Goal: Task Accomplishment & Management: Manage account settings

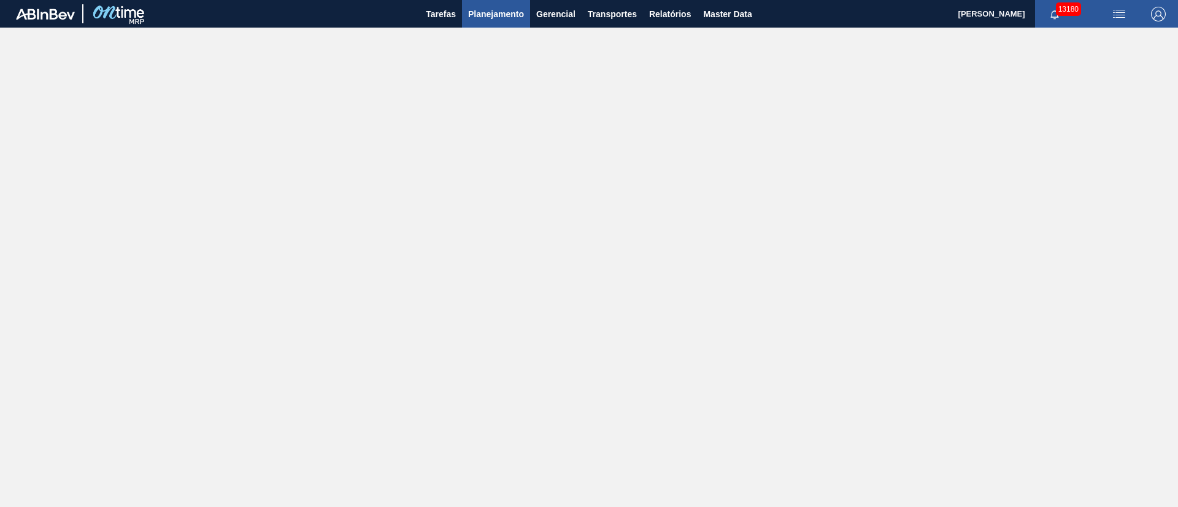
click at [497, 12] on span "Planejamento" at bounding box center [496, 14] width 56 height 15
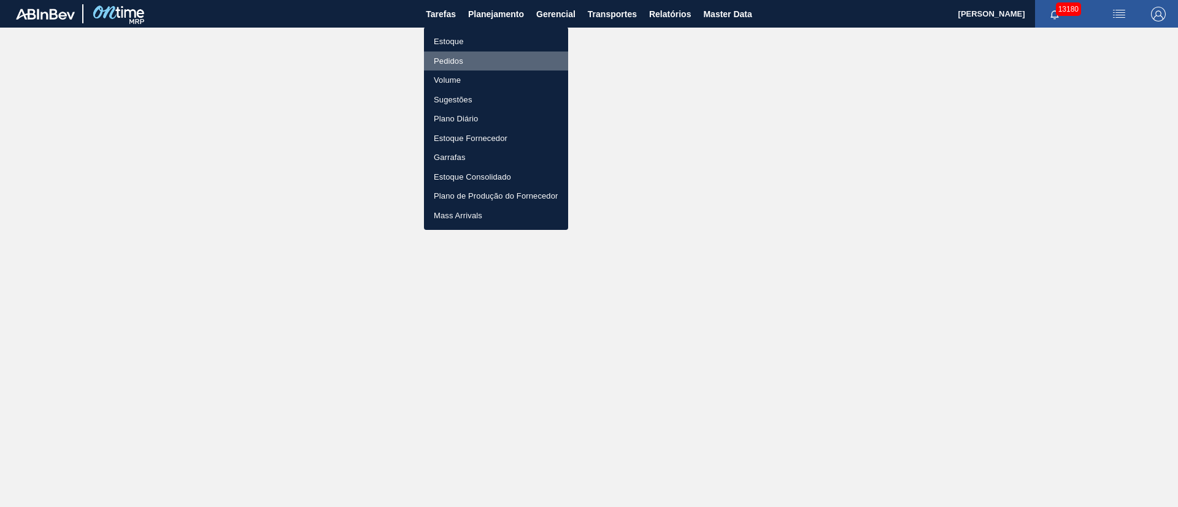
click at [465, 63] on li "Pedidos" at bounding box center [496, 62] width 144 height 20
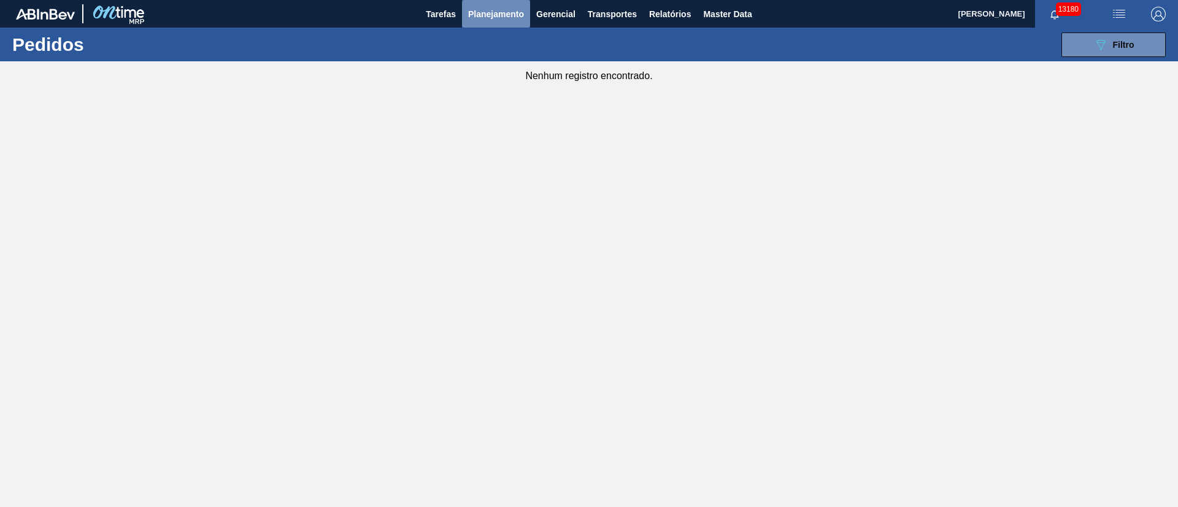
click at [512, 17] on span "Planejamento" at bounding box center [496, 14] width 56 height 15
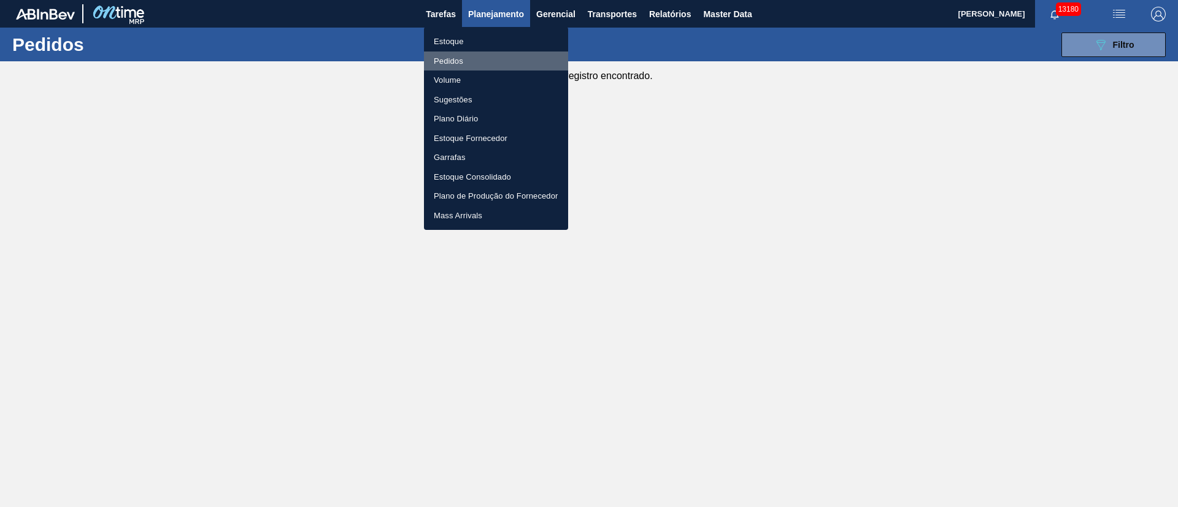
click at [459, 59] on li "Pedidos" at bounding box center [496, 62] width 144 height 20
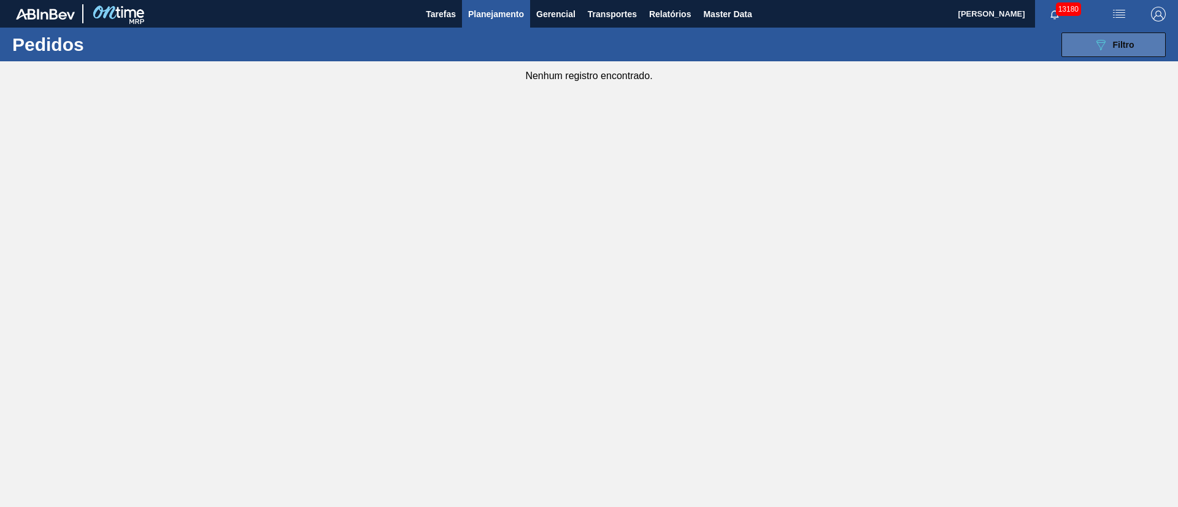
click at [1132, 50] on div "089F7B8B-B2A5-4AFE-B5C0-19BA573D28AC Filtro" at bounding box center [1113, 44] width 41 height 15
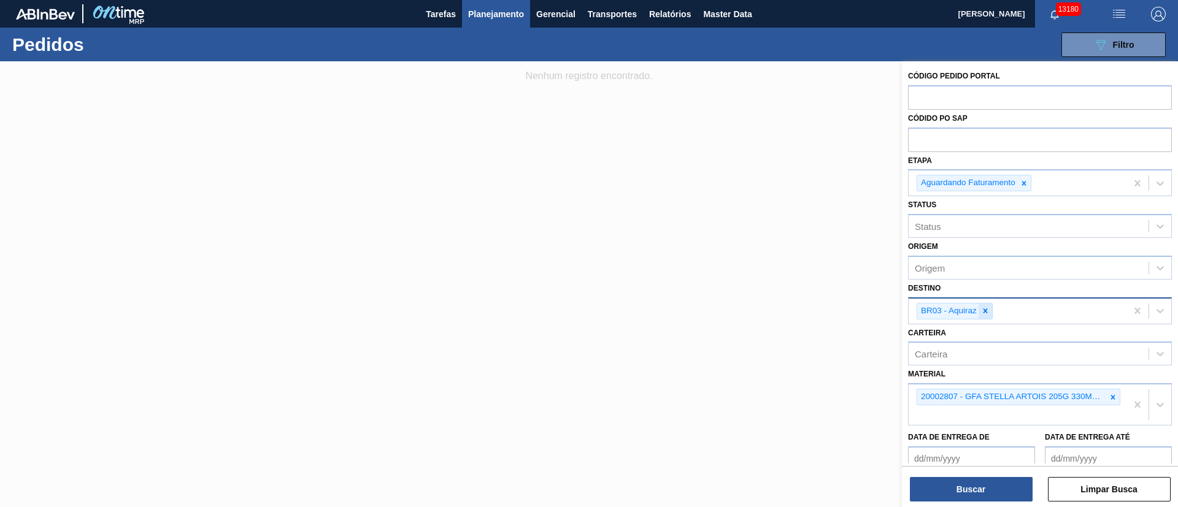
click at [982, 313] on icon at bounding box center [985, 311] width 9 height 9
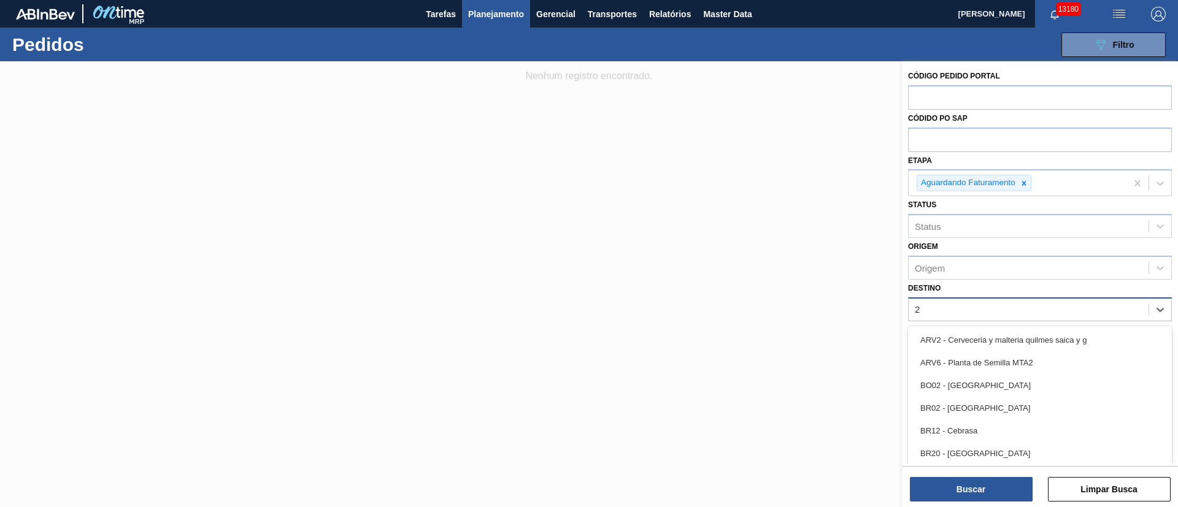
type input "26"
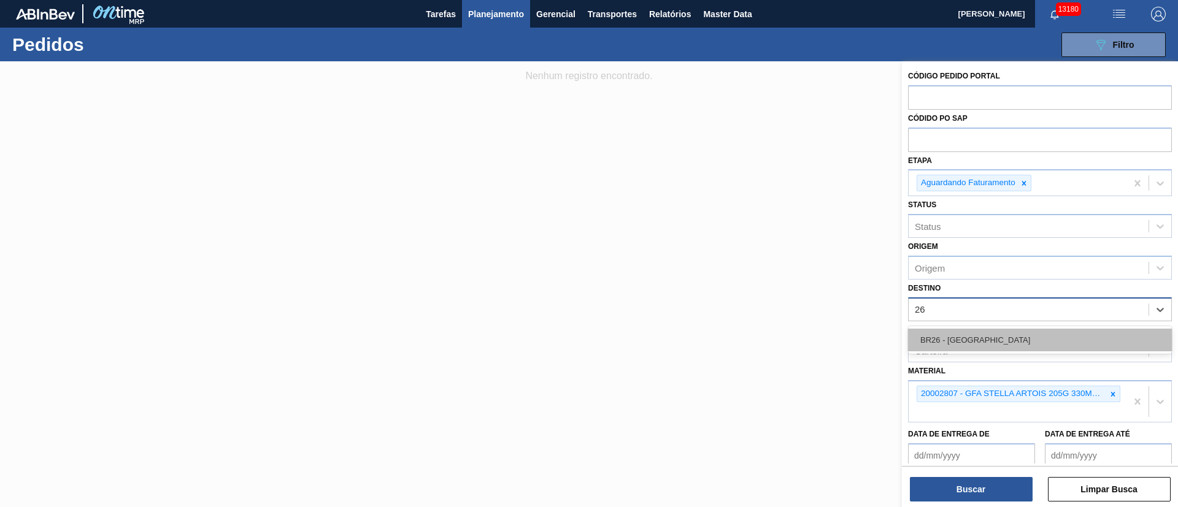
click at [970, 340] on div "BR26 - [GEOGRAPHIC_DATA]" at bounding box center [1040, 340] width 264 height 23
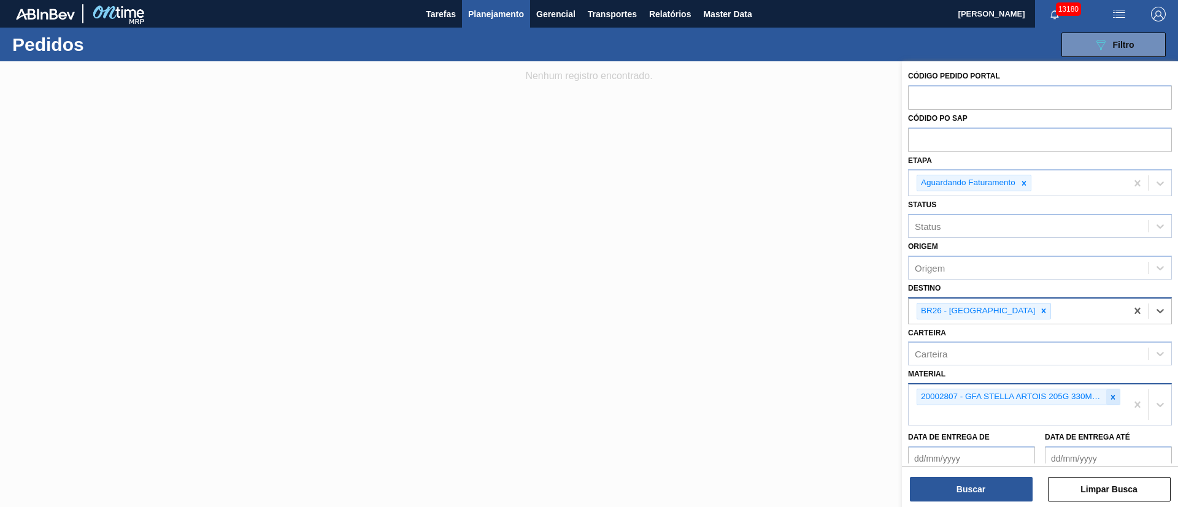
click at [1106, 395] on div at bounding box center [1112, 396] width 13 height 15
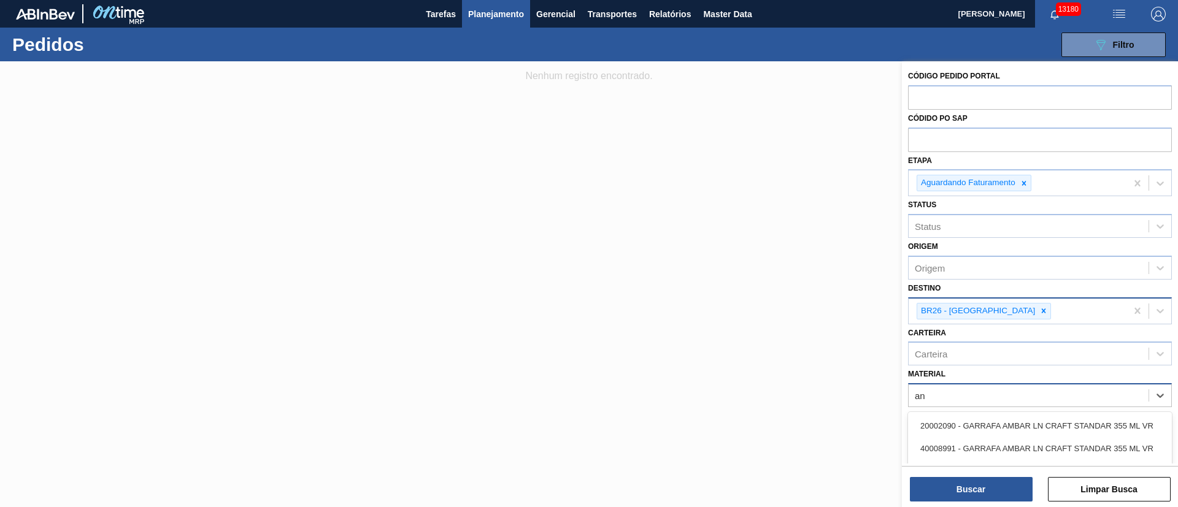
type input "a"
type input "k"
type input "30002626"
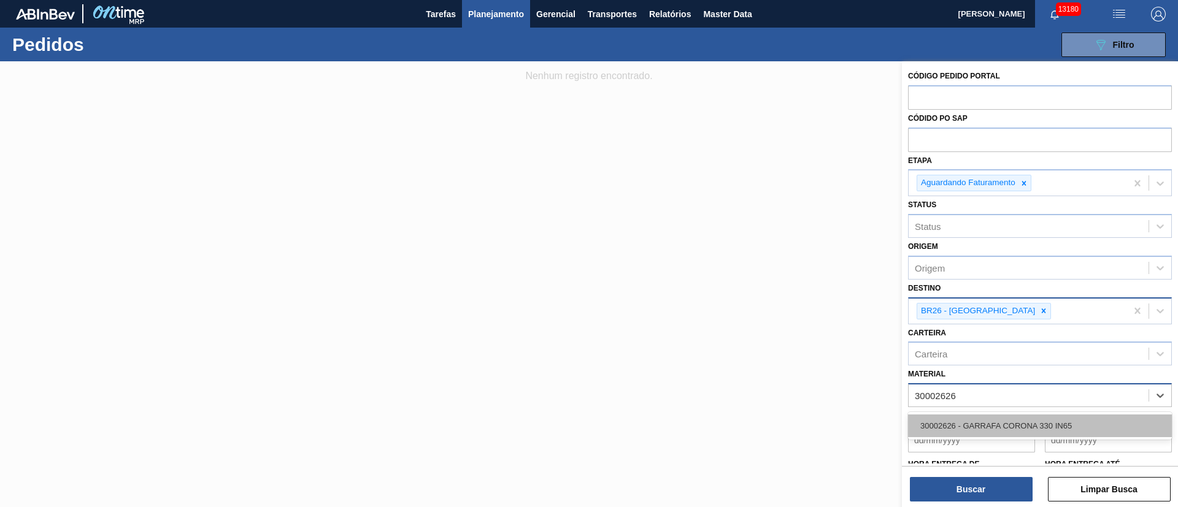
click at [1071, 434] on div "30002626 - GARRAFA CORONA 330 IN65" at bounding box center [1040, 426] width 264 height 23
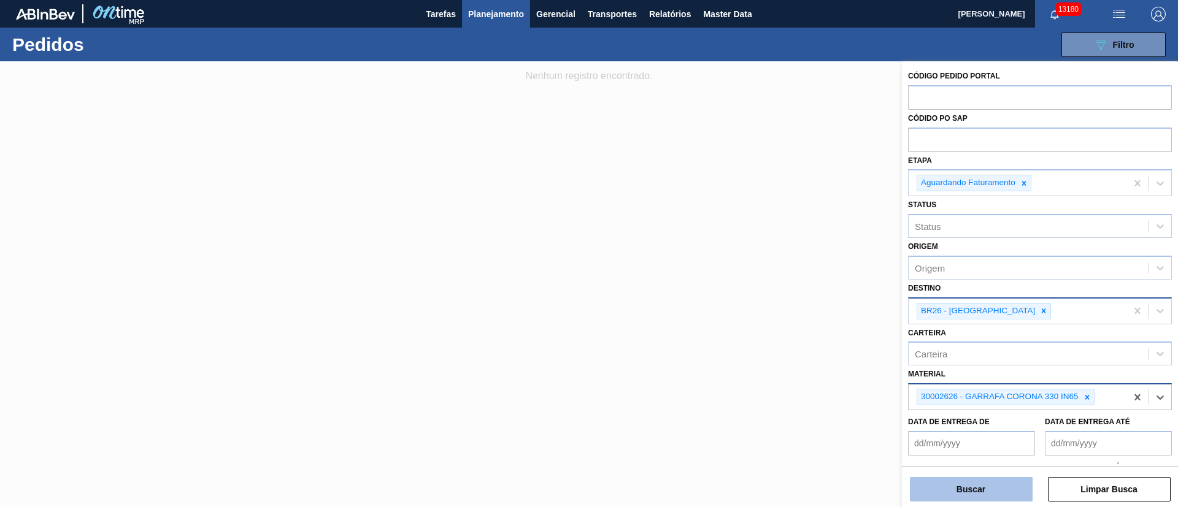
click at [998, 487] on button "Buscar" at bounding box center [971, 489] width 123 height 25
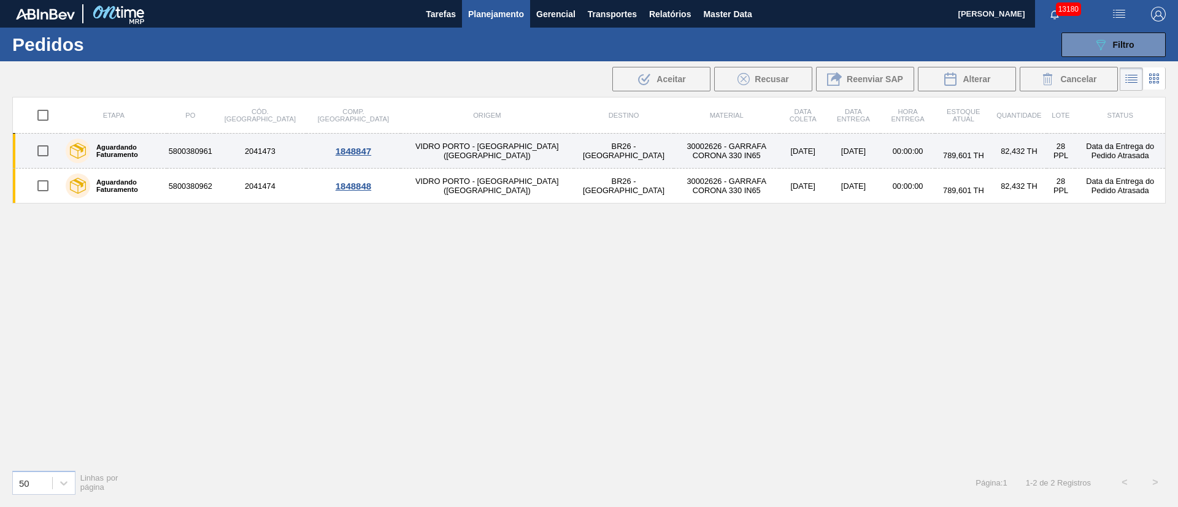
click at [445, 145] on td "VIDRO PORTO - [GEOGRAPHIC_DATA] ([GEOGRAPHIC_DATA])" at bounding box center [486, 151] width 173 height 35
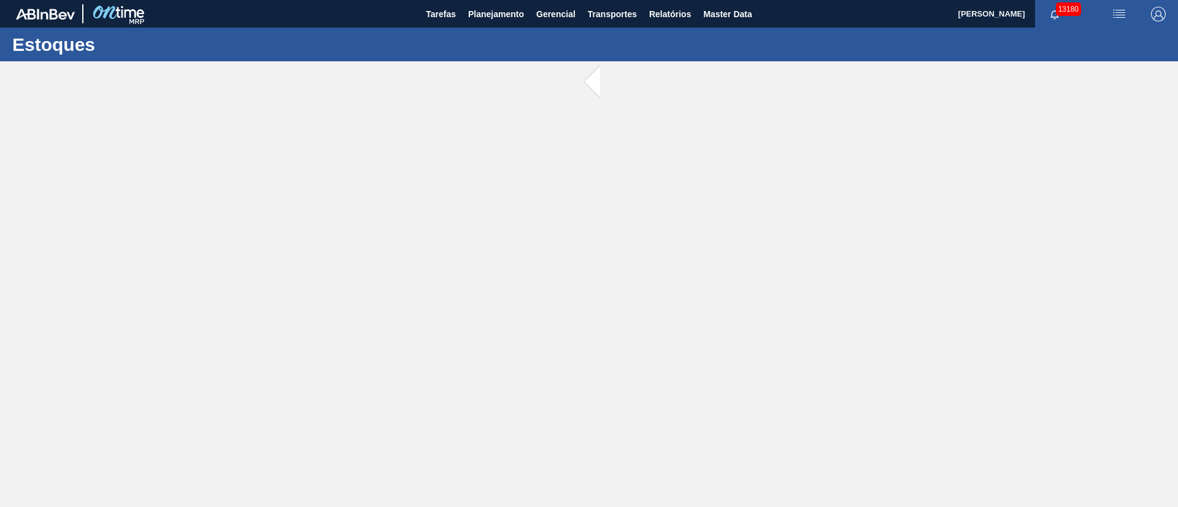
click at [445, 145] on main "Tarefas Planejamento Gerencial Transportes Relatórios Master Data [PERSON_NAME]…" at bounding box center [589, 253] width 1178 height 507
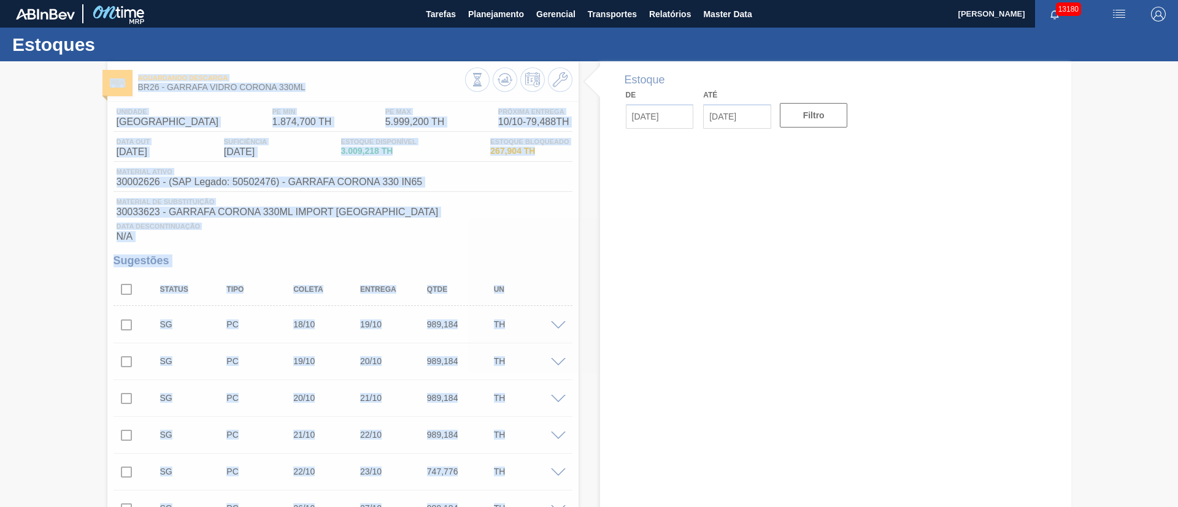
type input "[DATE]"
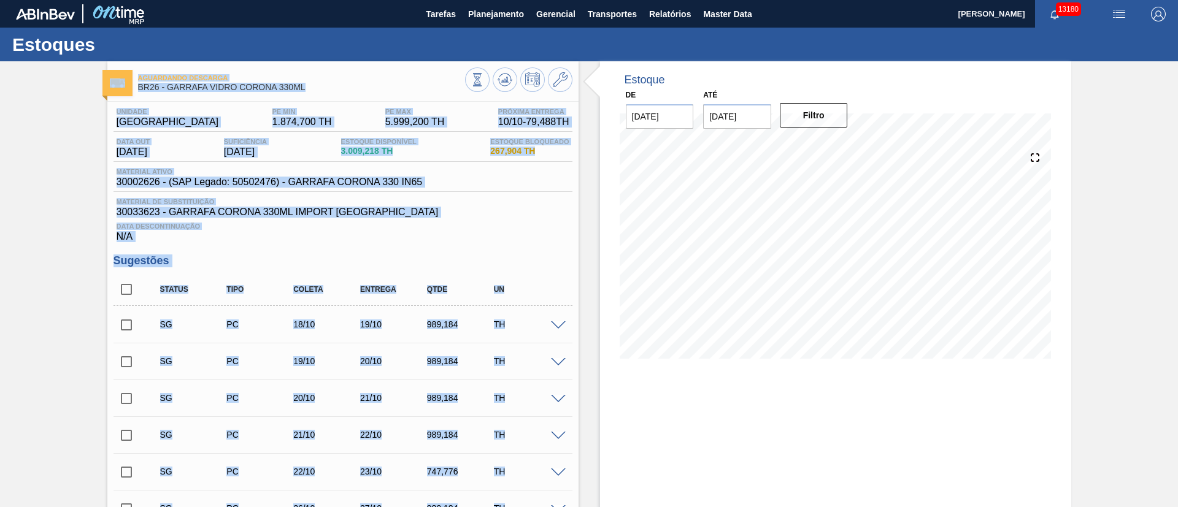
click at [502, 226] on span "Data Descontinuação" at bounding box center [343, 226] width 453 height 7
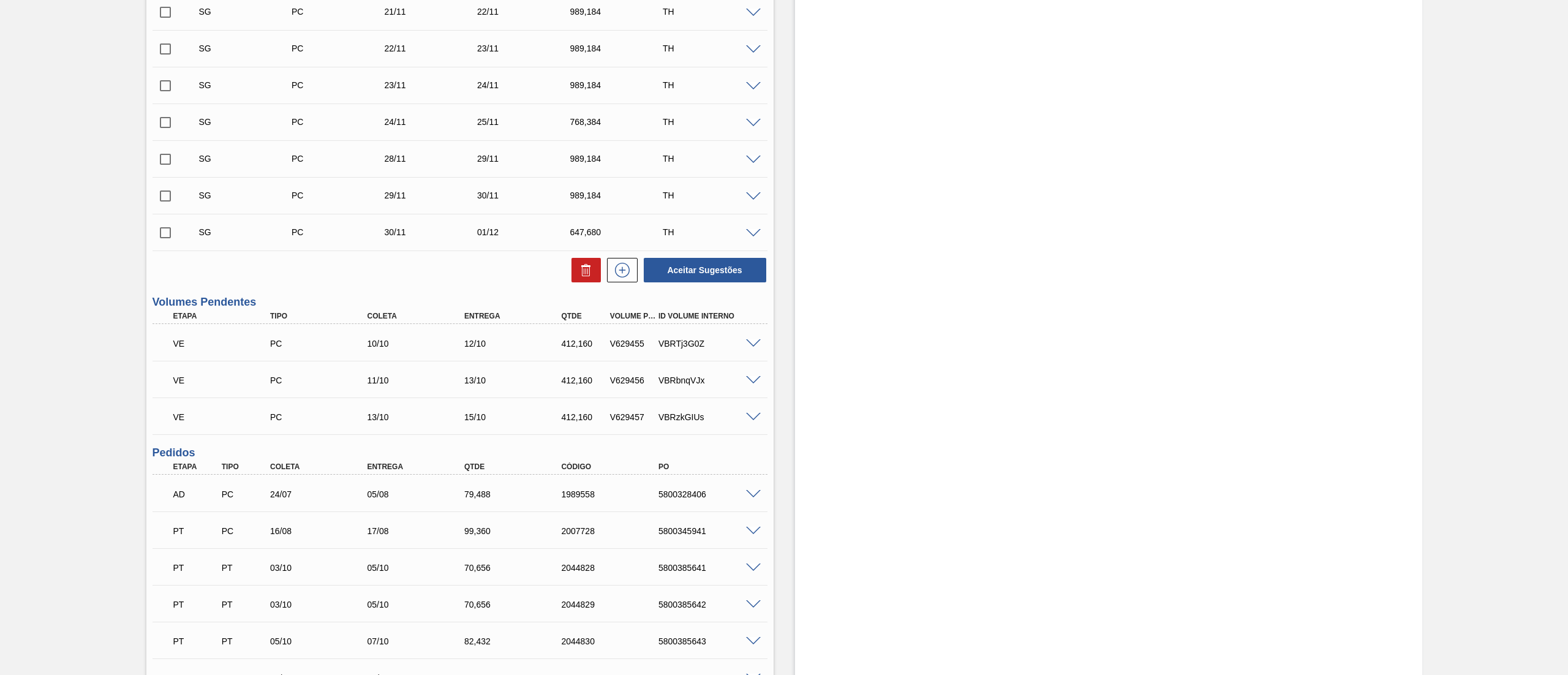
scroll to position [1011, 0]
drag, startPoint x: 647, startPoint y: 342, endPoint x: 606, endPoint y: 344, distance: 41.0
click at [607, 344] on div "V629455" at bounding box center [633, 343] width 53 height 10
copy div "V629455"
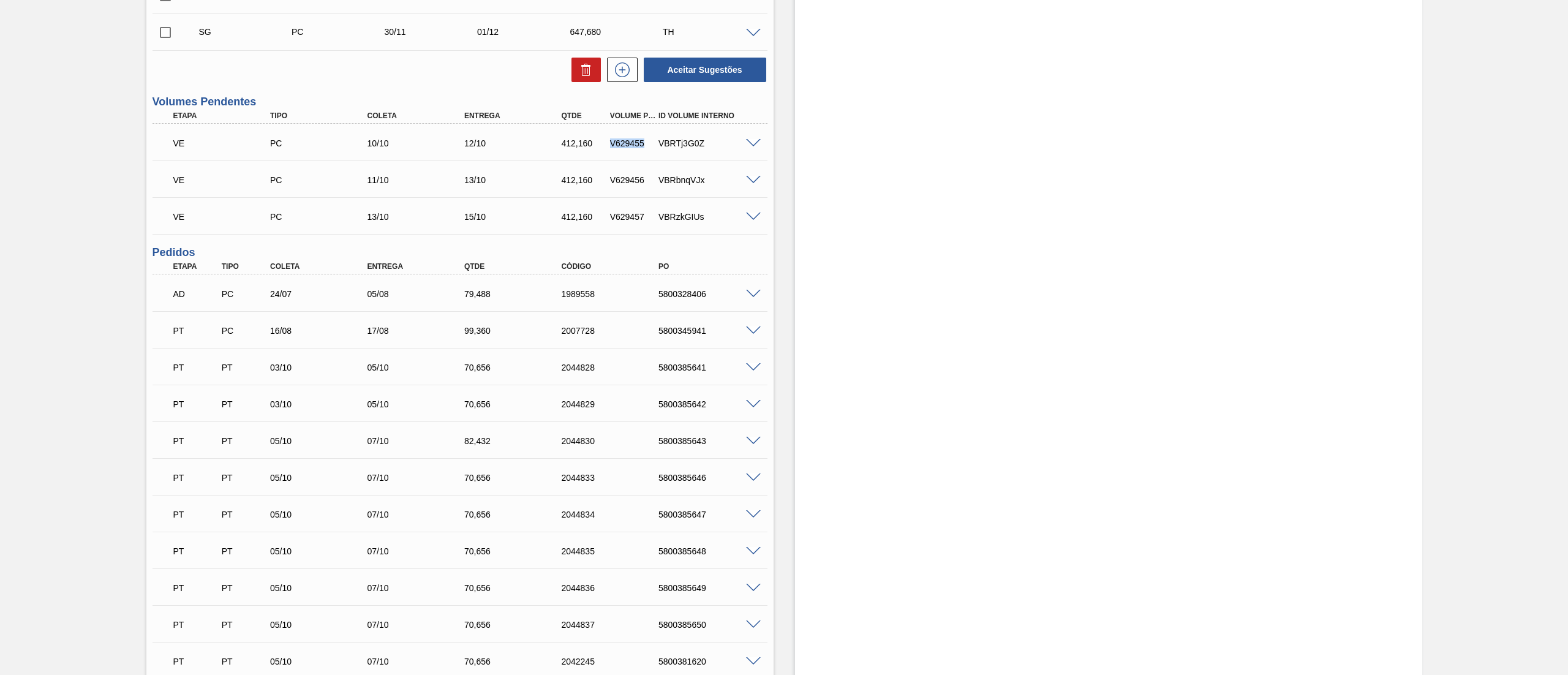
scroll to position [1225, 0]
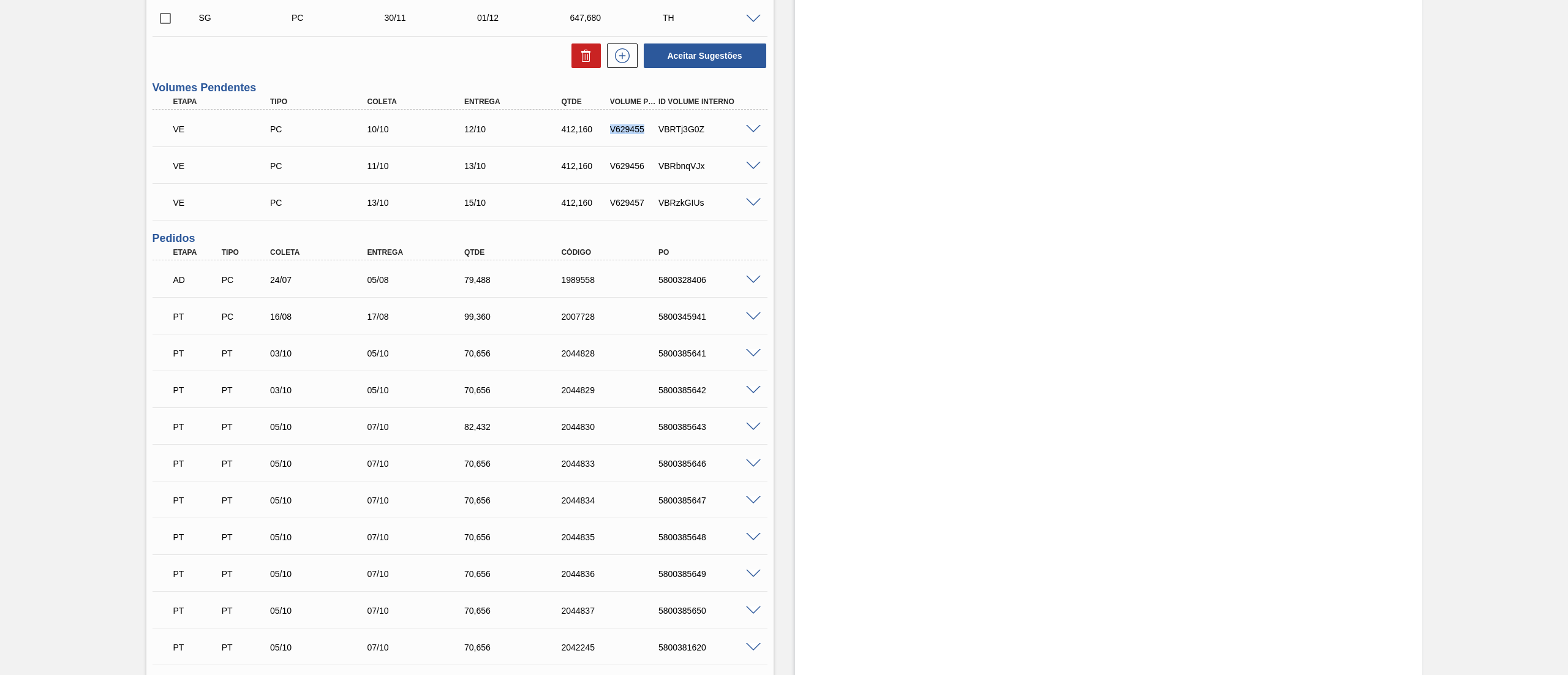
copy div "V629455"
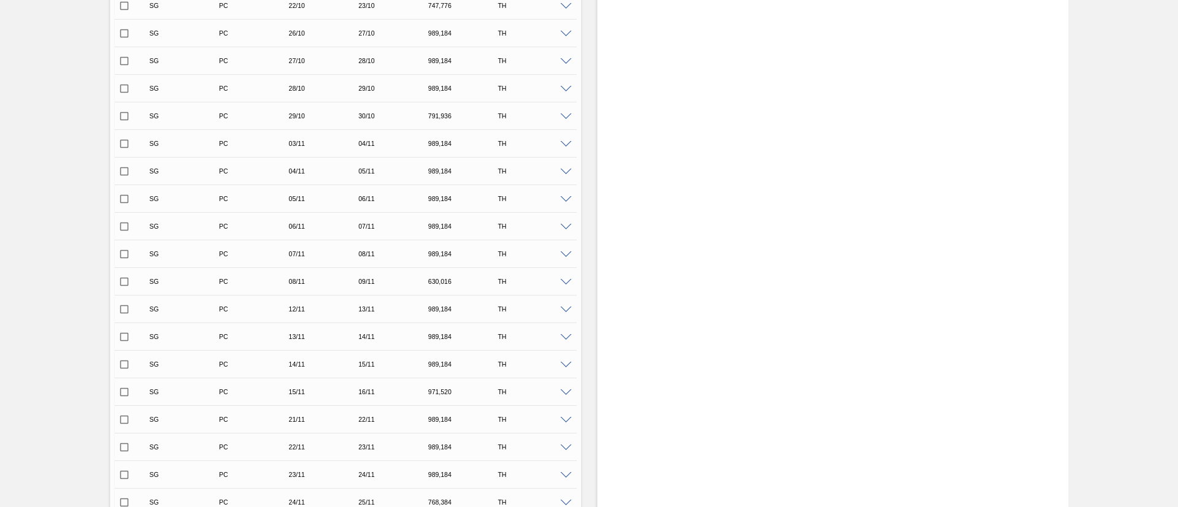
scroll to position [0, 0]
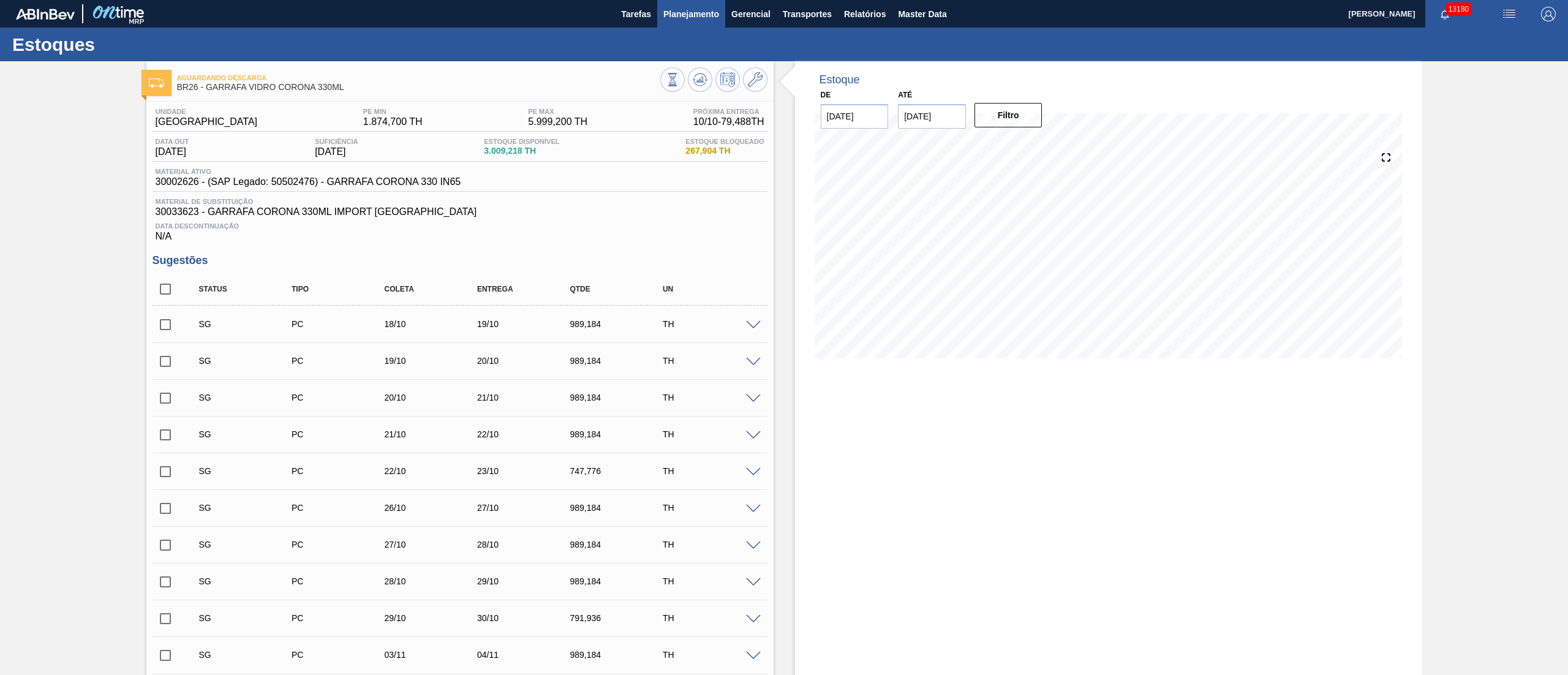
click at [711, 14] on span "Planejamento" at bounding box center [691, 14] width 56 height 15
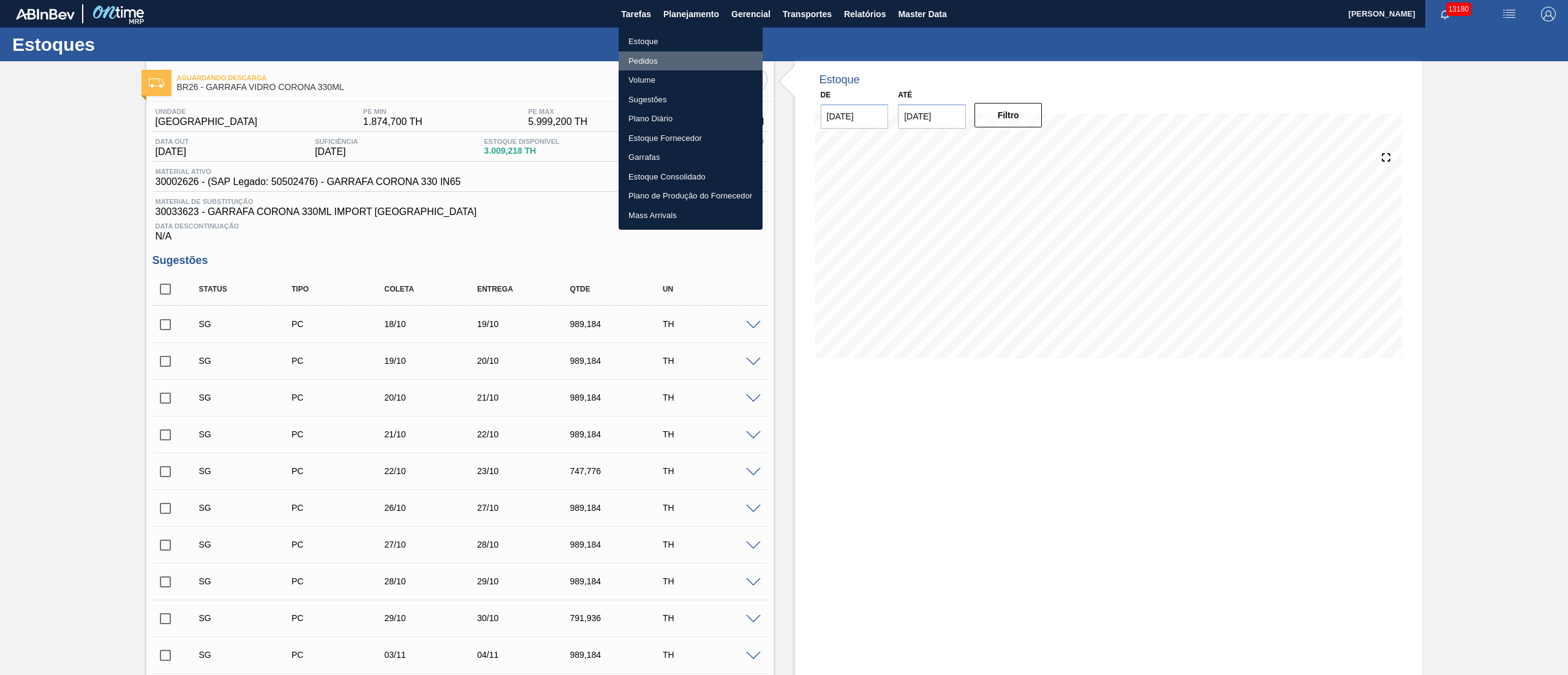
click at [642, 61] on li "Pedidos" at bounding box center [690, 62] width 144 height 20
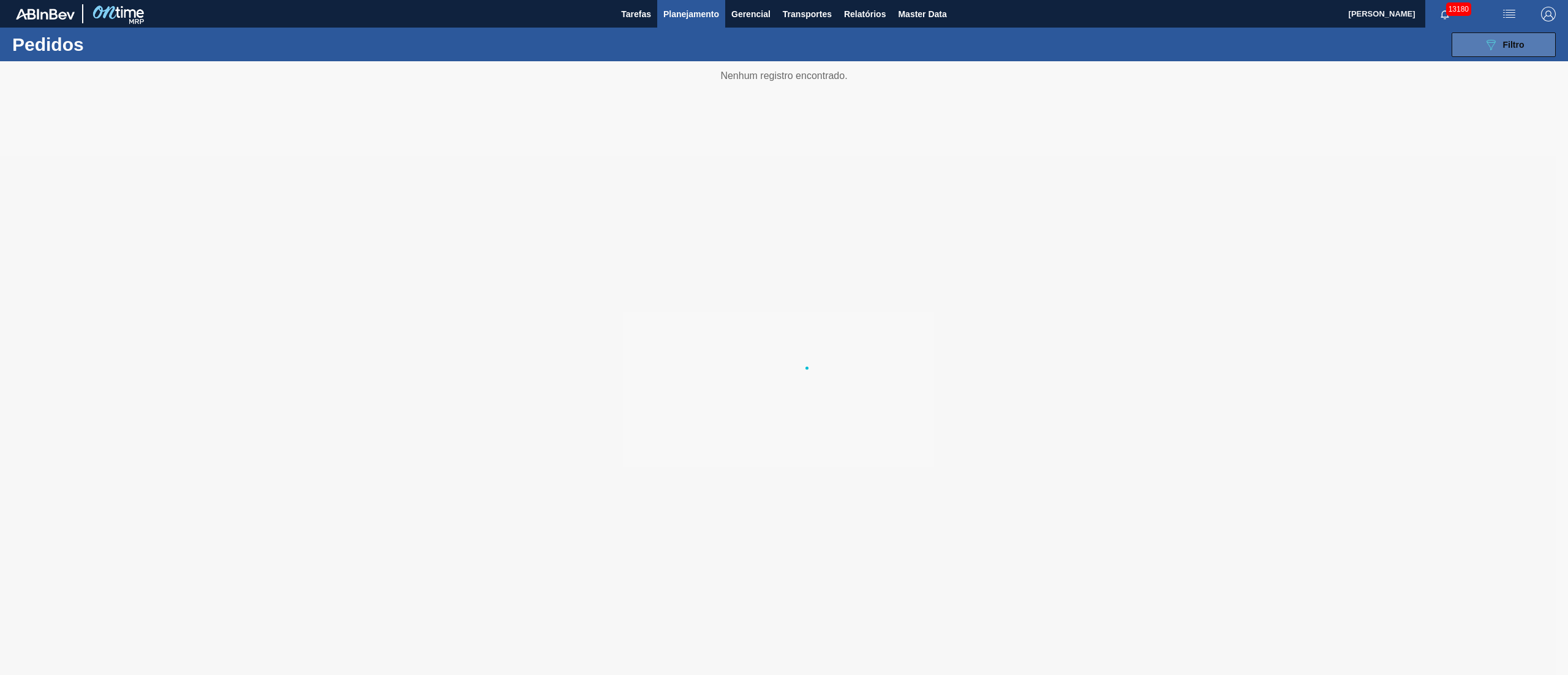
click at [1176, 44] on span "Filtro" at bounding box center [1513, 45] width 21 height 10
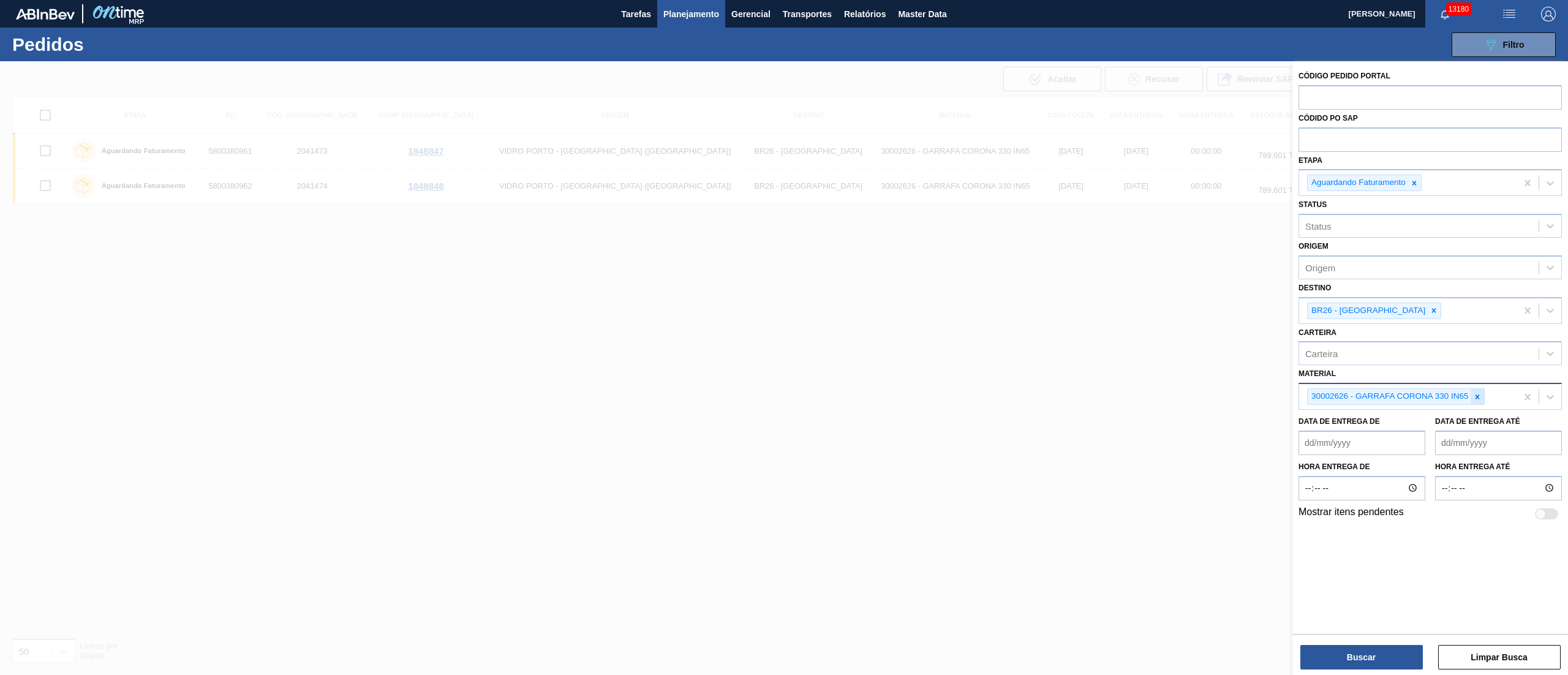
click at [1176, 393] on div at bounding box center [1477, 395] width 13 height 15
type input "2000666"
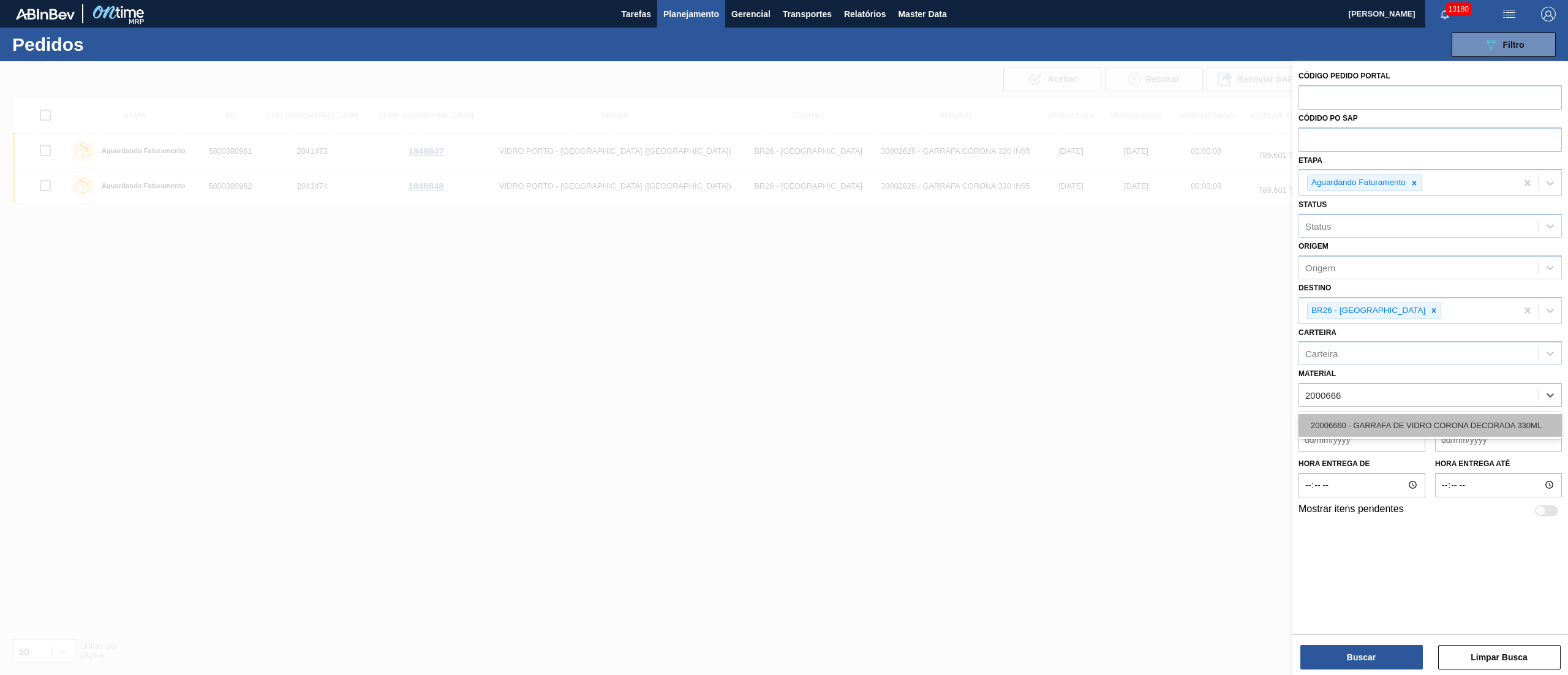
click at [1176, 425] on div "20006660 - GARRAFA DE VIDRO CORONA DECORADA 330ML" at bounding box center [1430, 425] width 264 height 23
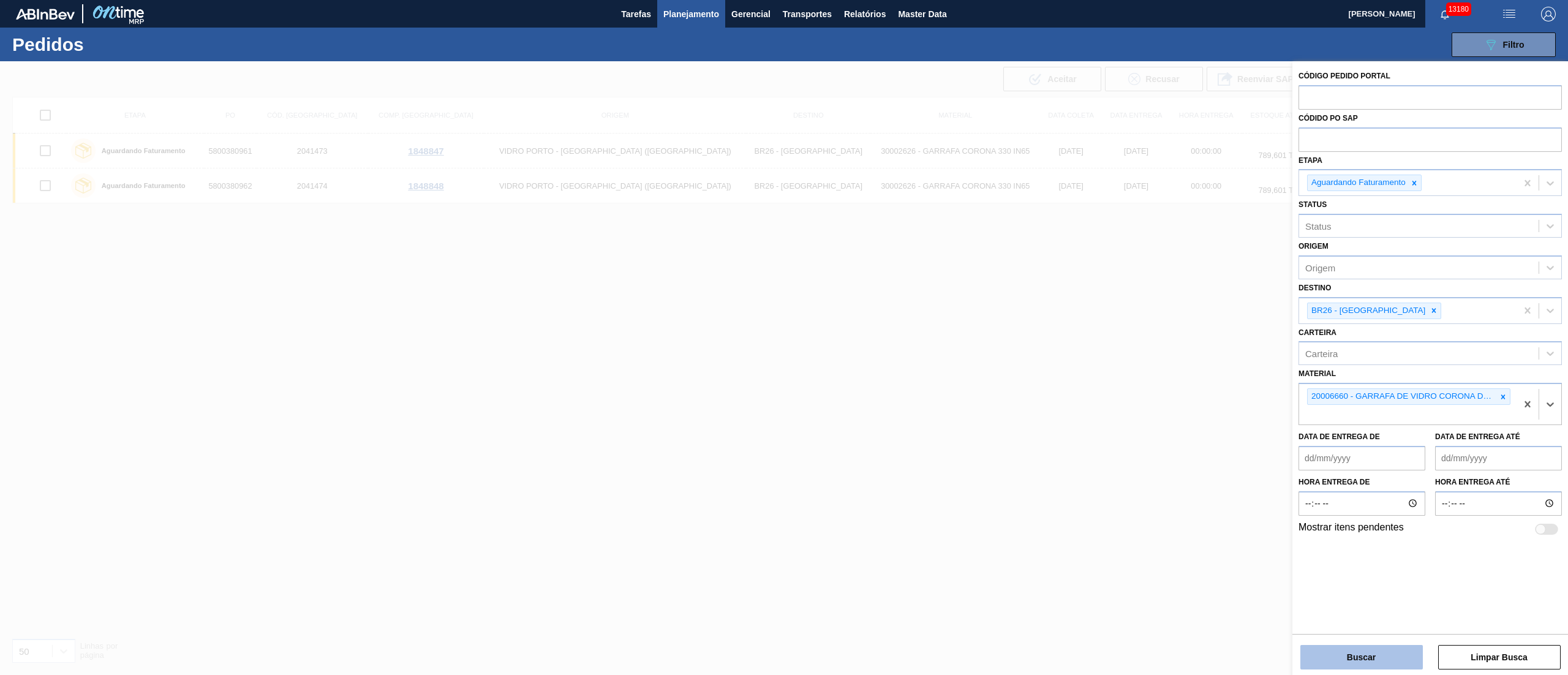
click at [1176, 506] on button "Buscar" at bounding box center [1361, 657] width 123 height 25
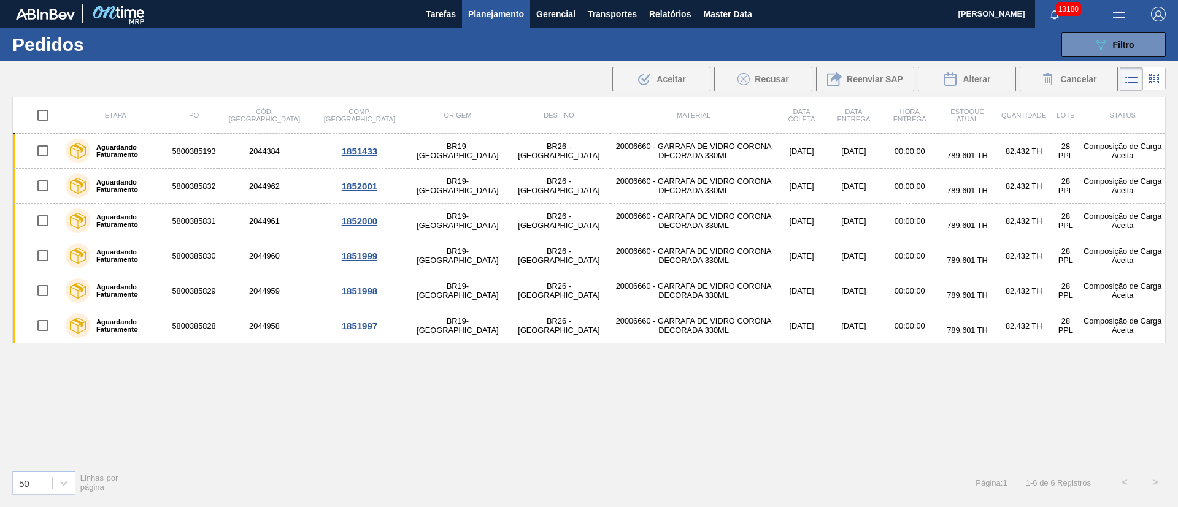
click at [37, 112] on input "checkbox" at bounding box center [43, 115] width 26 height 26
checkbox input "true"
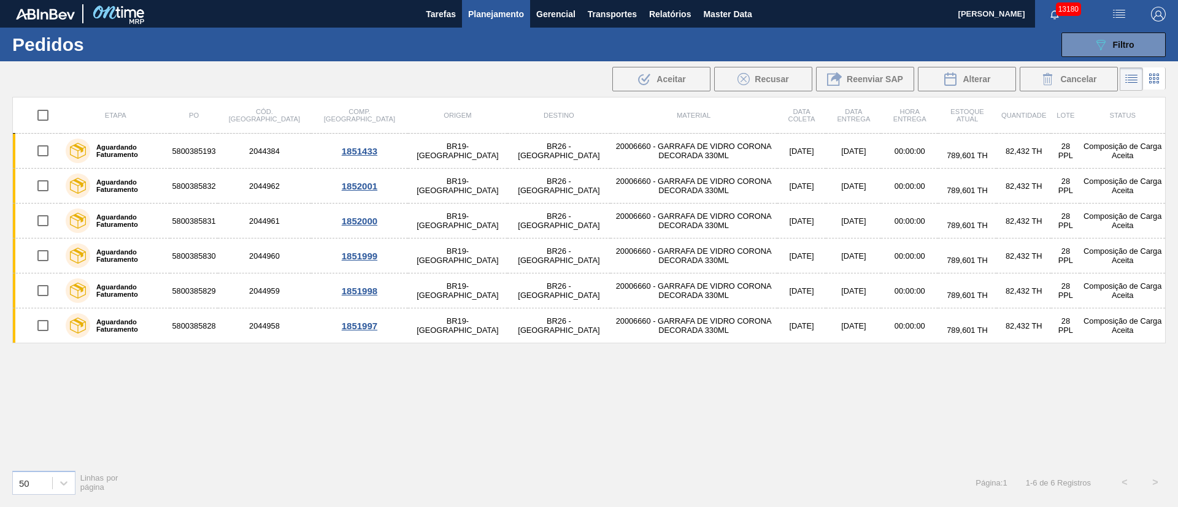
checkbox input "true"
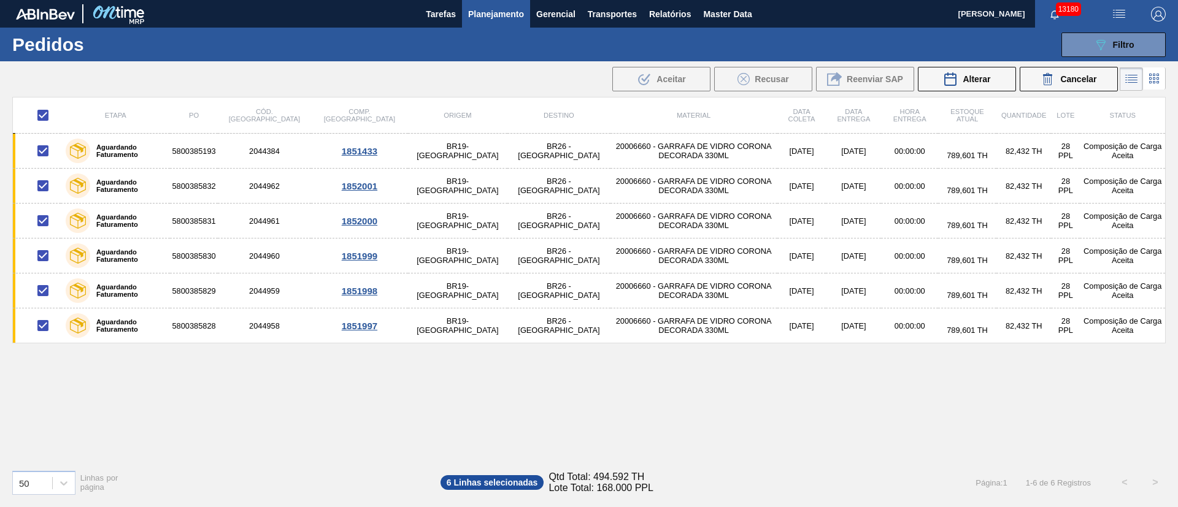
click at [45, 115] on input "checkbox" at bounding box center [43, 115] width 26 height 26
checkbox input "false"
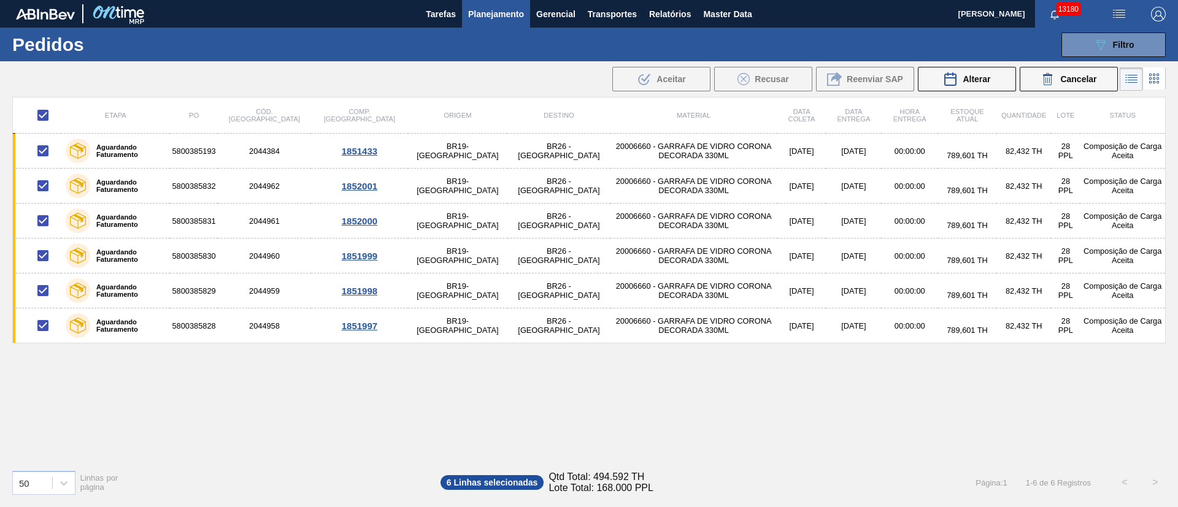
checkbox input "false"
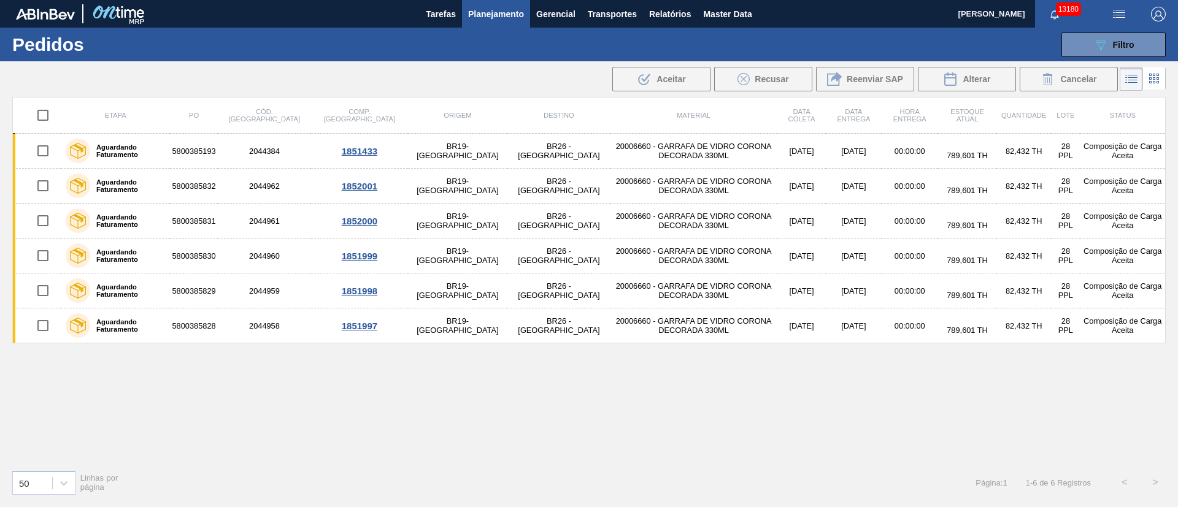
click at [40, 117] on input "checkbox" at bounding box center [43, 115] width 26 height 26
checkbox input "true"
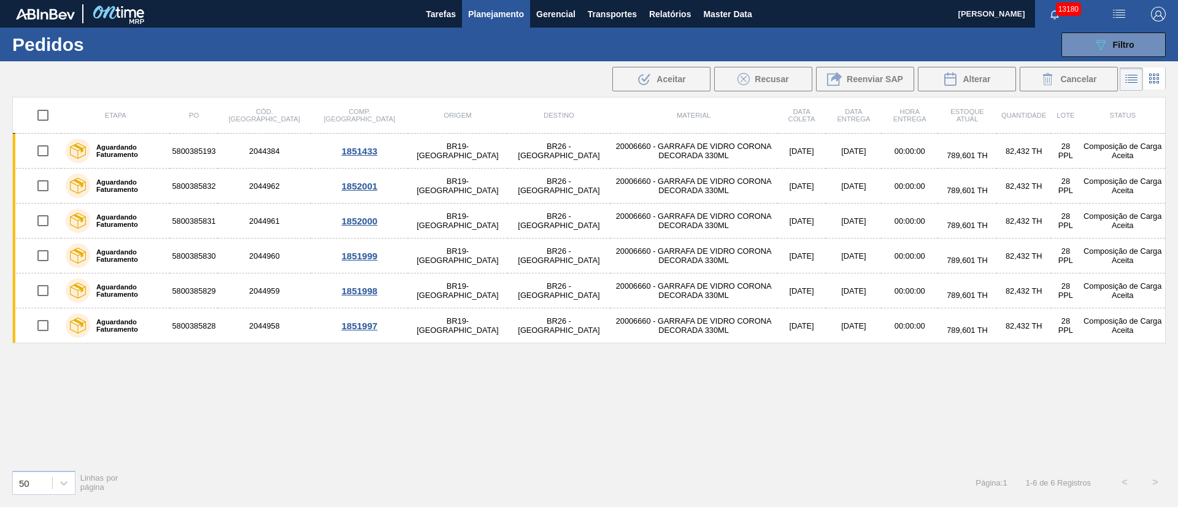
checkbox input "true"
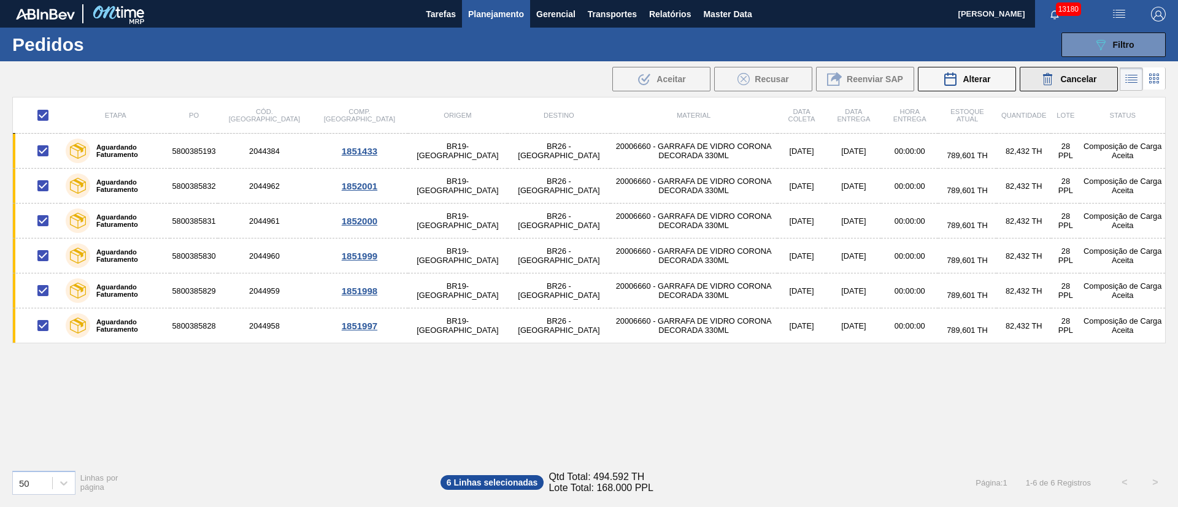
click at [1093, 72] on div "Cancelar" at bounding box center [1068, 79] width 56 height 15
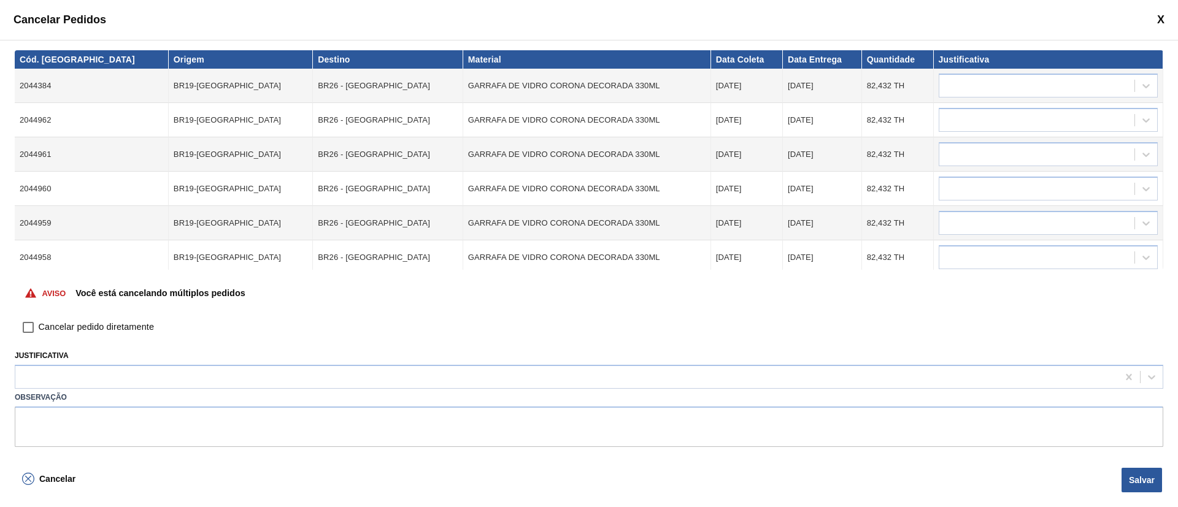
click at [26, 329] on input "Cancelar pedido diretamente" at bounding box center [28, 327] width 21 height 21
checkbox input "true"
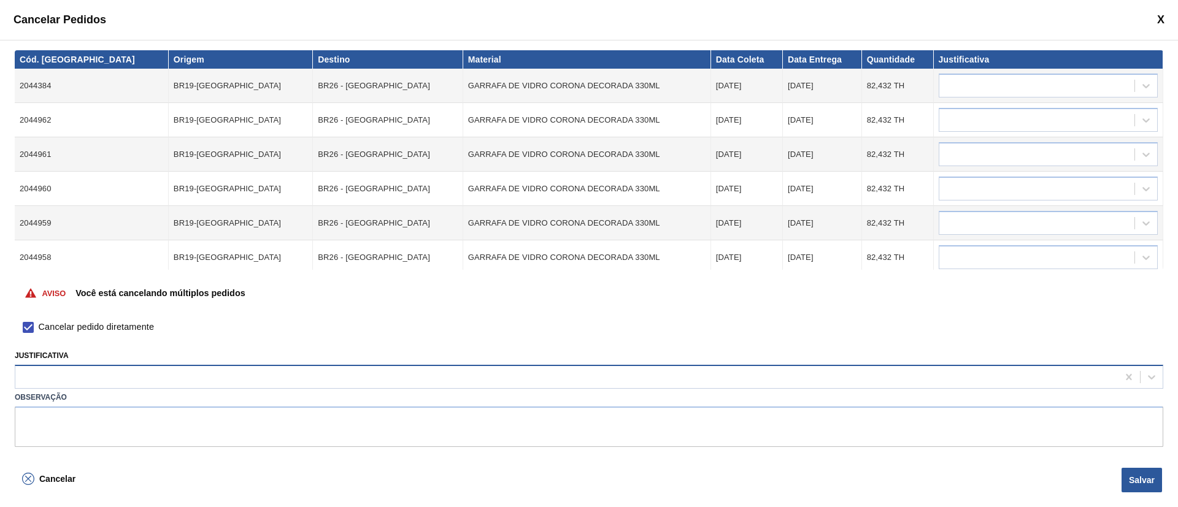
click at [42, 373] on div at bounding box center [566, 378] width 1102 height 18
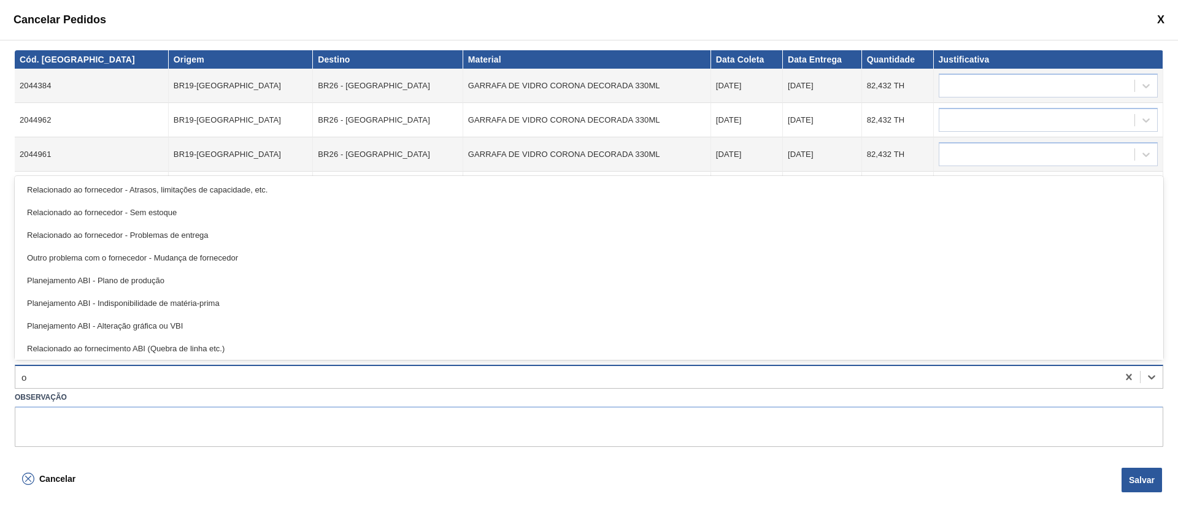
type input "ou"
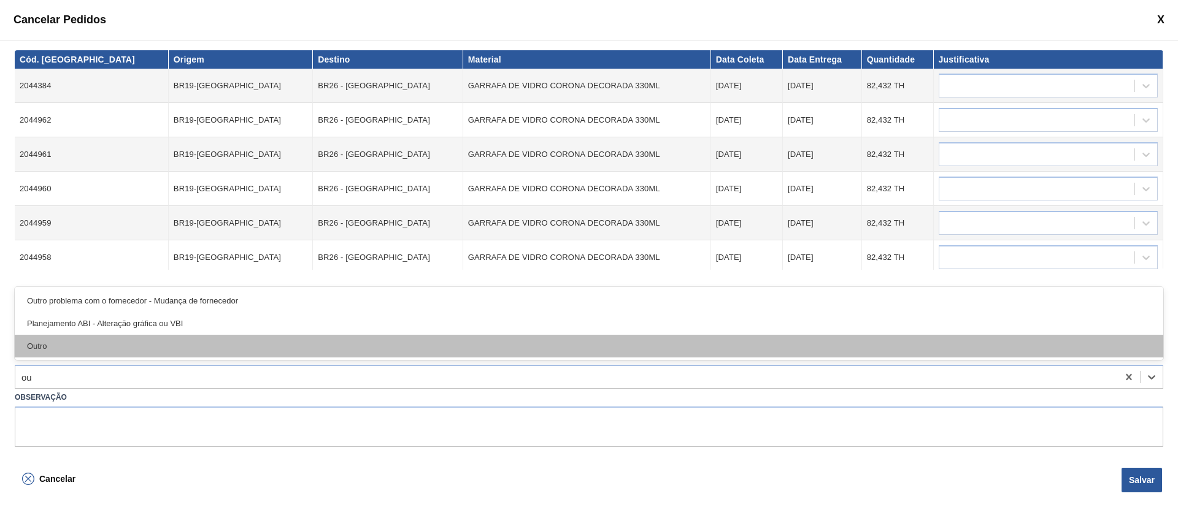
click at [47, 345] on div "Outro" at bounding box center [589, 346] width 1148 height 23
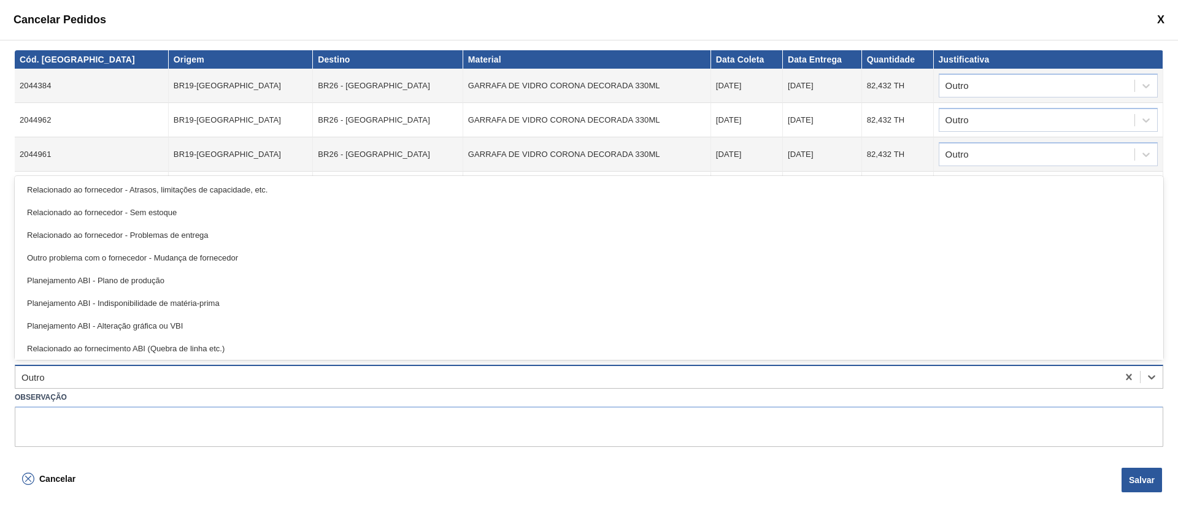
click at [113, 375] on div "Outro" at bounding box center [566, 378] width 1102 height 18
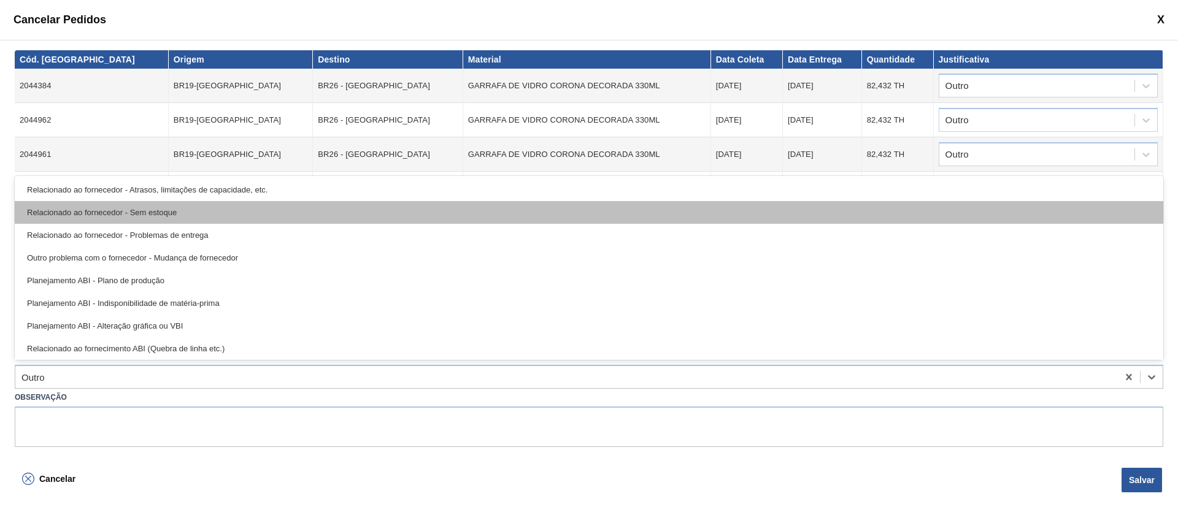
click at [112, 212] on div "Relacionado ao fornecedor - Sem estoque" at bounding box center [589, 212] width 1148 height 23
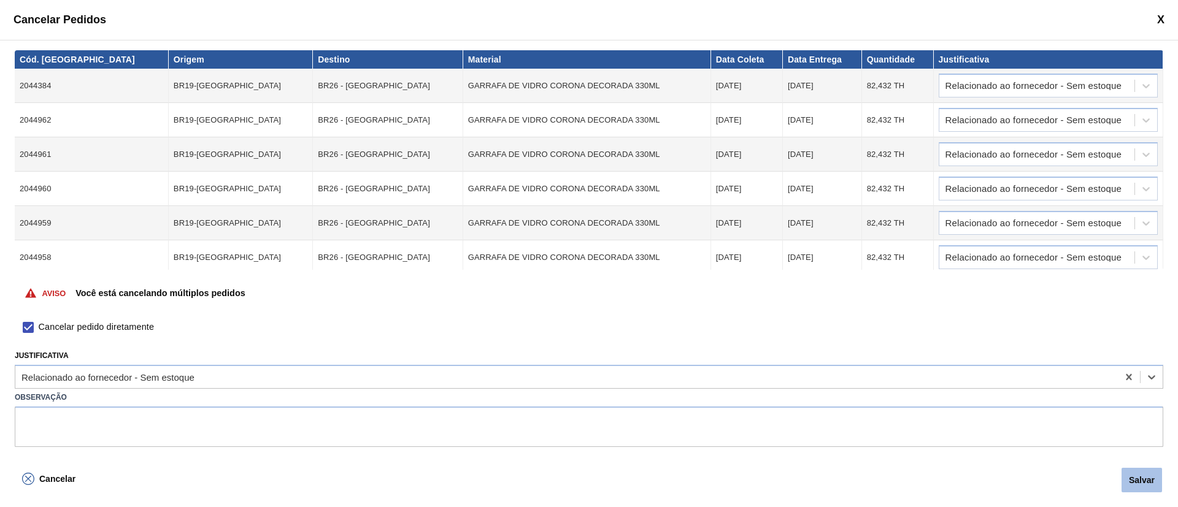
click at [1146, 475] on button "Salvar" at bounding box center [1141, 480] width 40 height 25
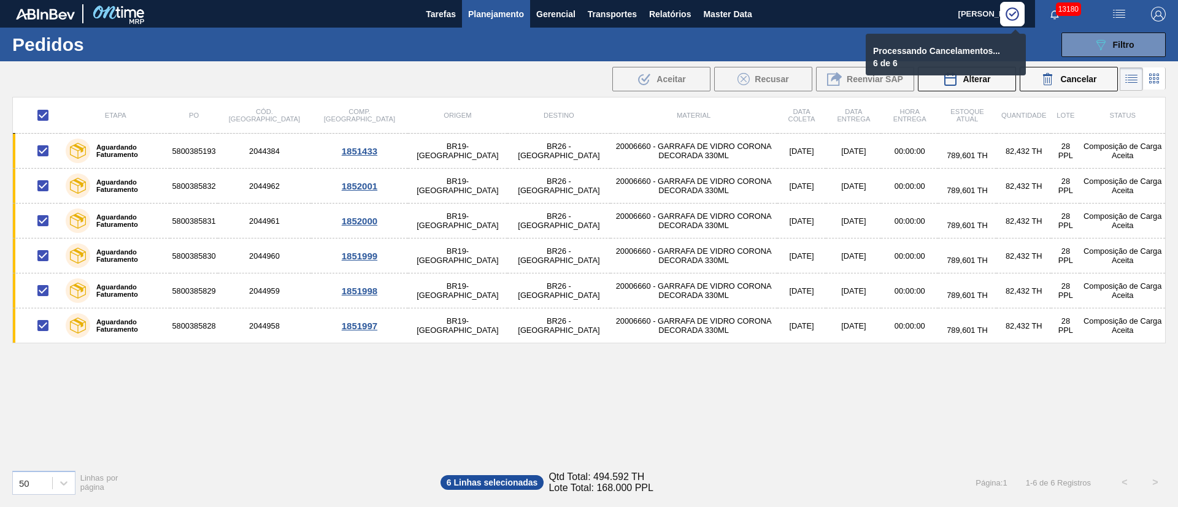
click at [1177, 500] on div "50 Linhas por página 6 Linhas selecionadas Qtd Total: 494.592 TH Lote Total: 16…" at bounding box center [589, 482] width 1178 height 45
checkbox input "false"
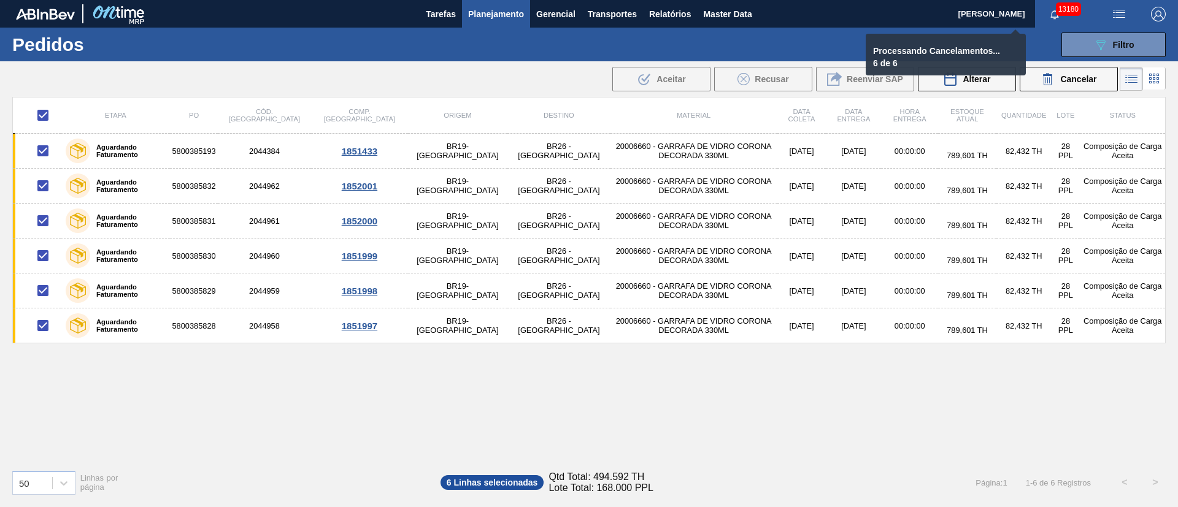
checkbox input "false"
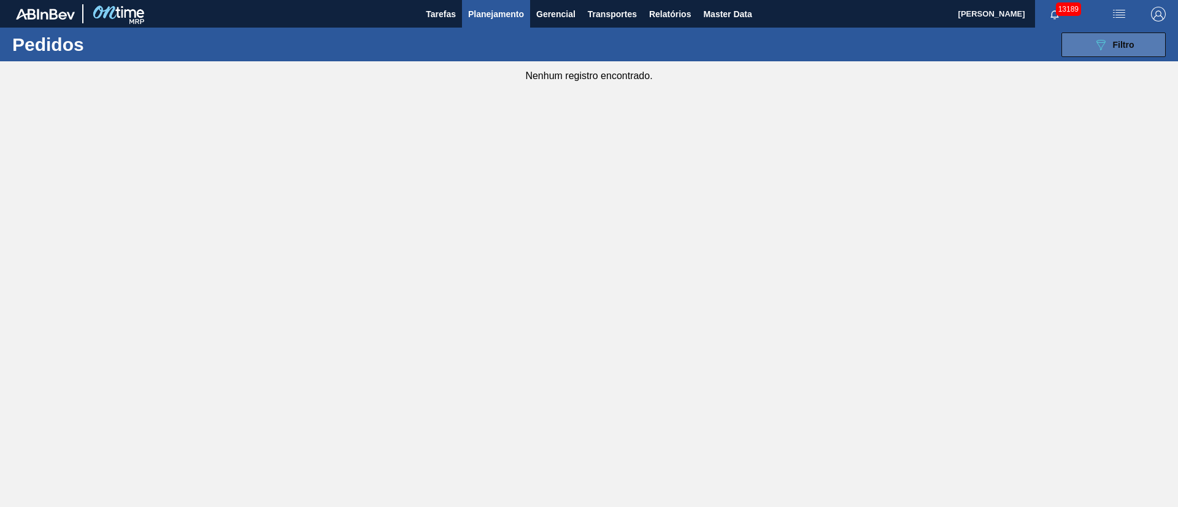
click at [1141, 40] on button "089F7B8B-B2A5-4AFE-B5C0-19BA573D28AC Filtro" at bounding box center [1113, 45] width 104 height 25
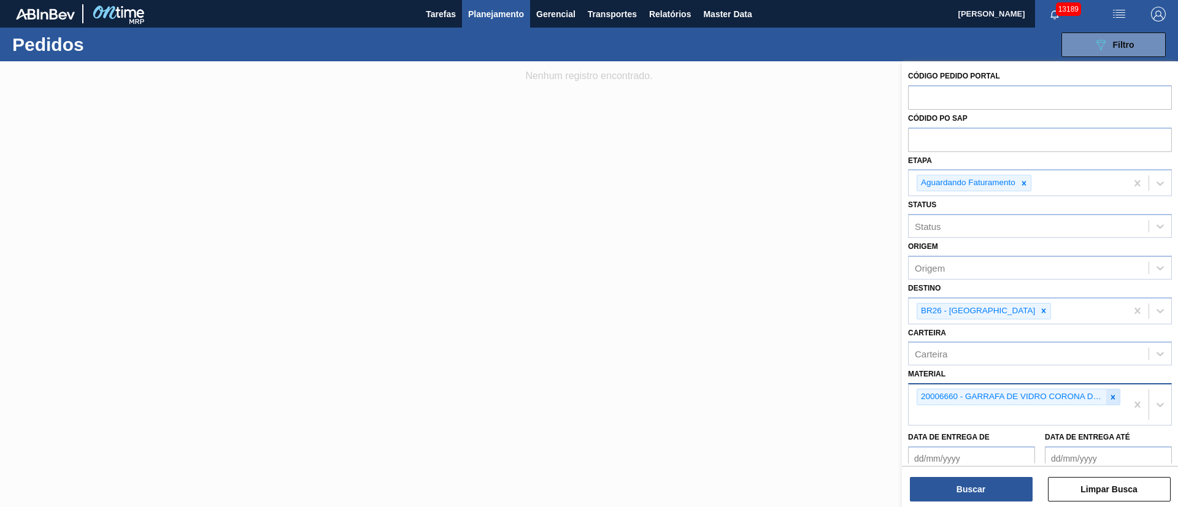
click at [1109, 400] on icon at bounding box center [1112, 397] width 9 height 9
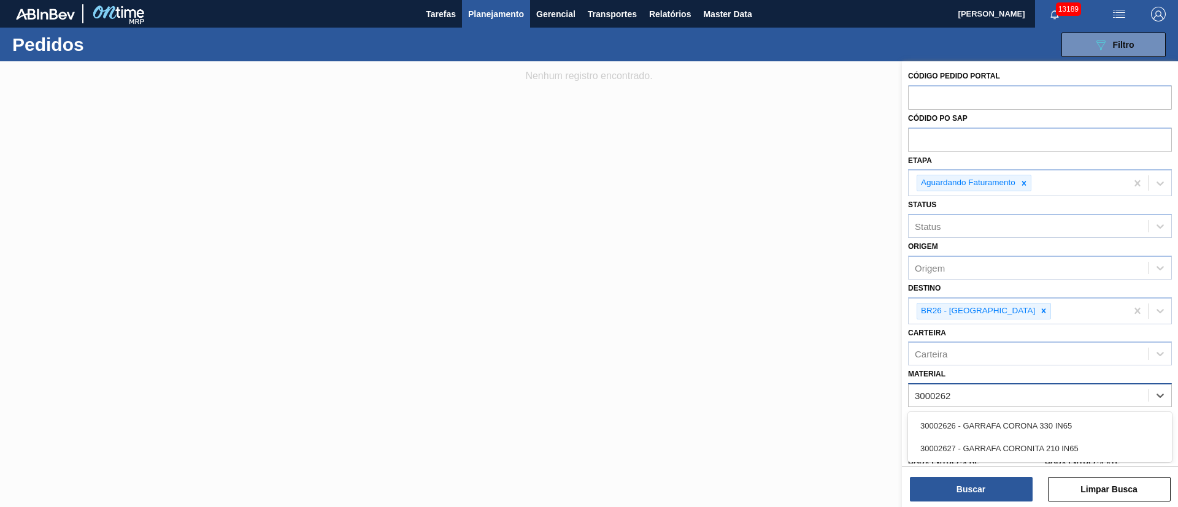
type input "30002626"
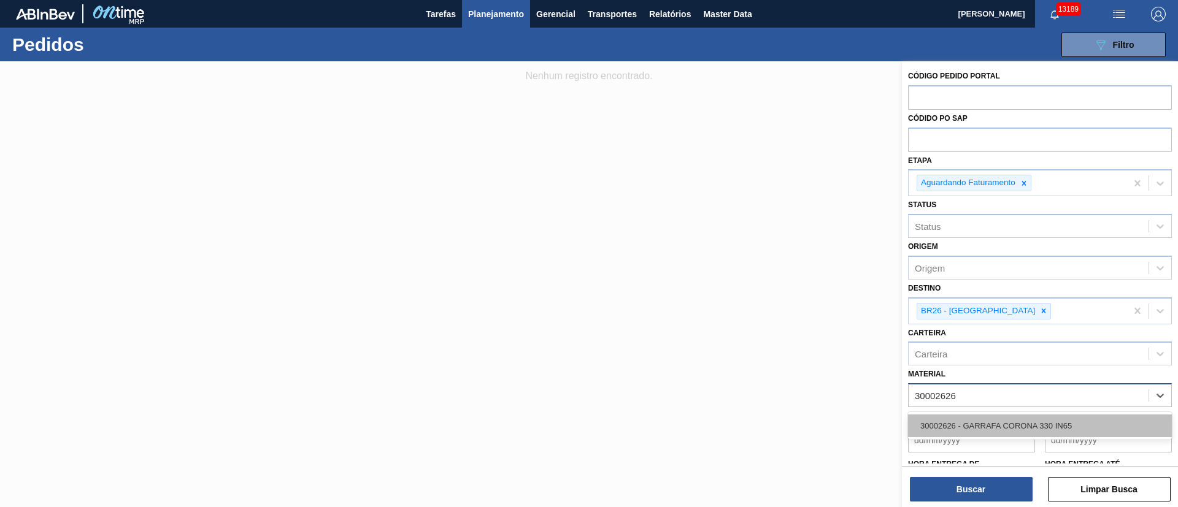
click at [1043, 422] on div "30002626 - GARRAFA CORONA 330 IN65" at bounding box center [1040, 426] width 264 height 23
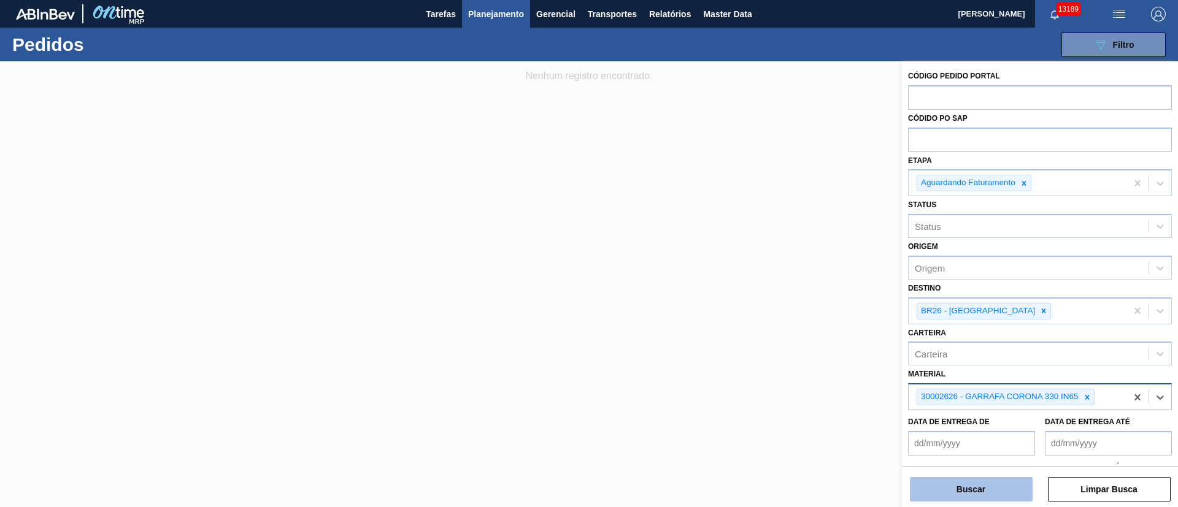
click at [968, 488] on button "Buscar" at bounding box center [971, 489] width 123 height 25
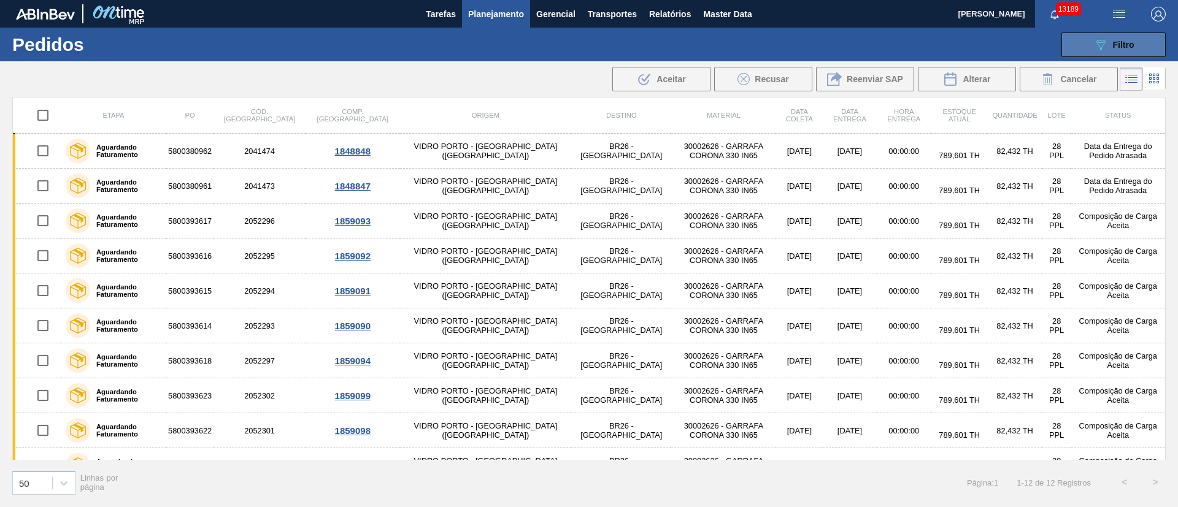
click at [1122, 43] on span "Filtro" at bounding box center [1123, 45] width 21 height 10
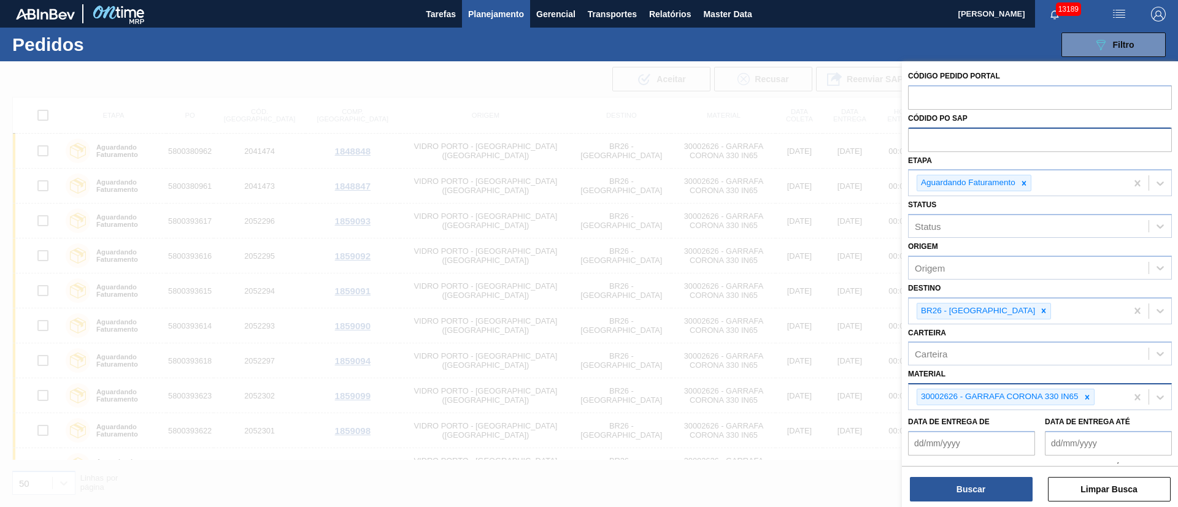
click at [943, 138] on input "text" at bounding box center [1040, 139] width 264 height 23
paste input "4501122977"
click at [1023, 184] on icon at bounding box center [1024, 183] width 4 height 4
type input "4501122977"
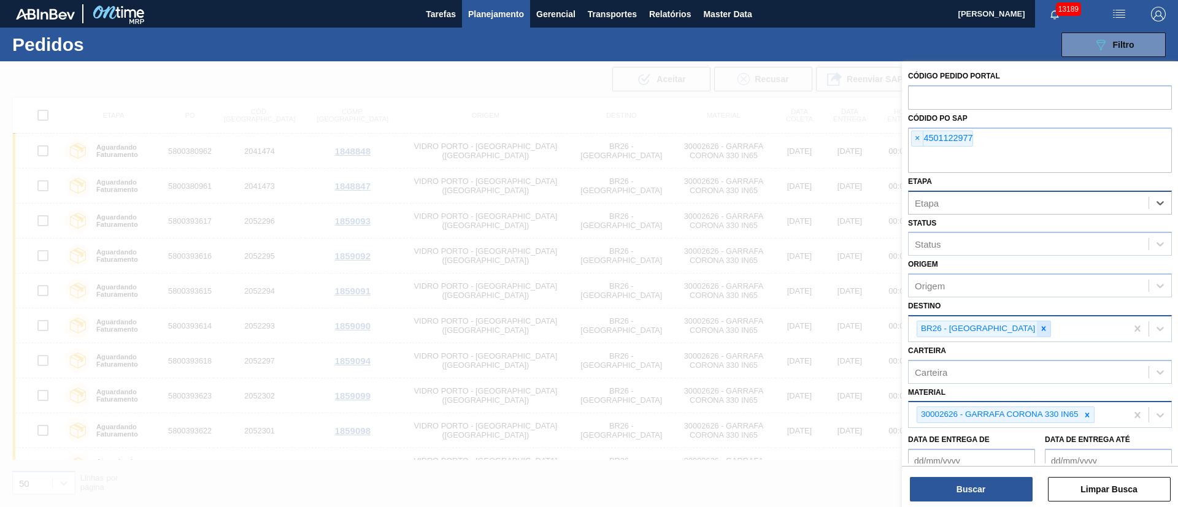
click at [1036, 334] on div at bounding box center [1042, 328] width 13 height 15
click at [1087, 412] on icon at bounding box center [1086, 412] width 4 height 4
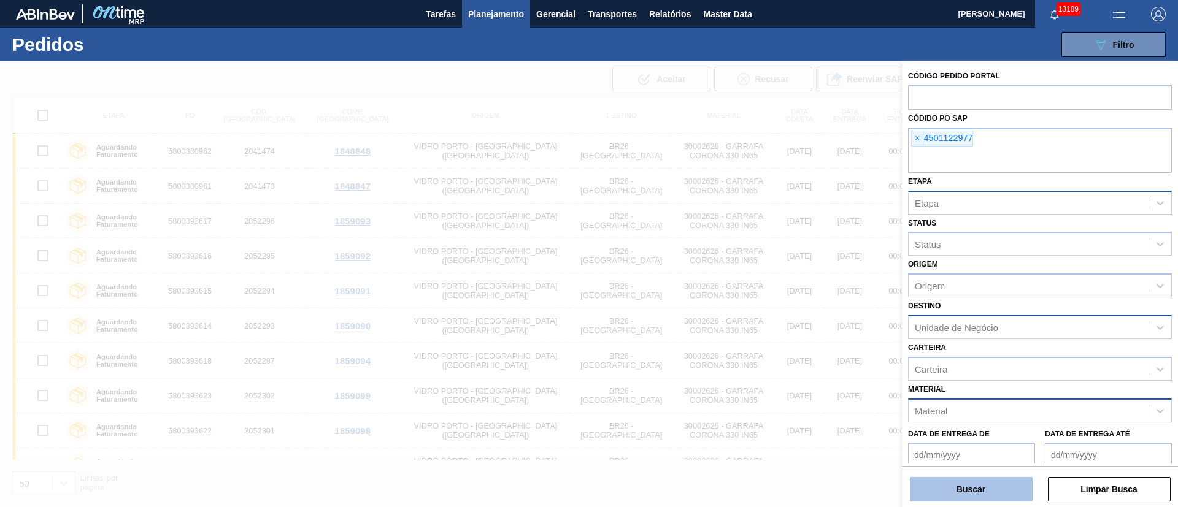
click at [978, 492] on button "Buscar" at bounding box center [971, 489] width 123 height 25
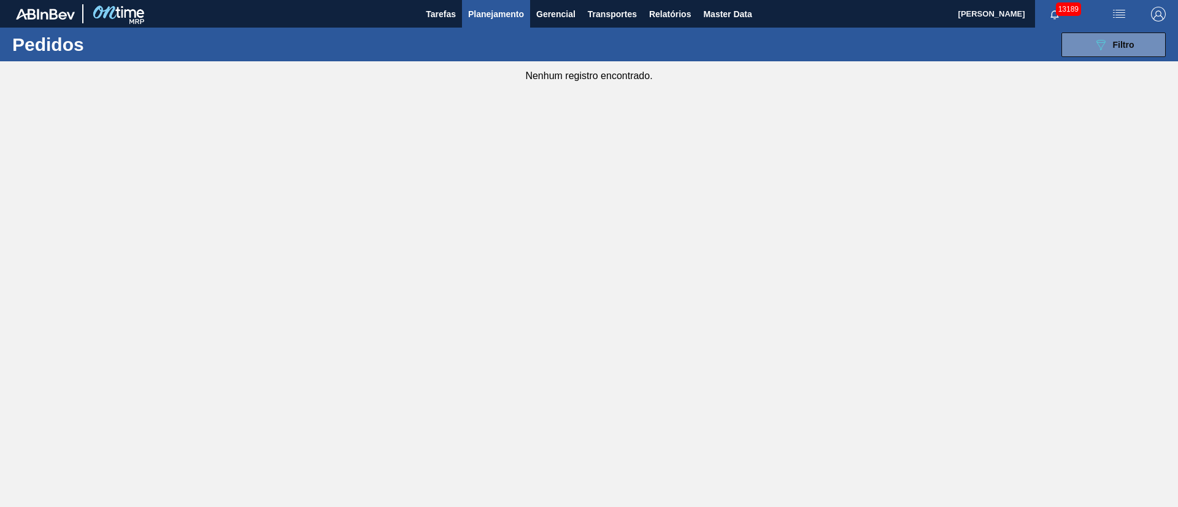
click at [493, 10] on span "Planejamento" at bounding box center [496, 14] width 56 height 15
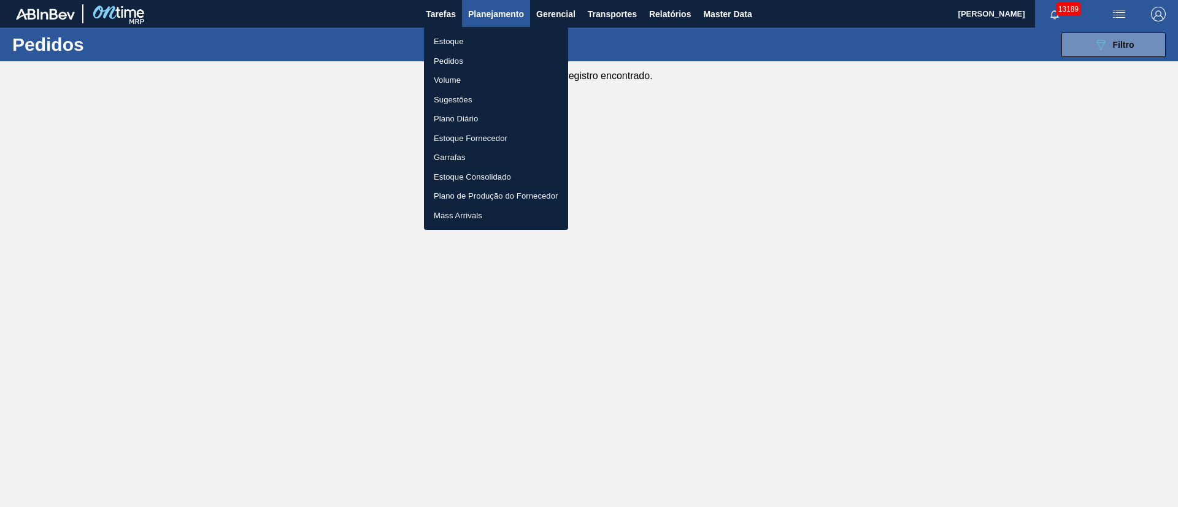
click at [453, 42] on li "Estoque" at bounding box center [496, 42] width 144 height 20
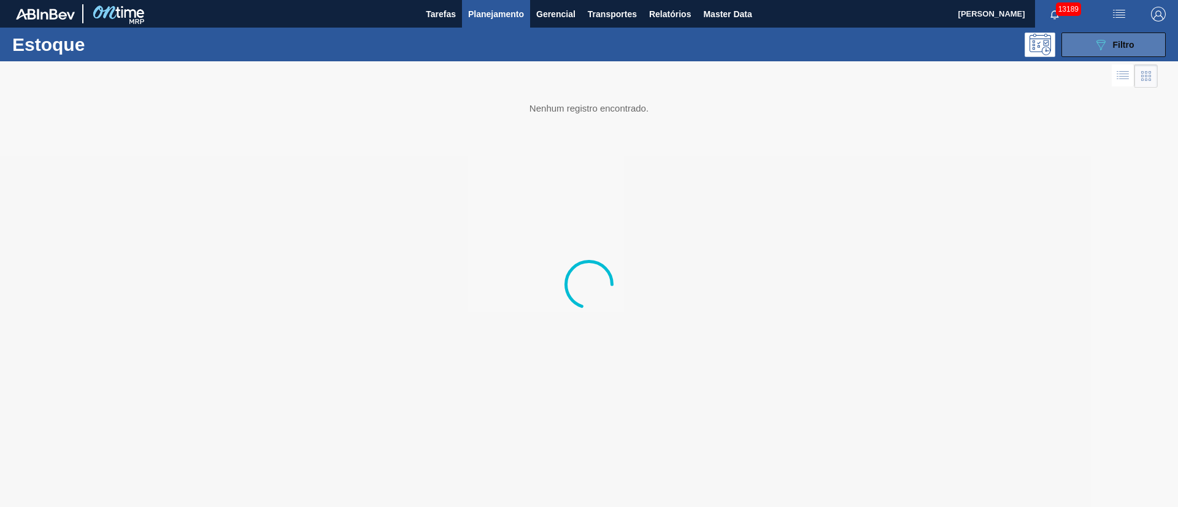
click at [1097, 43] on icon at bounding box center [1100, 45] width 9 height 10
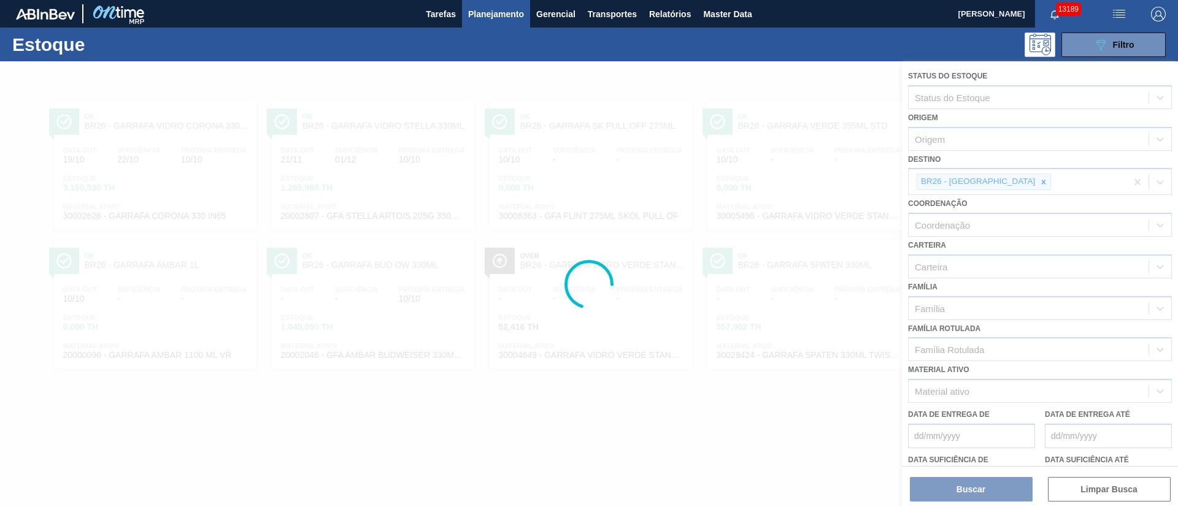
click at [1000, 183] on div at bounding box center [589, 284] width 1178 height 446
click at [997, 181] on div at bounding box center [589, 284] width 1178 height 446
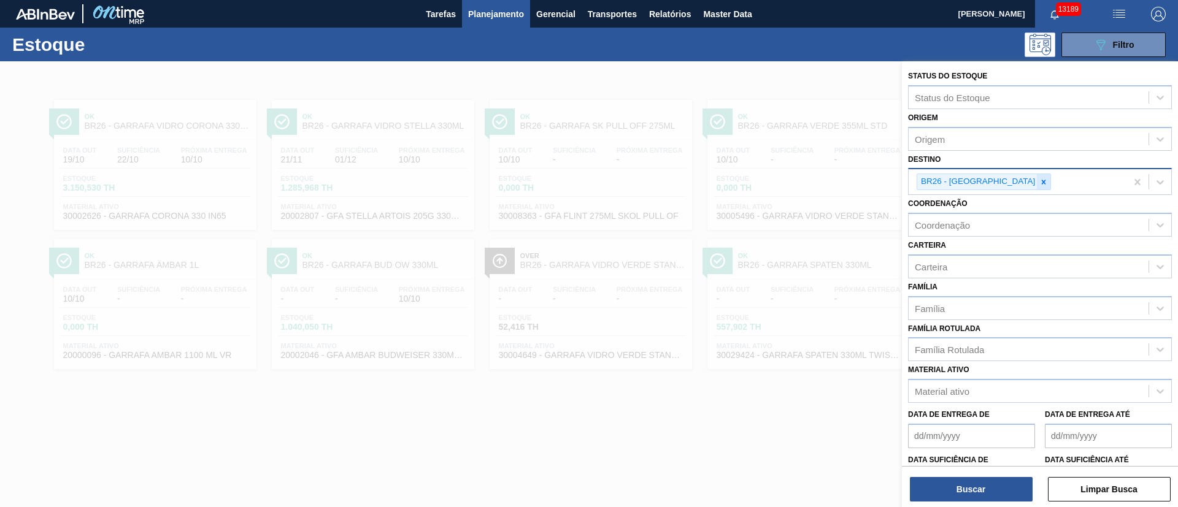
click at [1039, 179] on icon at bounding box center [1043, 182] width 9 height 9
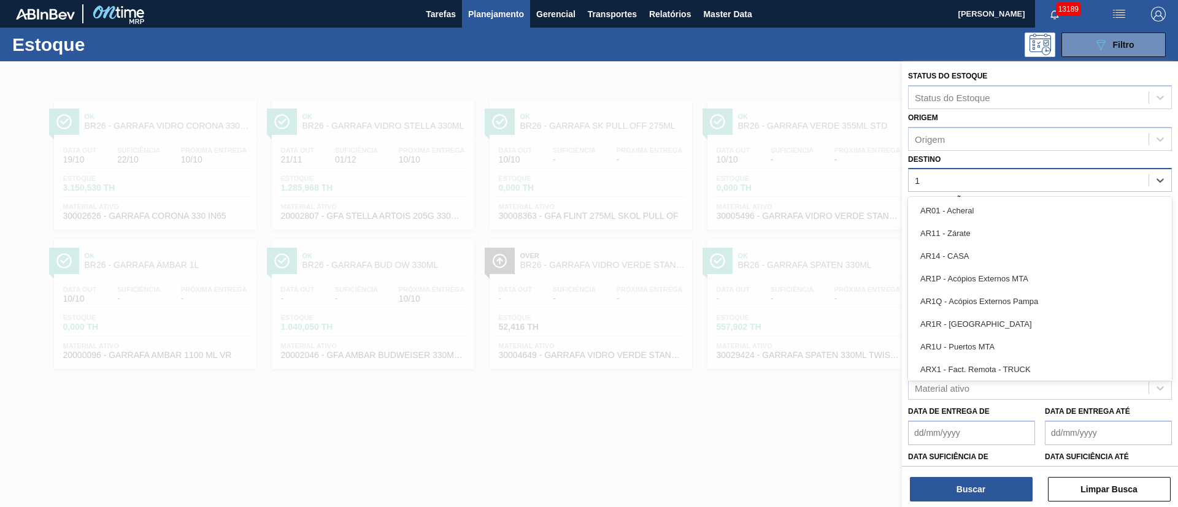
type input "18"
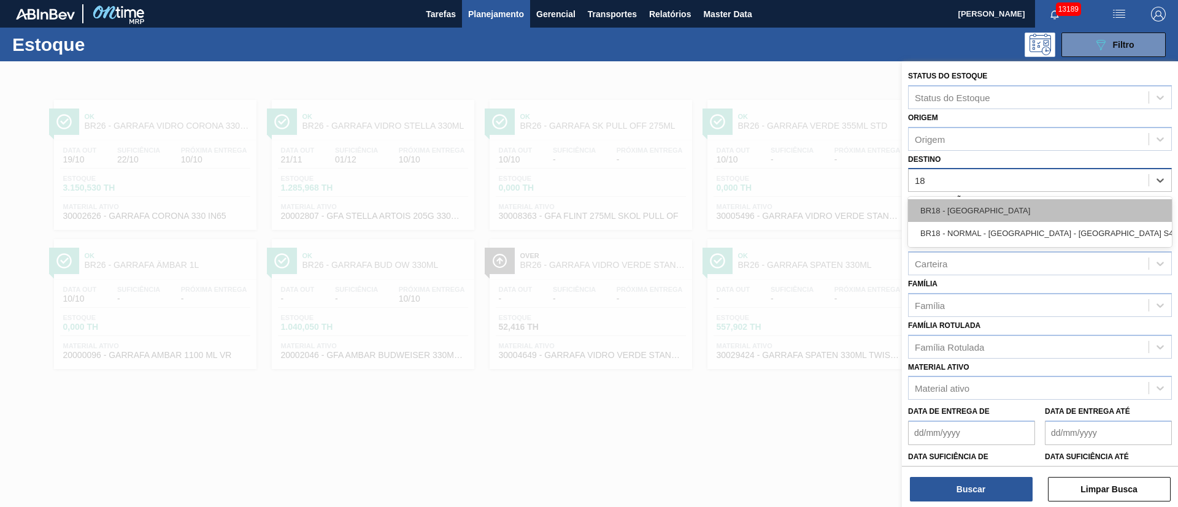
click at [969, 216] on div "BR18 - [GEOGRAPHIC_DATA]" at bounding box center [1040, 210] width 264 height 23
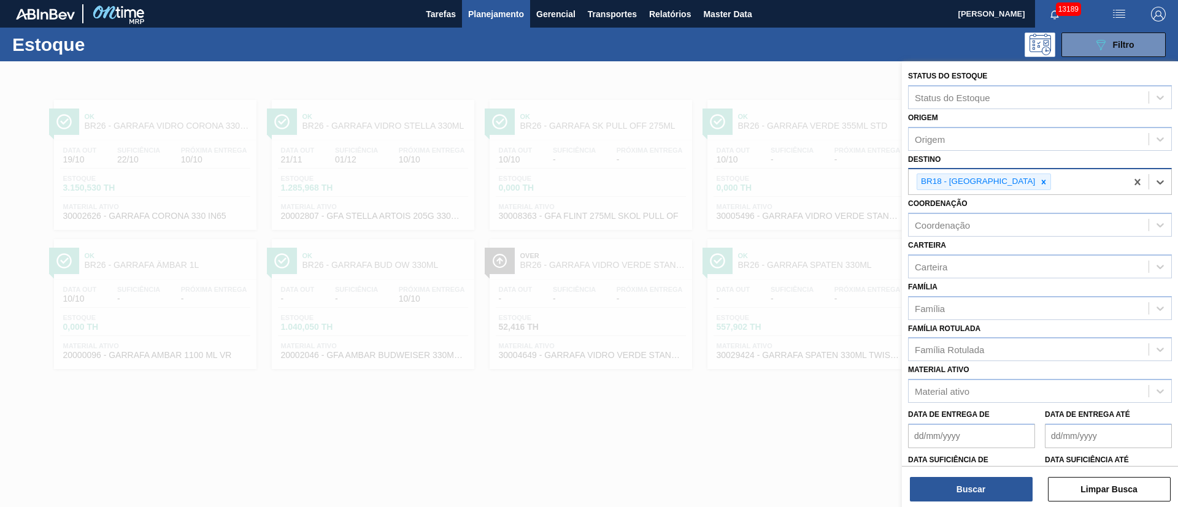
click at [489, 23] on button "Planejamento" at bounding box center [496, 14] width 68 height 28
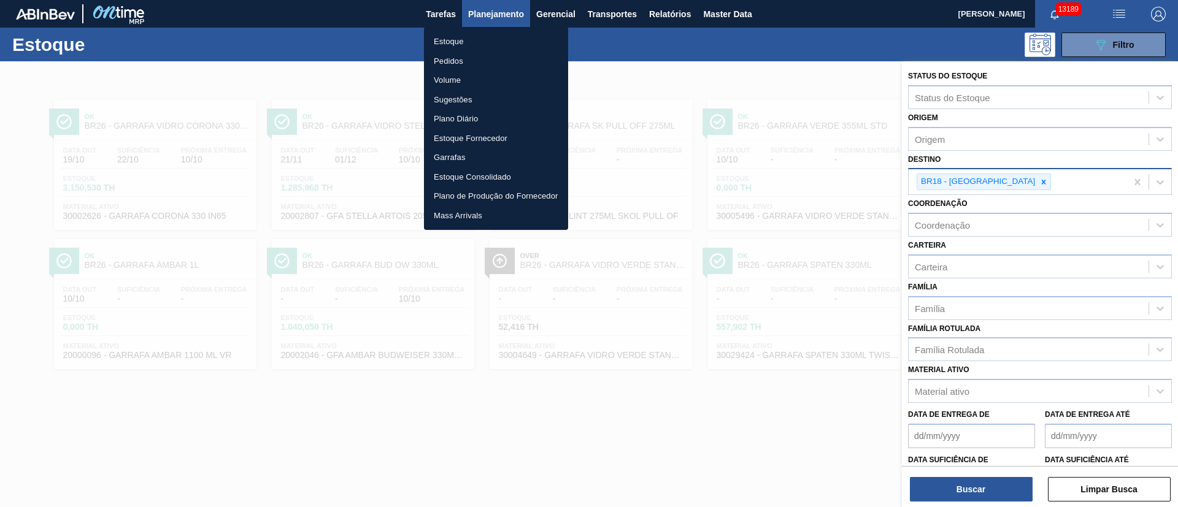
click at [454, 61] on li "Pedidos" at bounding box center [496, 62] width 144 height 20
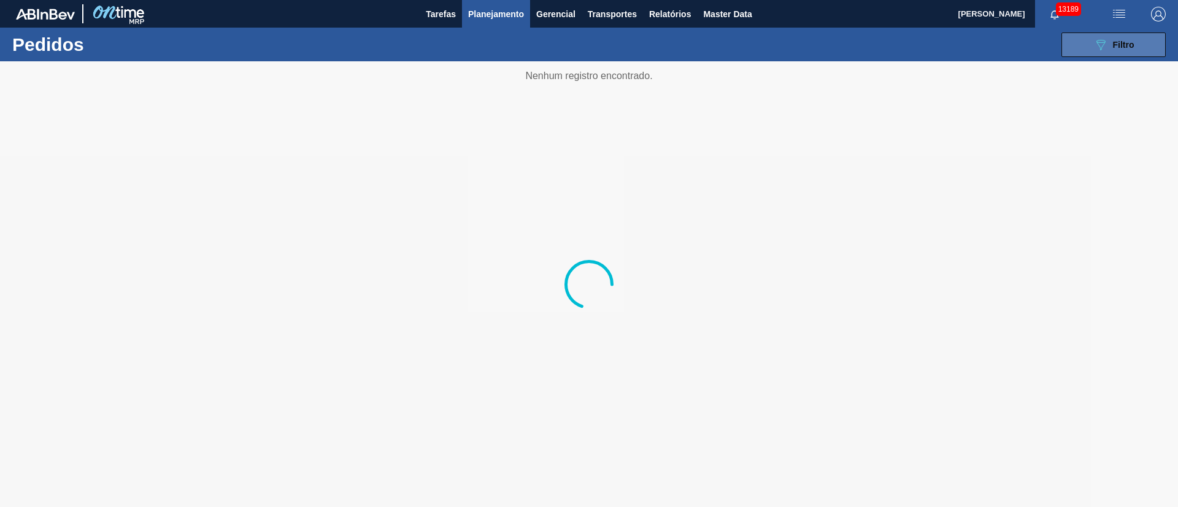
click at [1120, 46] on span "Filtro" at bounding box center [1123, 45] width 21 height 10
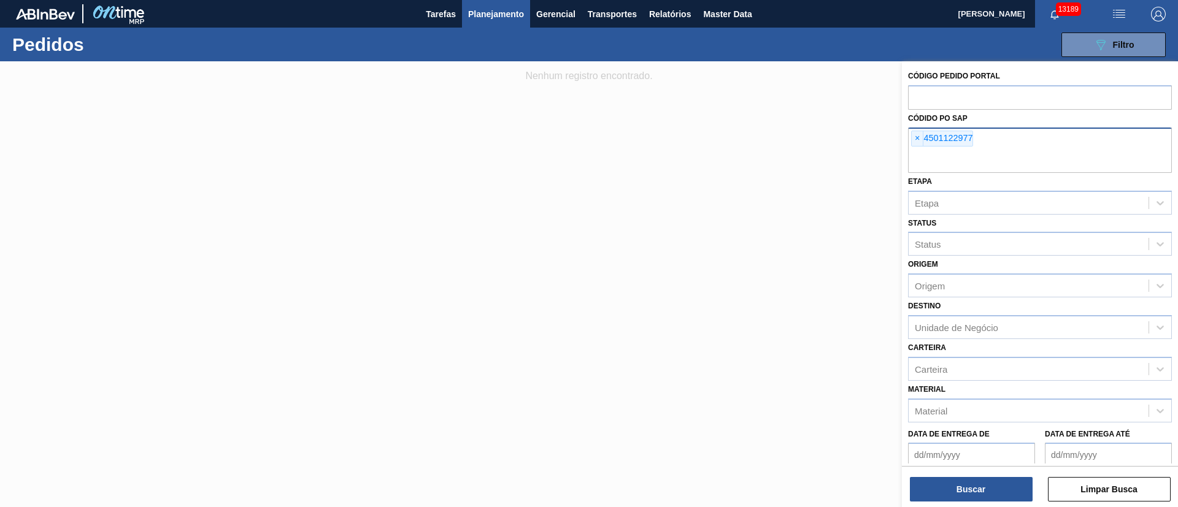
click at [915, 136] on span "×" at bounding box center [917, 138] width 12 height 15
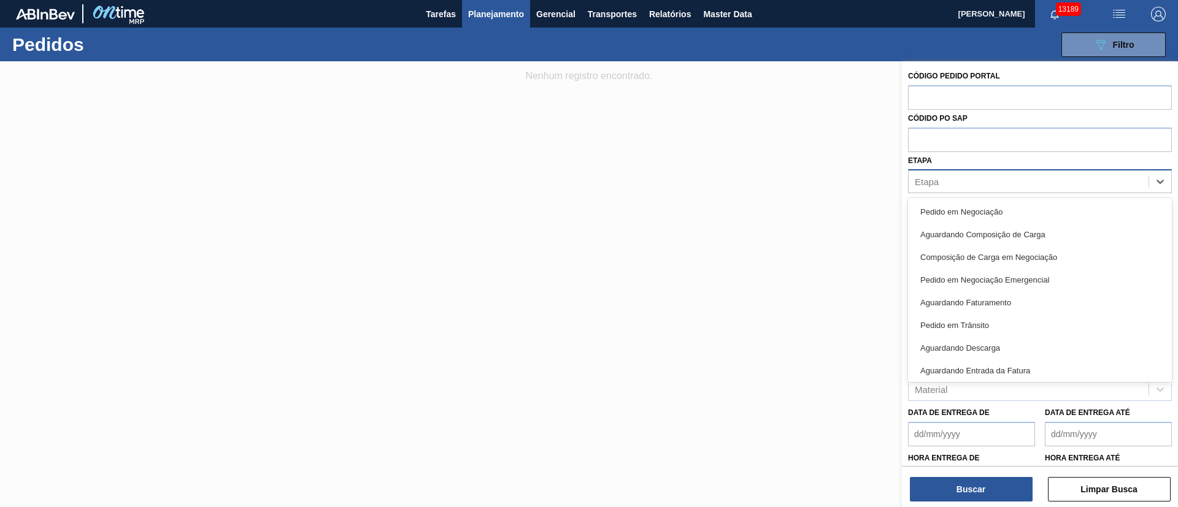
click at [942, 183] on div "Etapa" at bounding box center [1028, 182] width 240 height 18
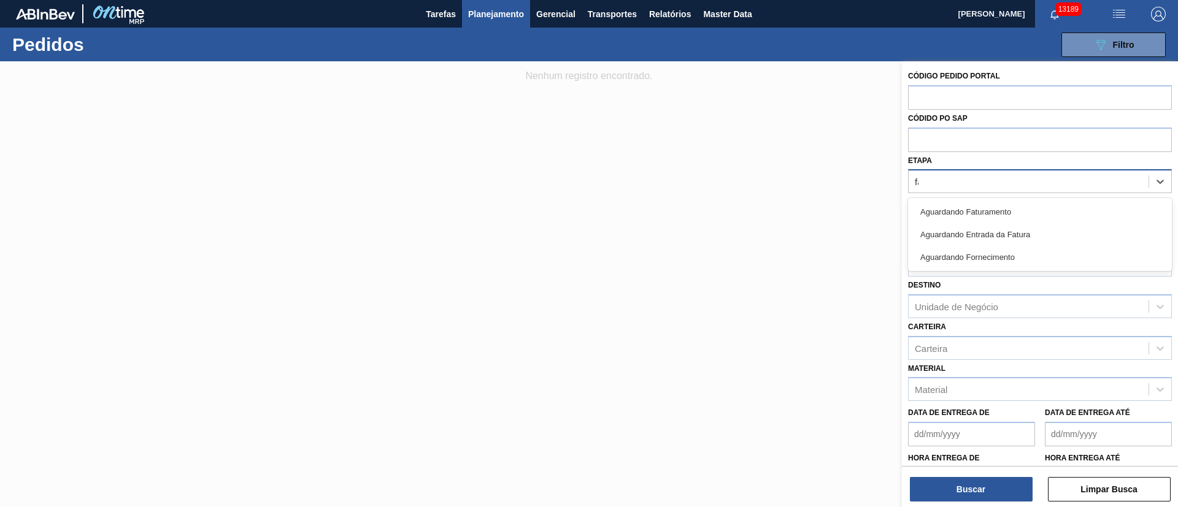
type input "fat"
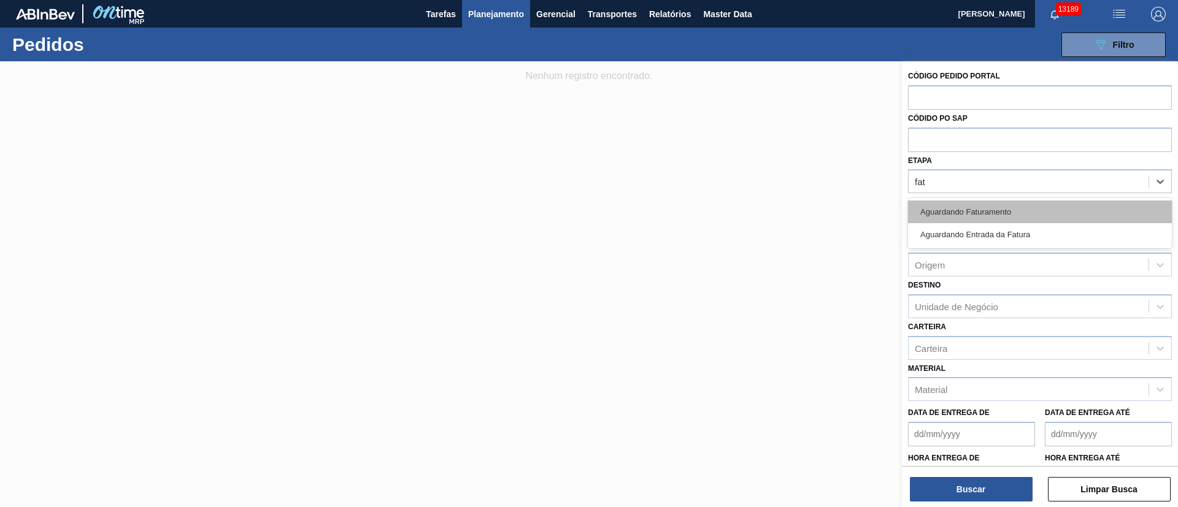
click at [953, 222] on div "Aguardando Faturamento" at bounding box center [1040, 212] width 264 height 23
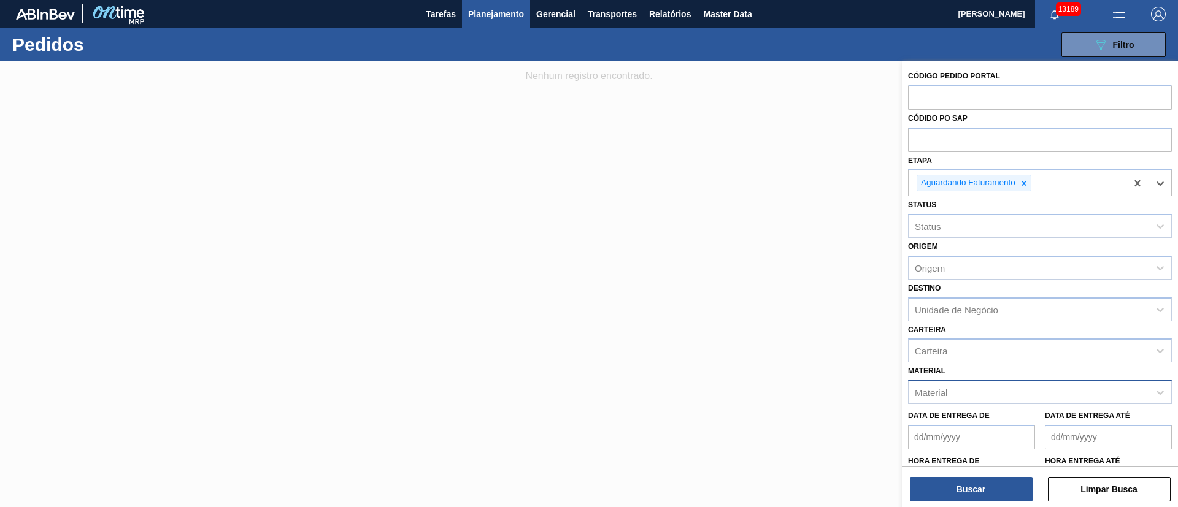
click at [943, 398] on div "Material" at bounding box center [1028, 393] width 240 height 18
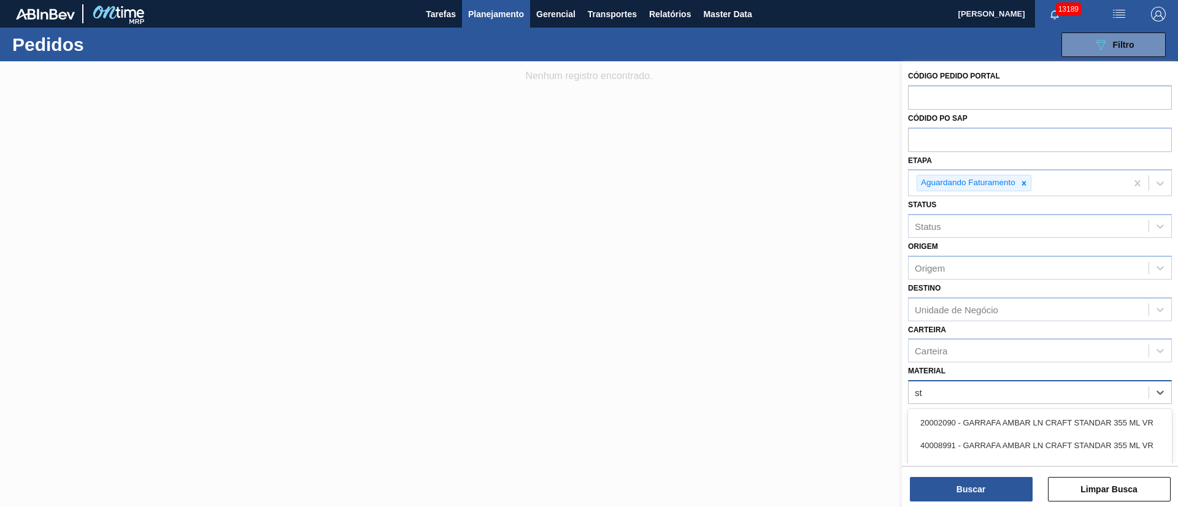
type input "s"
type input "30007587"
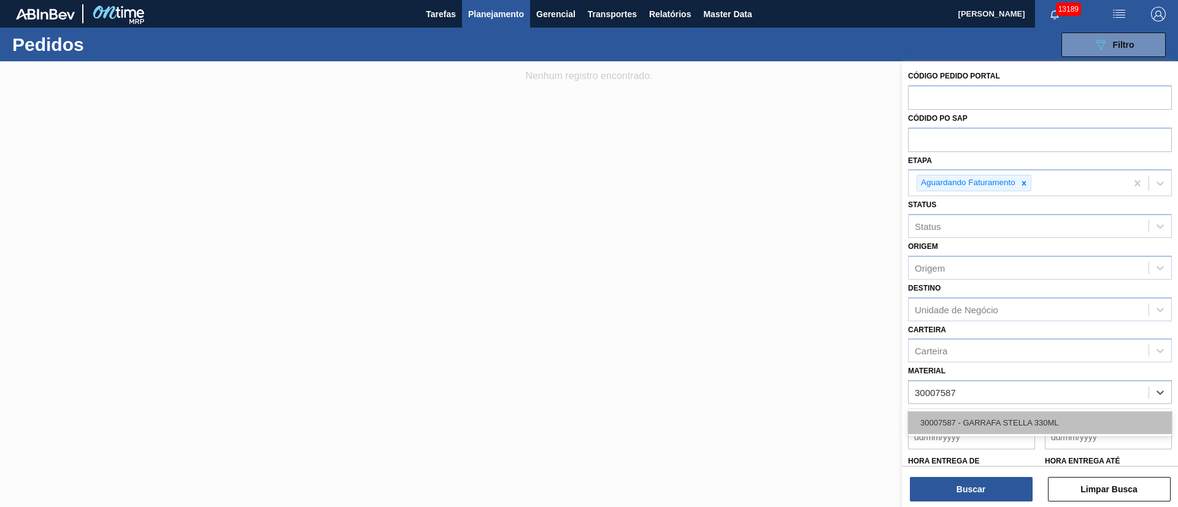
click at [978, 416] on div "30007587 - GARRAFA STELLA 330ML" at bounding box center [1040, 423] width 264 height 23
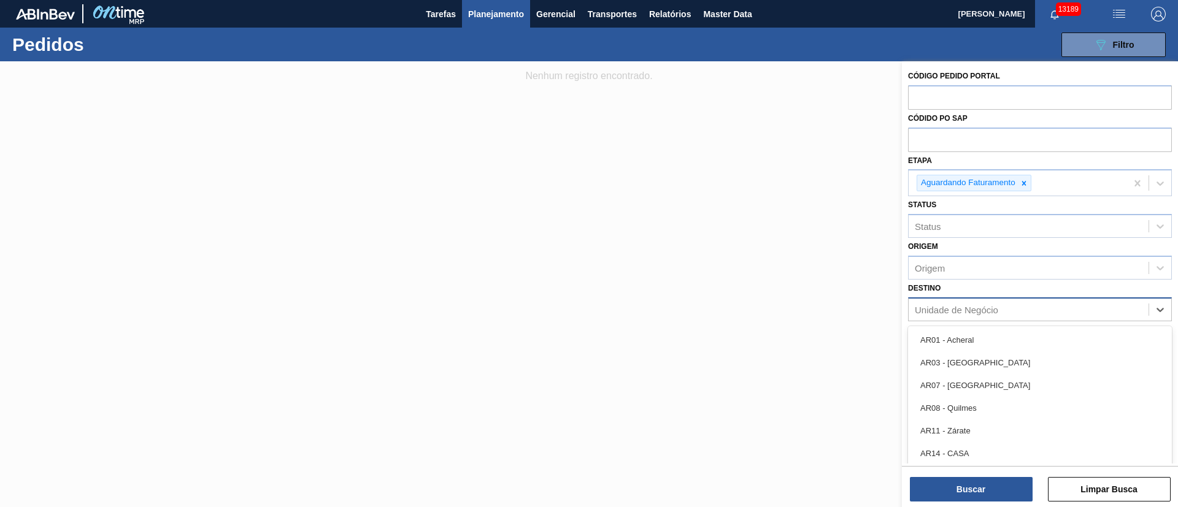
click at [955, 307] on div "Unidade de Negócio" at bounding box center [955, 309] width 83 height 10
type input "26"
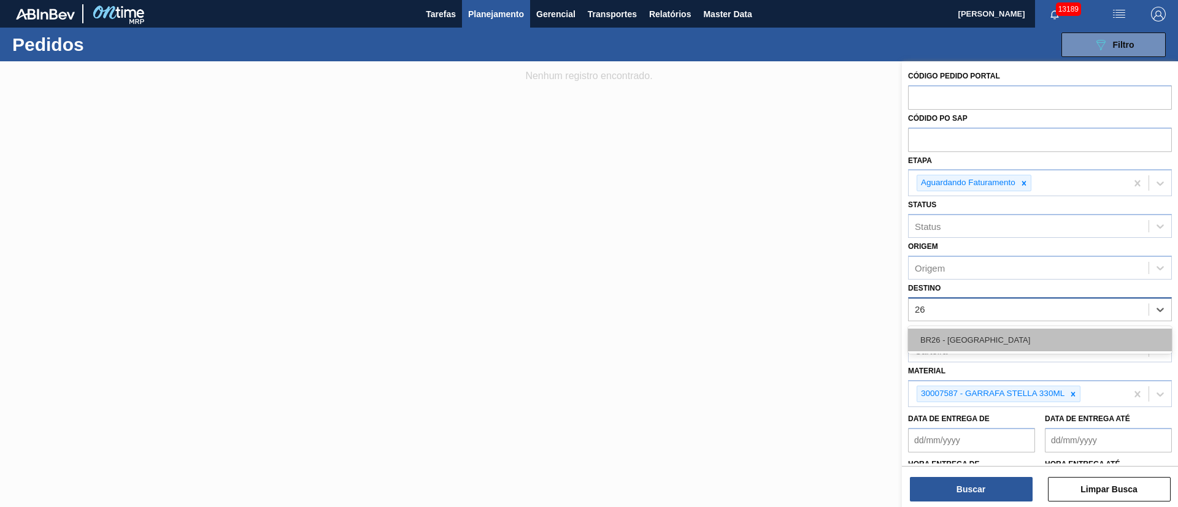
click at [959, 329] on div "BR26 - [GEOGRAPHIC_DATA]" at bounding box center [1040, 340] width 264 height 23
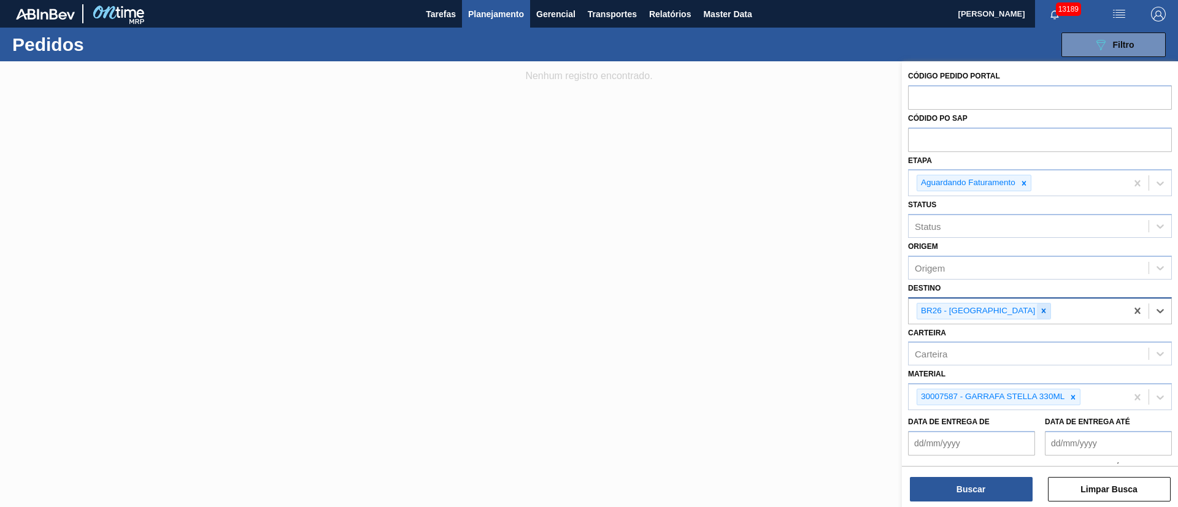
click at [1041, 309] on icon at bounding box center [1043, 310] width 4 height 4
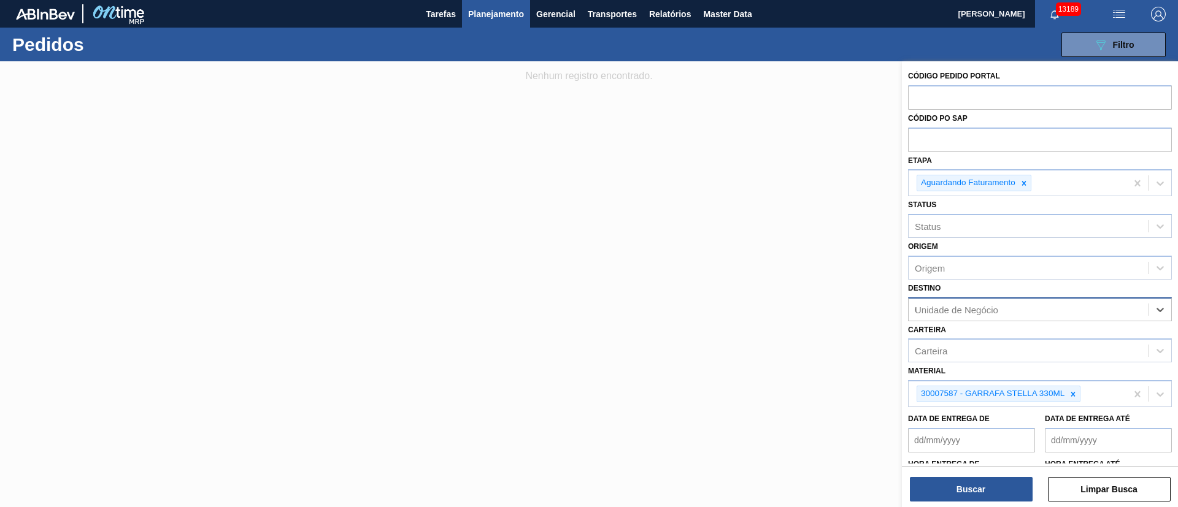
type input "03"
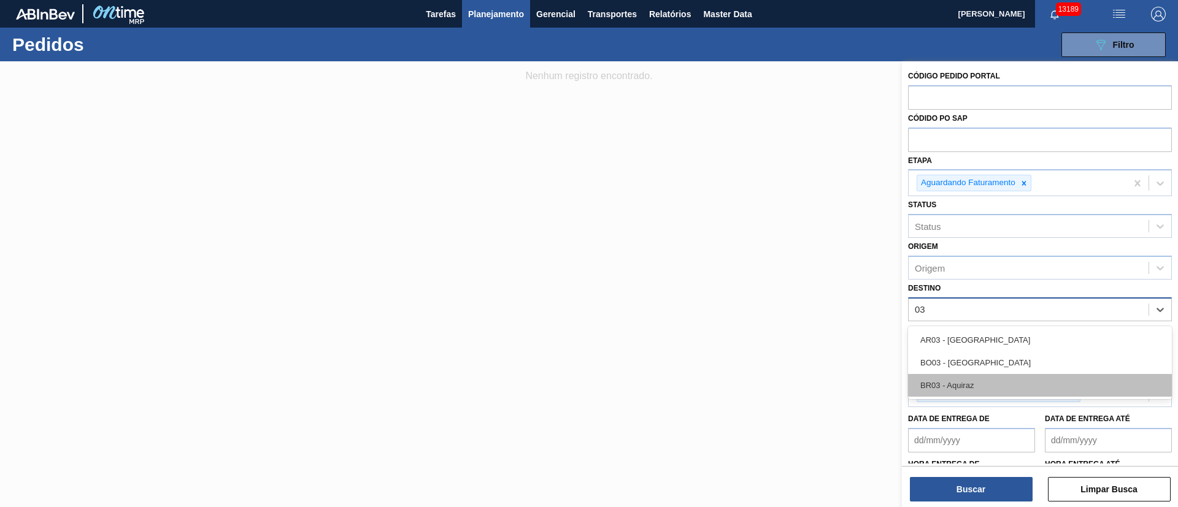
click at [960, 387] on div "BR03 - Aquiraz" at bounding box center [1040, 385] width 264 height 23
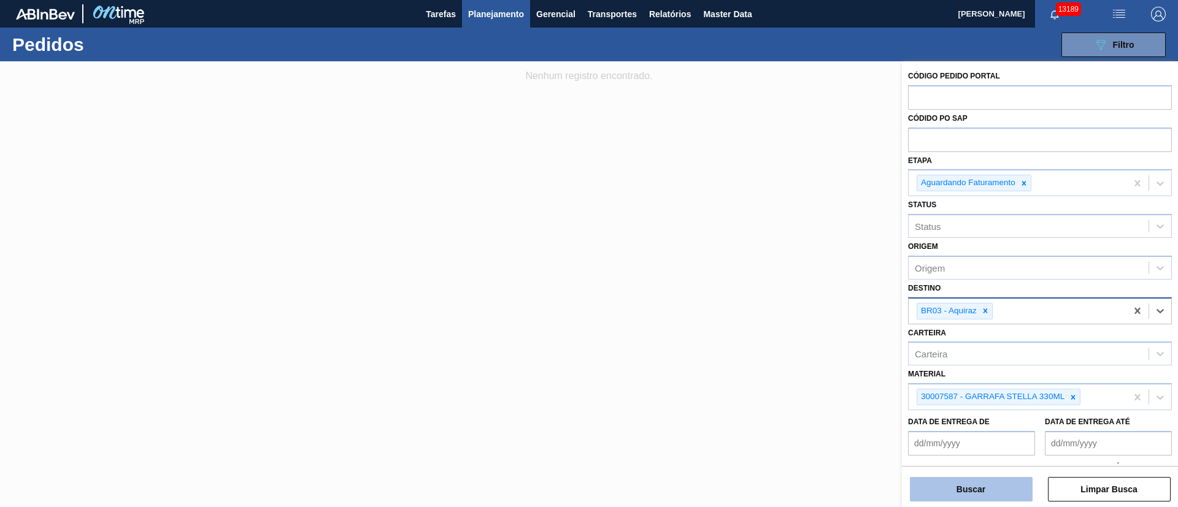
click at [963, 488] on button "Buscar" at bounding box center [971, 489] width 123 height 25
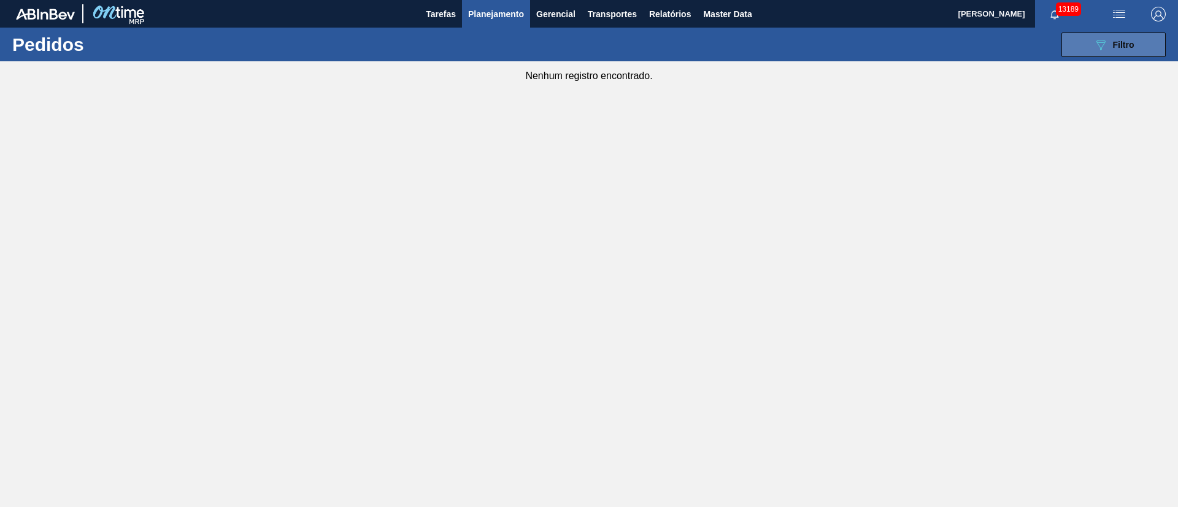
click at [1114, 44] on span "Filtro" at bounding box center [1123, 45] width 21 height 10
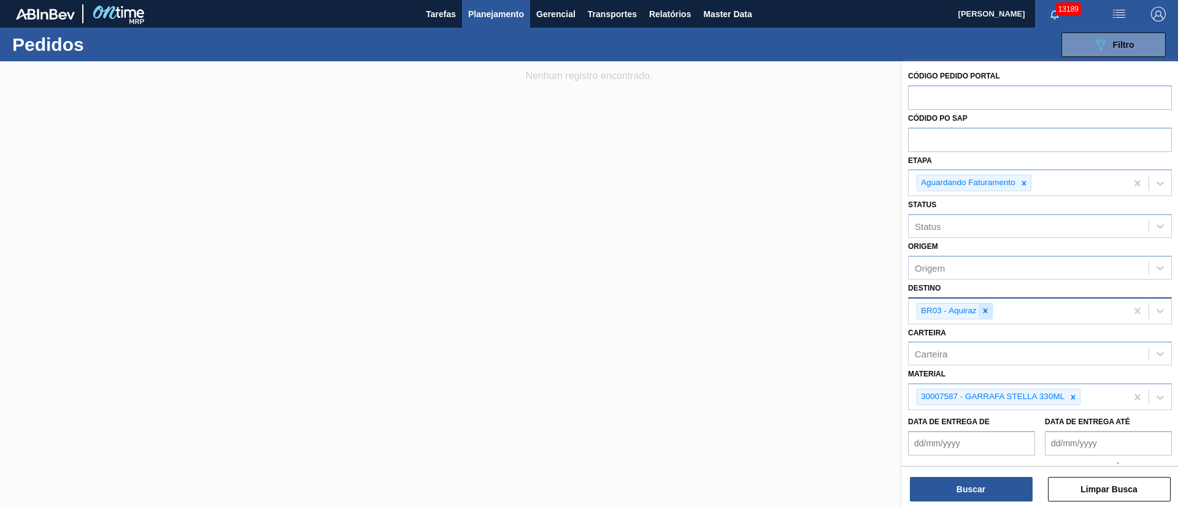
click at [983, 308] on icon at bounding box center [985, 311] width 9 height 9
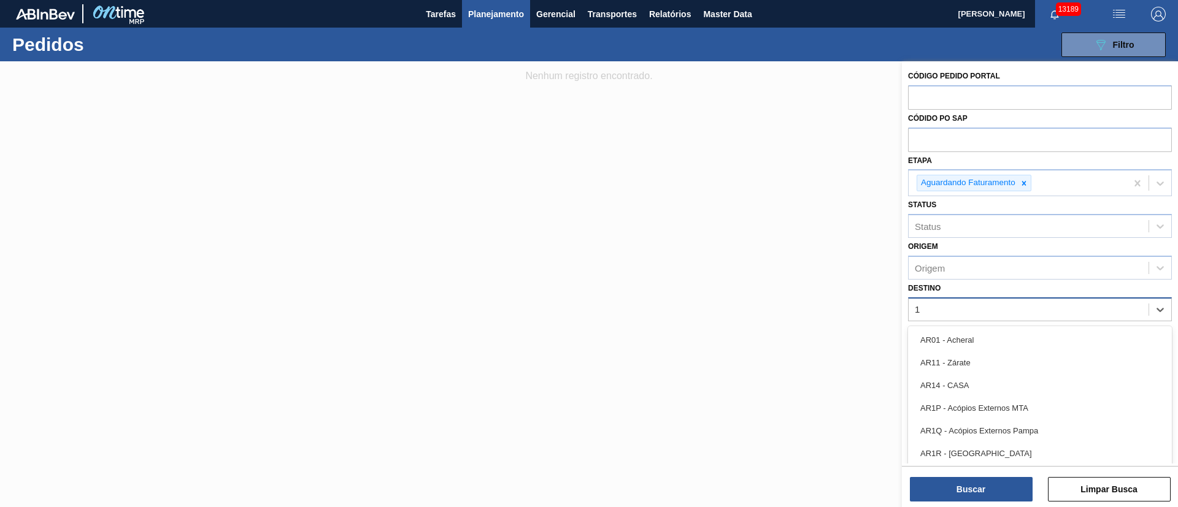
type input "18"
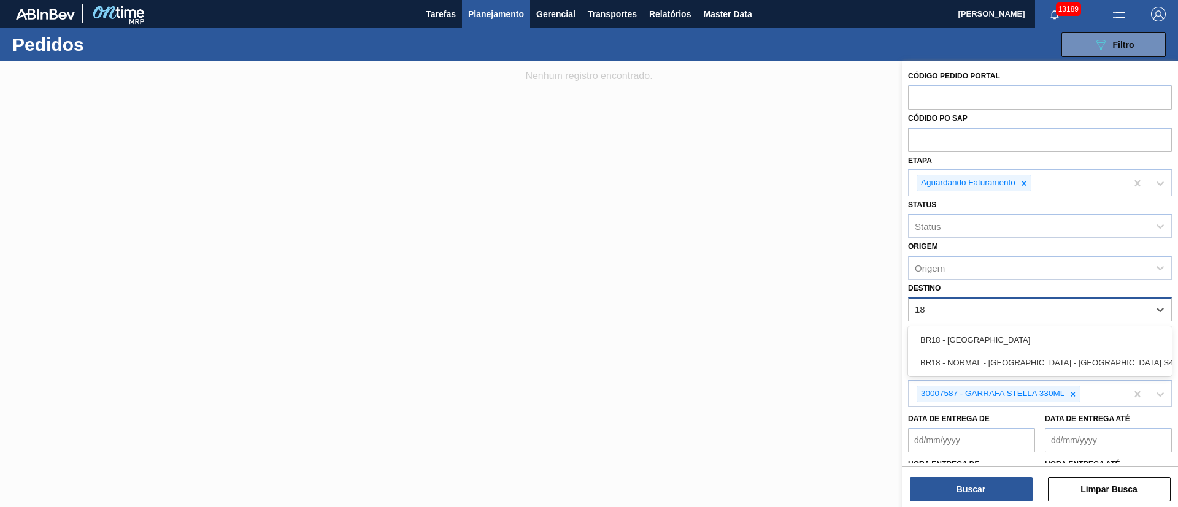
click at [983, 334] on div "BR18 - [GEOGRAPHIC_DATA]" at bounding box center [1040, 340] width 264 height 23
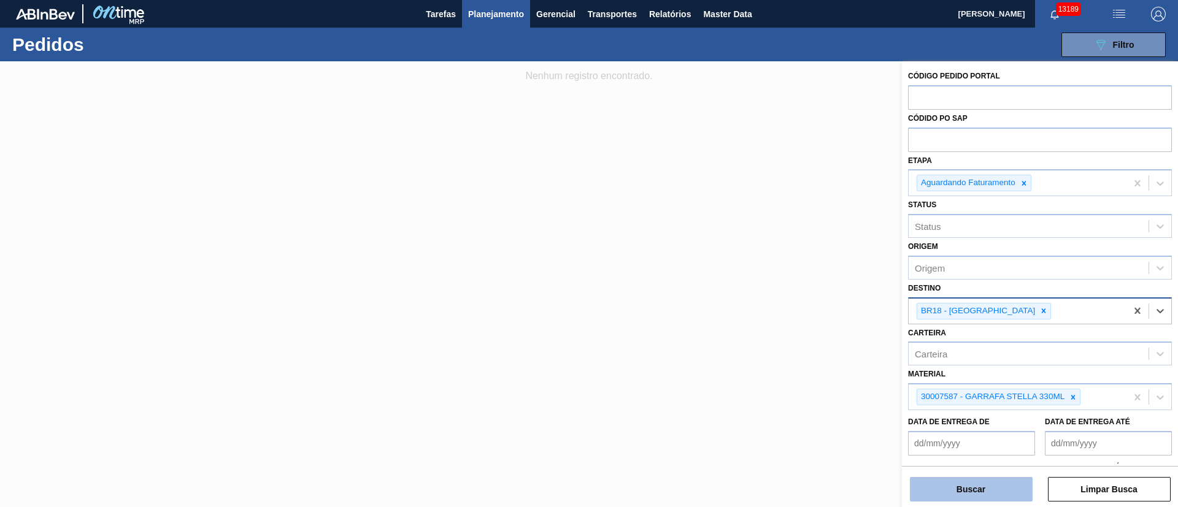
click at [980, 497] on button "Buscar" at bounding box center [971, 489] width 123 height 25
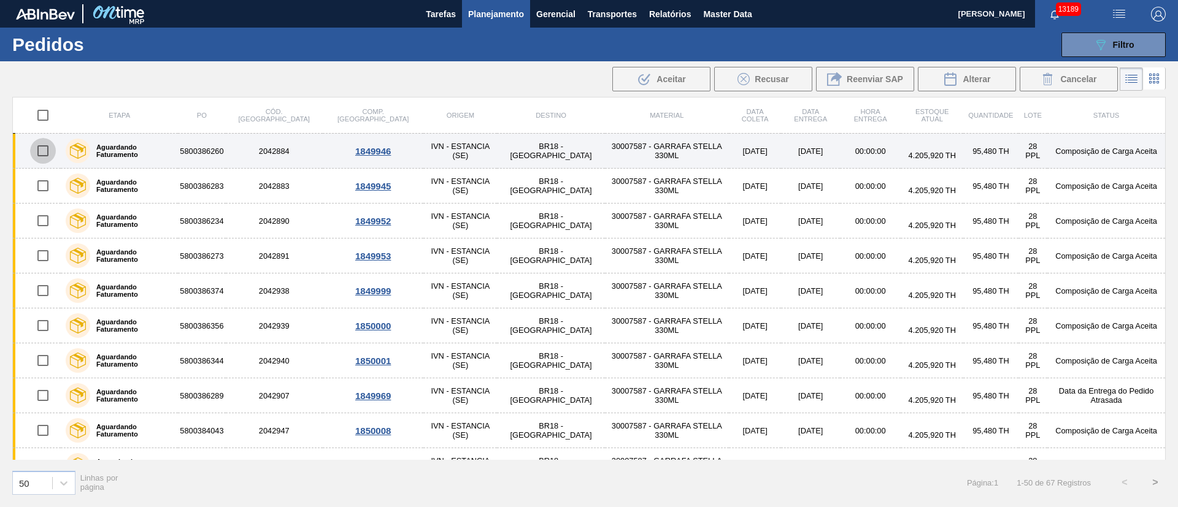
click at [40, 144] on input "checkbox" at bounding box center [43, 151] width 26 height 26
checkbox input "true"
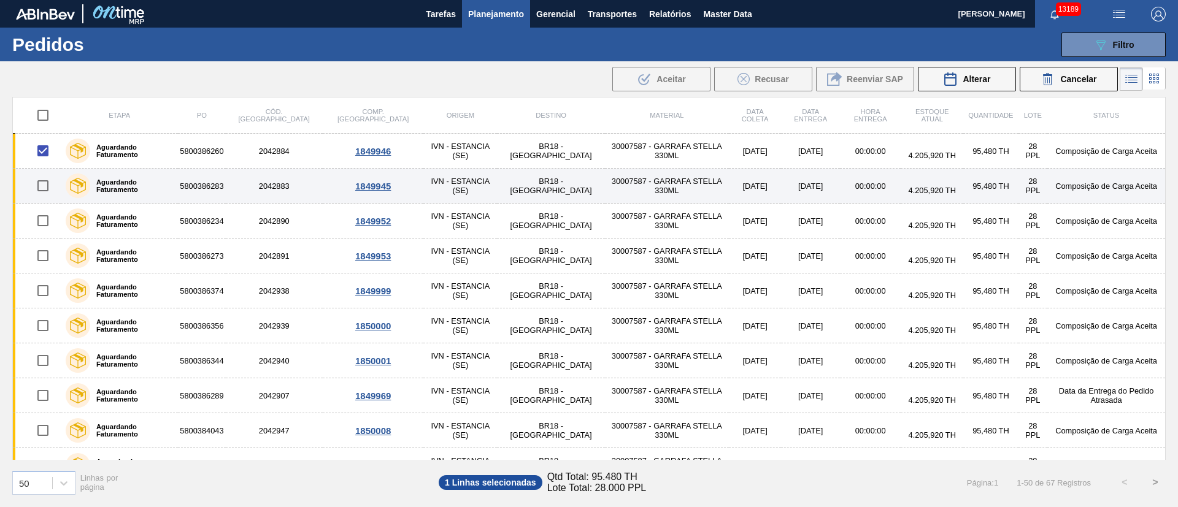
click at [42, 192] on input "checkbox" at bounding box center [43, 186] width 26 height 26
checkbox input "true"
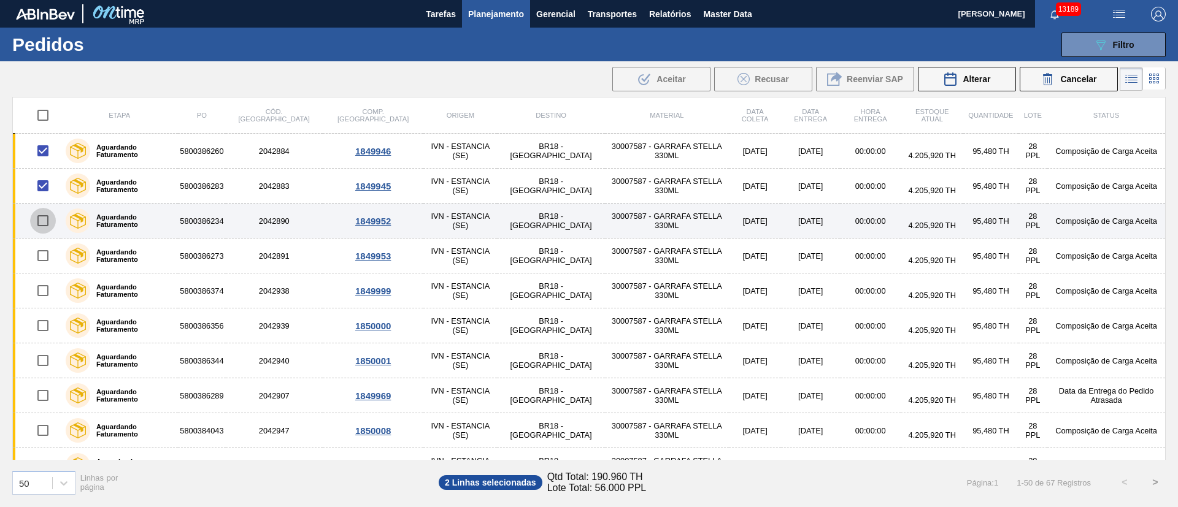
click at [39, 220] on input "checkbox" at bounding box center [43, 221] width 26 height 26
checkbox input "true"
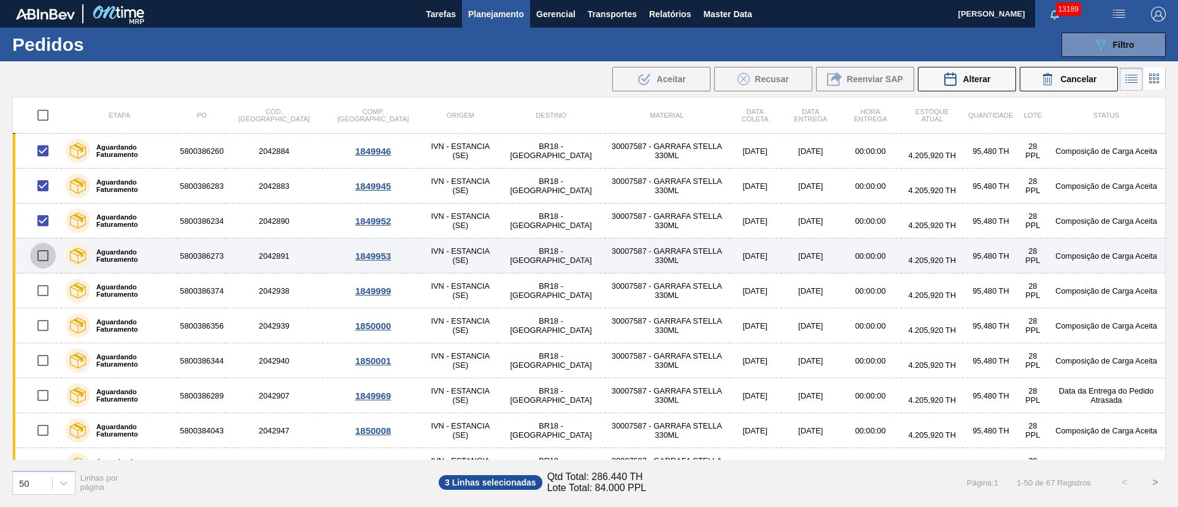
click at [47, 257] on input "checkbox" at bounding box center [43, 256] width 26 height 26
checkbox input "true"
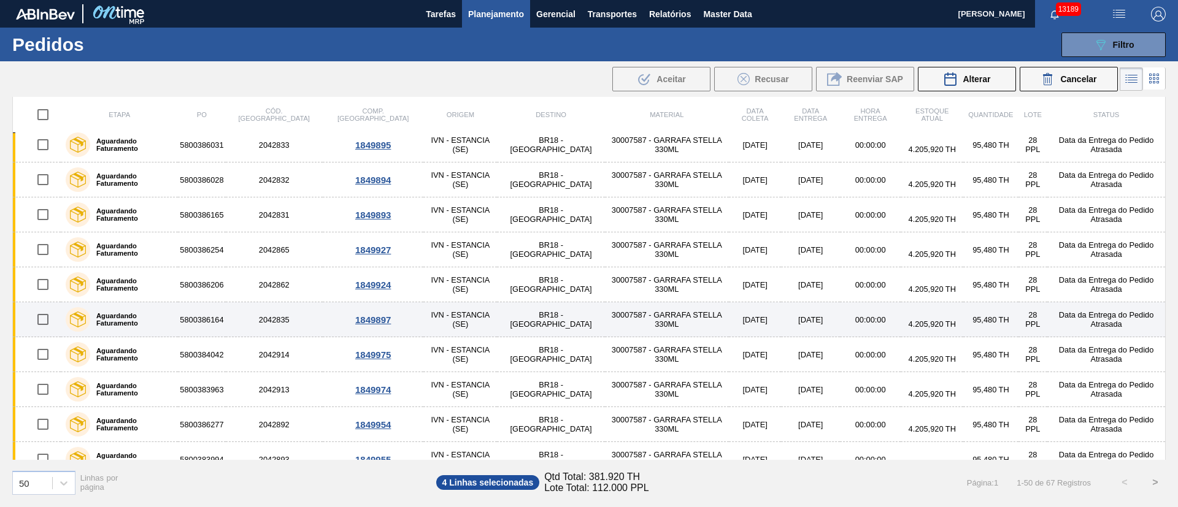
scroll to position [1422, 0]
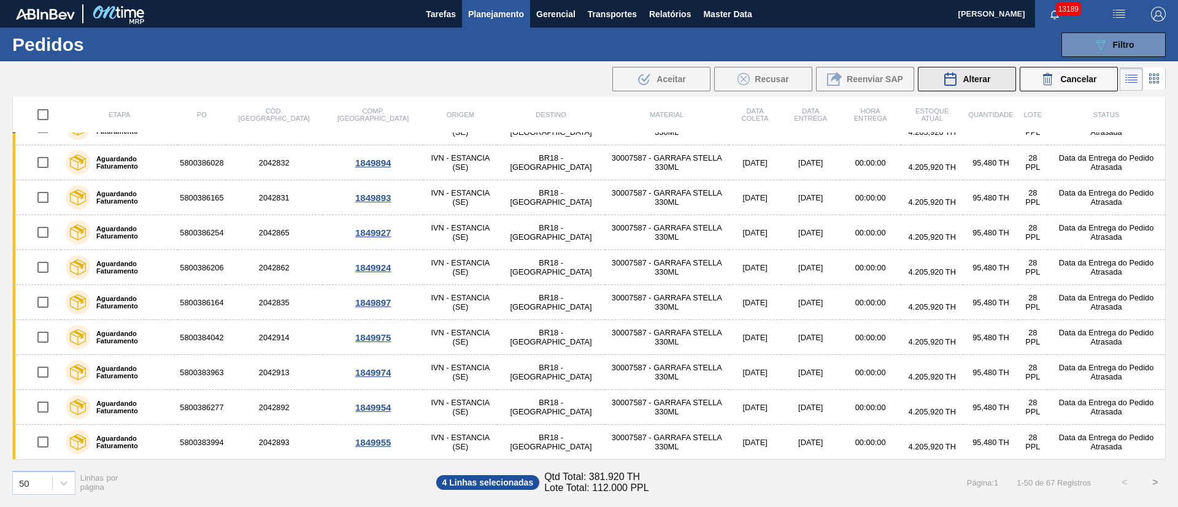
click at [968, 83] on span "Alterar" at bounding box center [976, 79] width 28 height 10
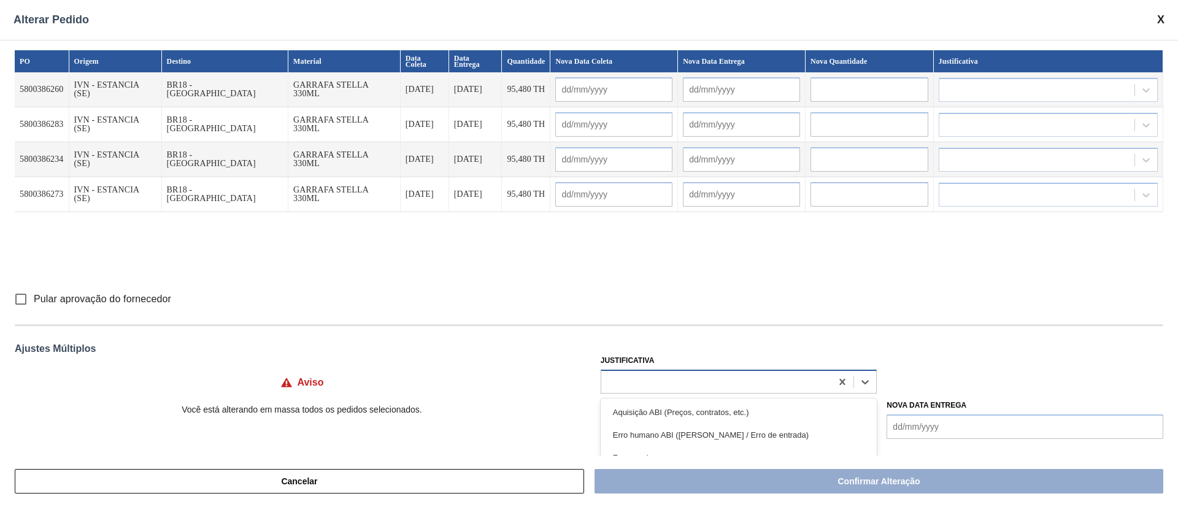
click at [632, 375] on div at bounding box center [716, 382] width 231 height 18
click at [21, 303] on input "Pular aprovação do fornecedor" at bounding box center [21, 299] width 26 height 26
checkbox input "true"
click at [648, 380] on div at bounding box center [716, 382] width 231 height 18
type input "ou"
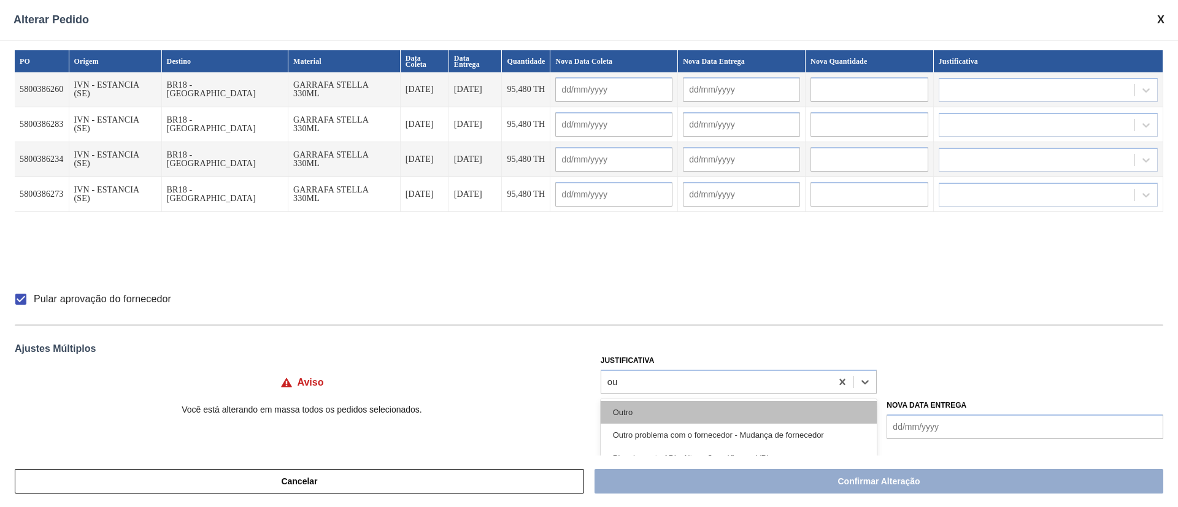
click at [613, 402] on div "Outro" at bounding box center [738, 412] width 277 height 23
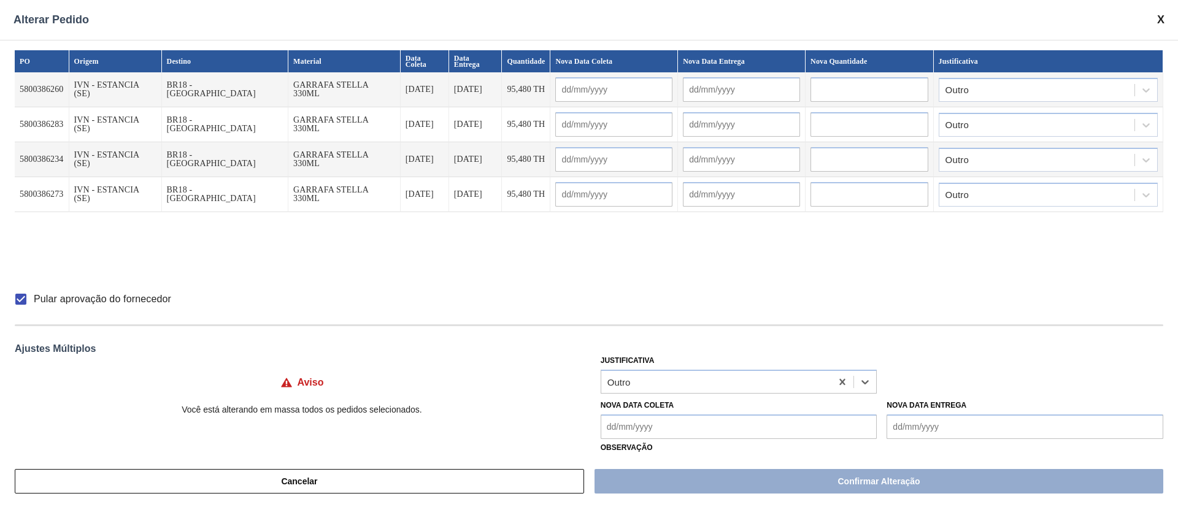
click at [634, 439] on Coleta "Nova Data Coleta" at bounding box center [738, 427] width 277 height 25
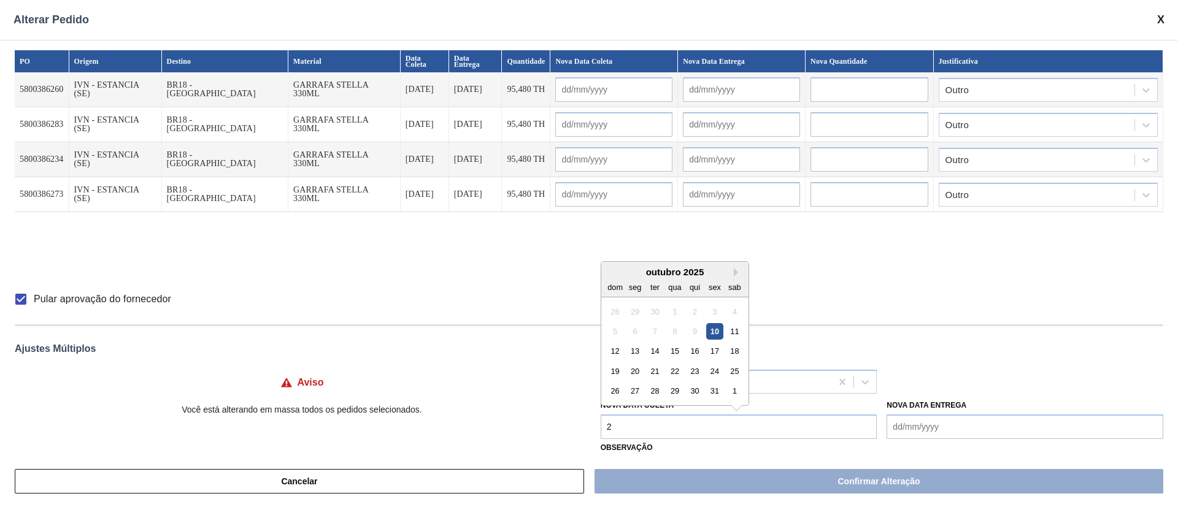
type Coleta "20"
type input "[DATE]"
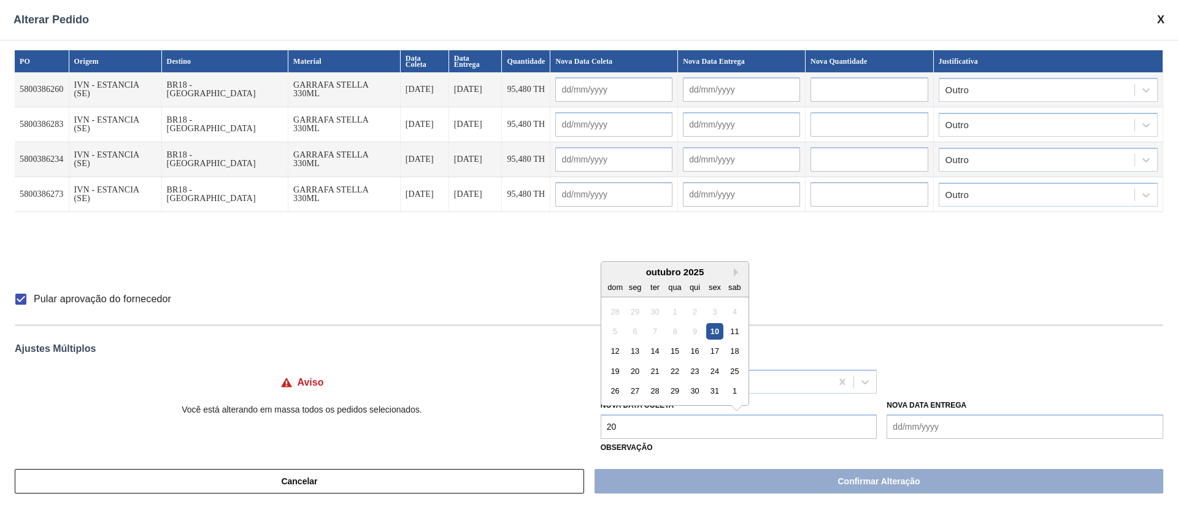
type input "[DATE]"
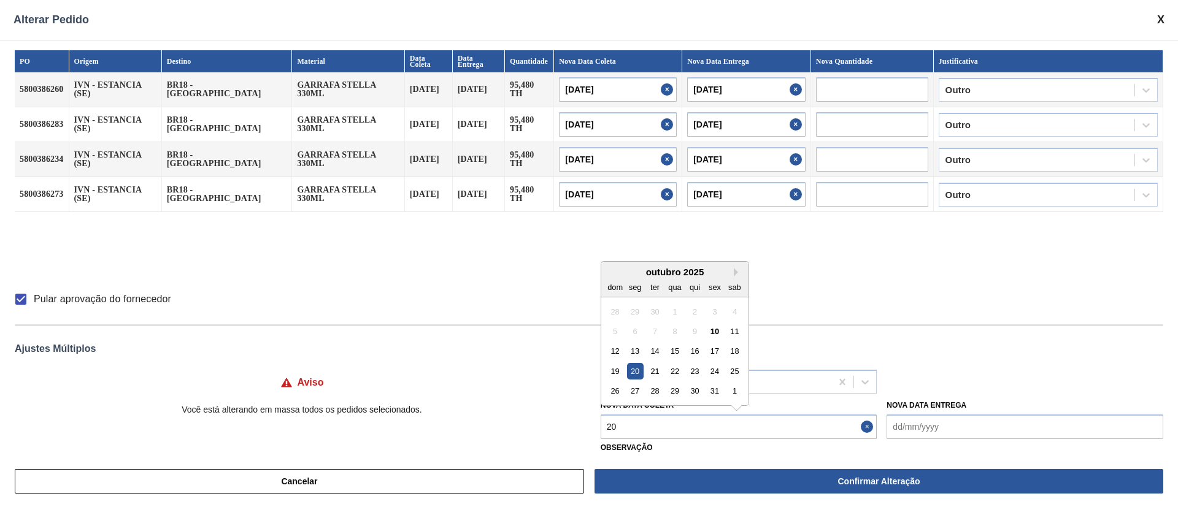
click at [638, 366] on div "20" at bounding box center [634, 371] width 17 height 17
type Coleta "[DATE]"
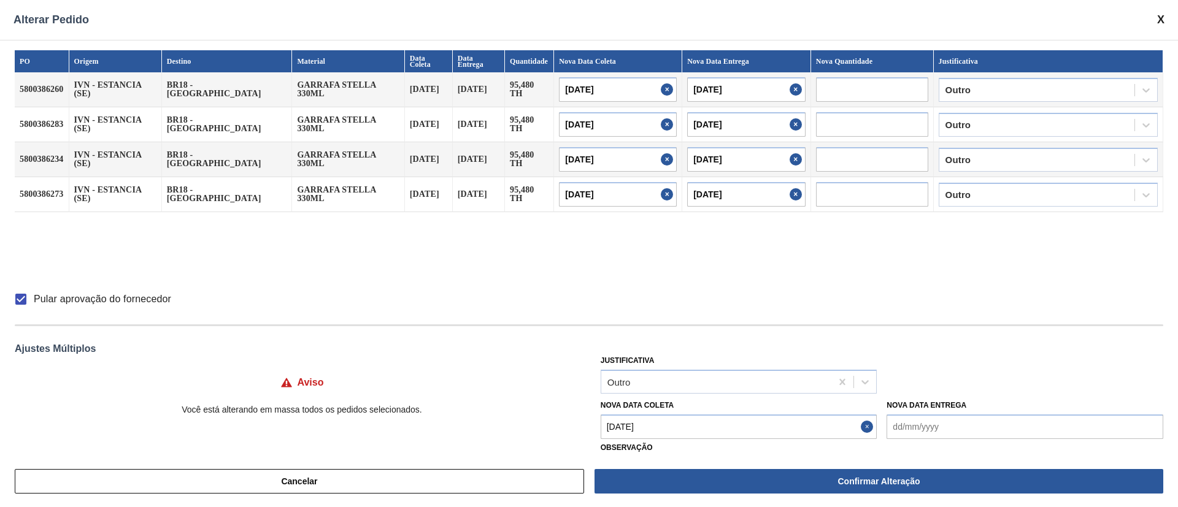
click at [663, 427] on Coleta "[DATE]" at bounding box center [738, 427] width 277 height 25
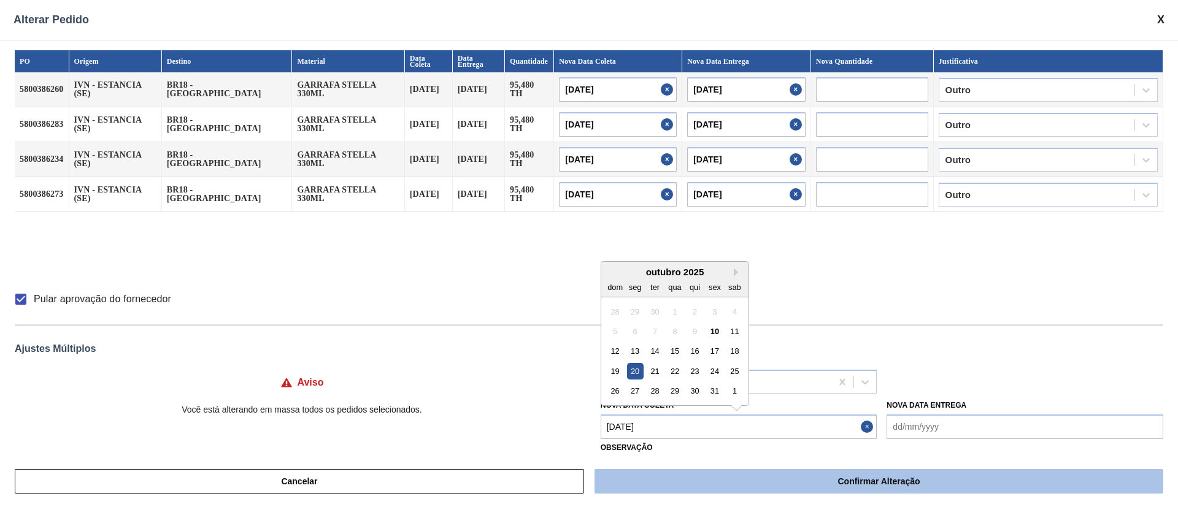
click at [703, 475] on button "Confirmar Alteração" at bounding box center [878, 481] width 569 height 25
checkbox input "false"
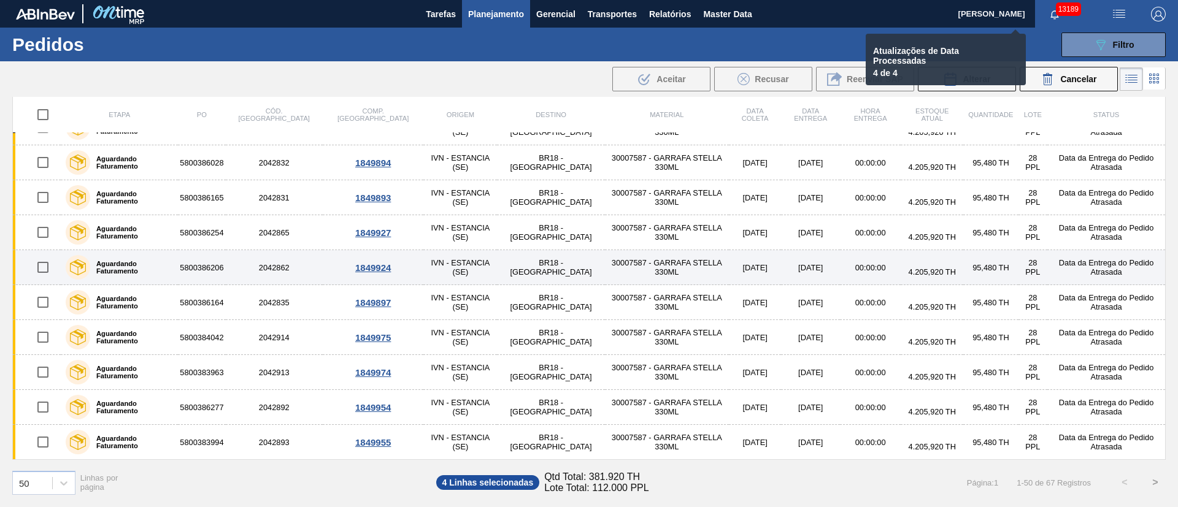
checkbox input "false"
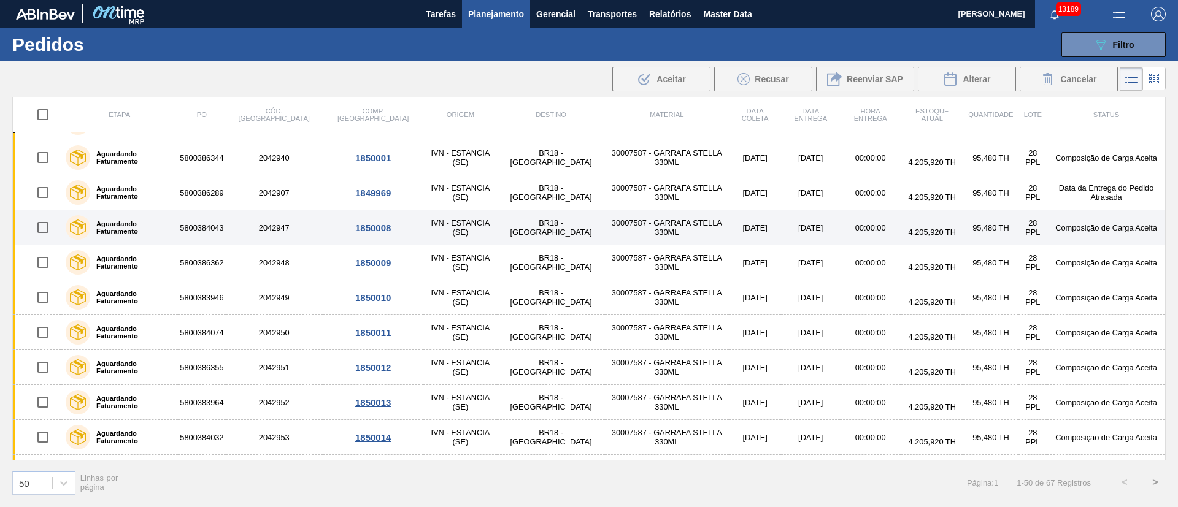
scroll to position [92, 0]
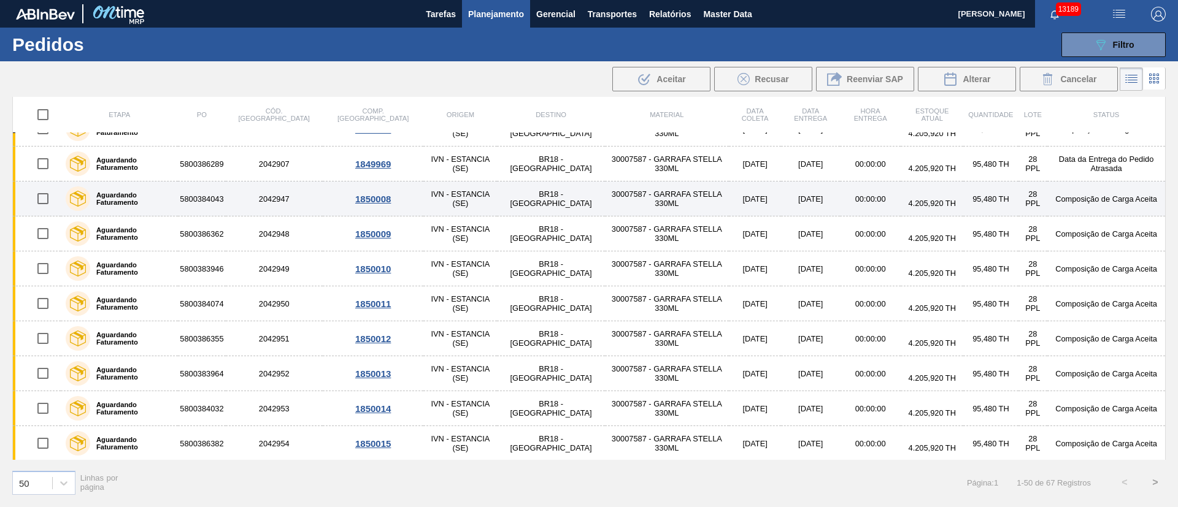
click at [40, 196] on input "checkbox" at bounding box center [43, 199] width 26 height 26
checkbox input "true"
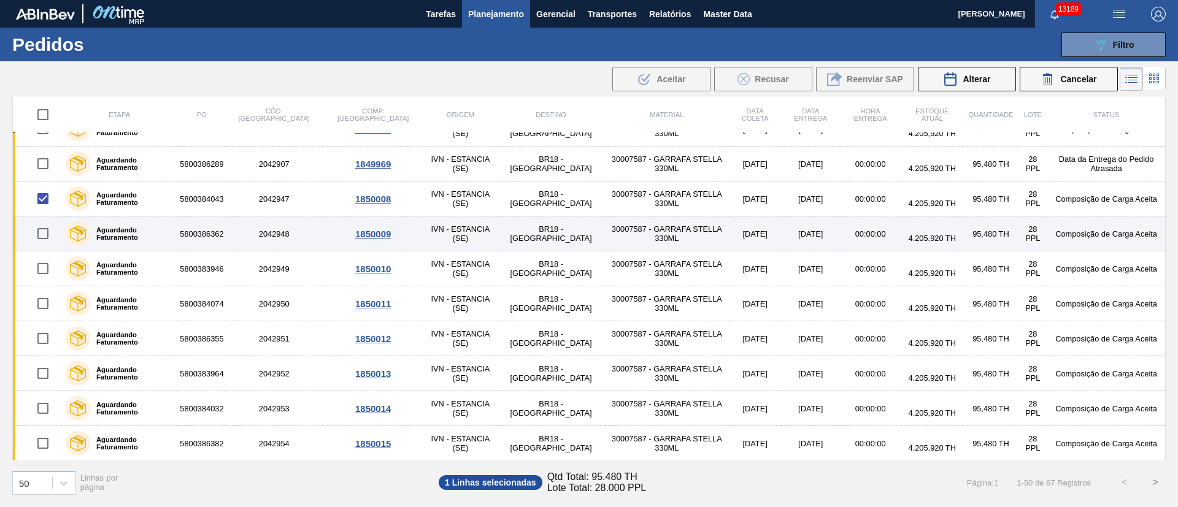
click at [36, 238] on input "checkbox" at bounding box center [43, 234] width 26 height 26
checkbox input "true"
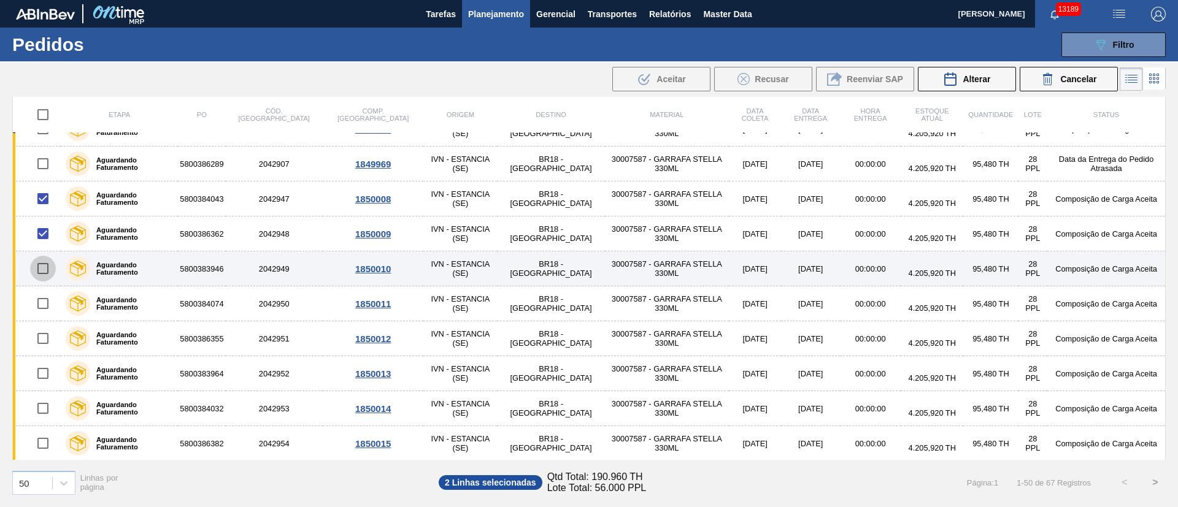
click at [47, 267] on input "checkbox" at bounding box center [43, 269] width 26 height 26
checkbox input "true"
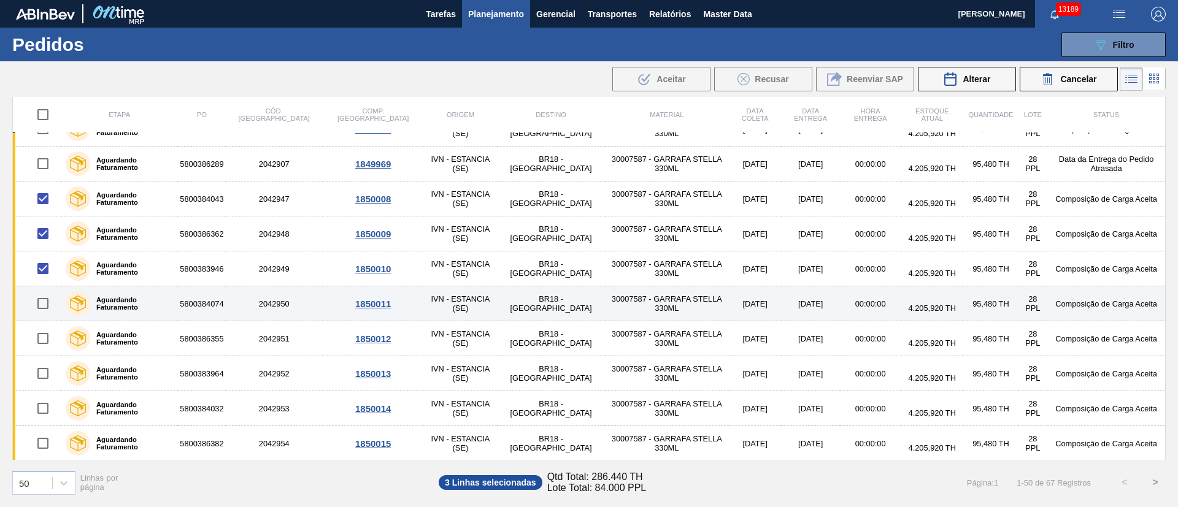
click at [48, 302] on input "checkbox" at bounding box center [43, 304] width 26 height 26
checkbox input "true"
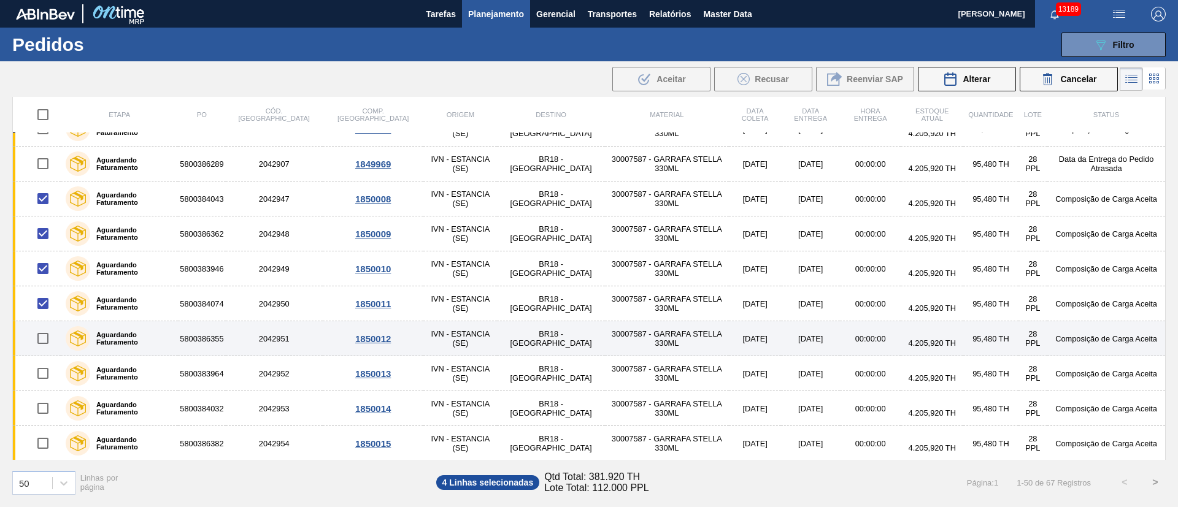
click at [39, 339] on input "checkbox" at bounding box center [43, 339] width 26 height 26
checkbox input "true"
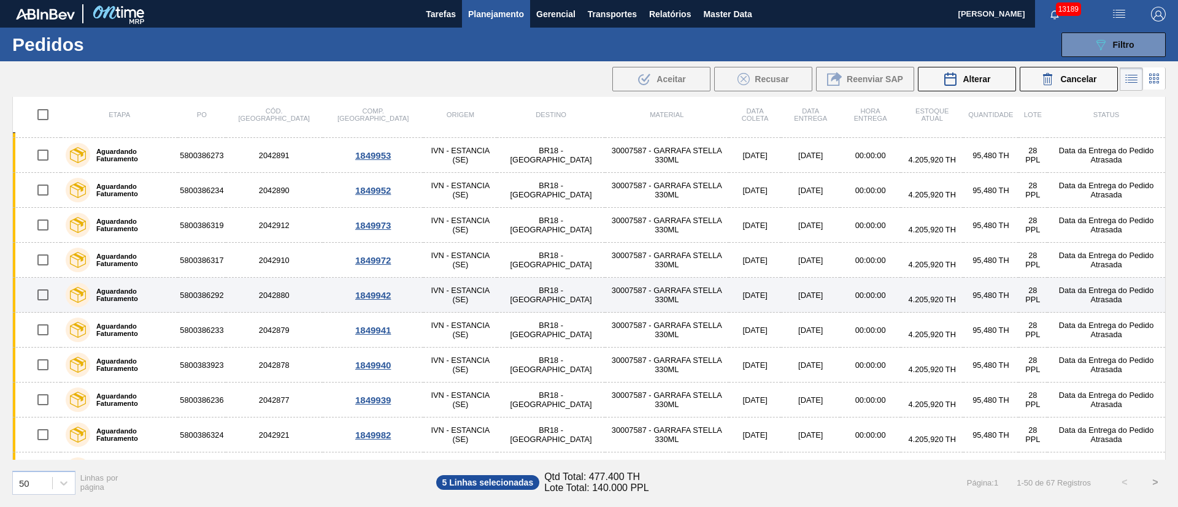
scroll to position [1422, 0]
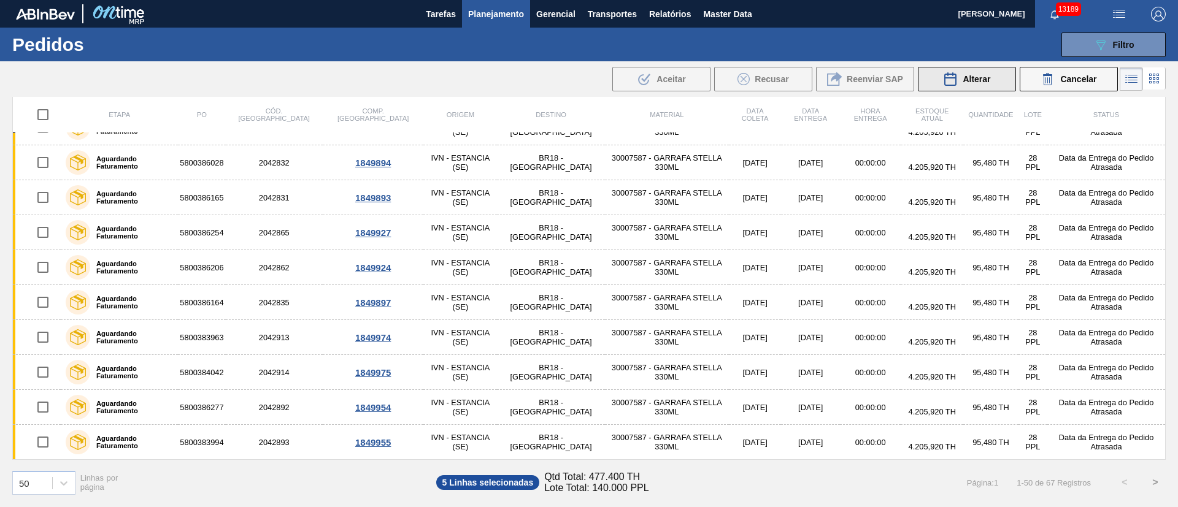
click at [974, 83] on span "Alterar" at bounding box center [976, 79] width 28 height 10
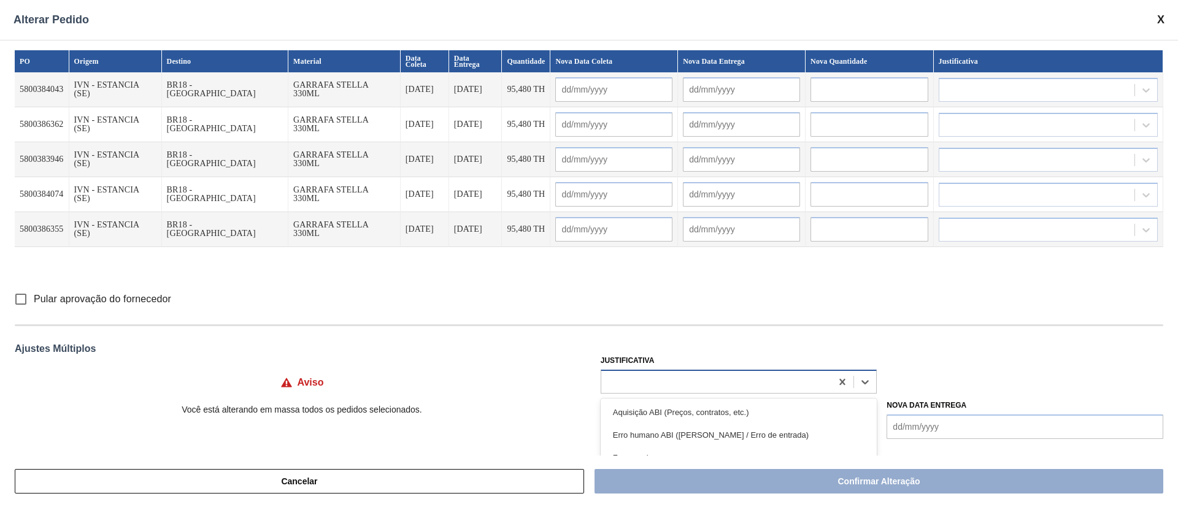
click at [643, 370] on div at bounding box center [738, 382] width 277 height 24
type input "ou"
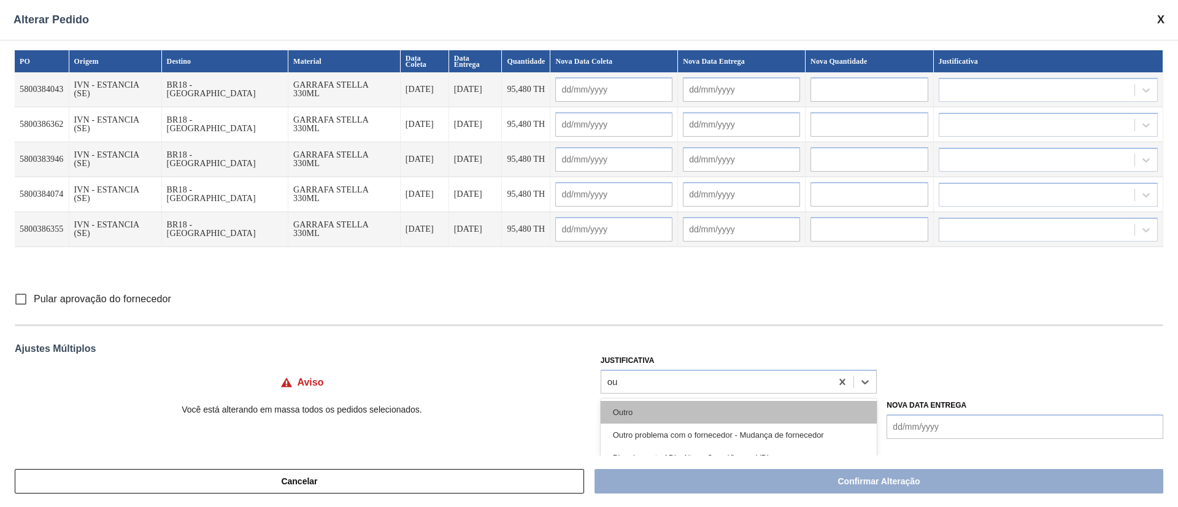
click at [645, 415] on div "Outro" at bounding box center [738, 412] width 277 height 23
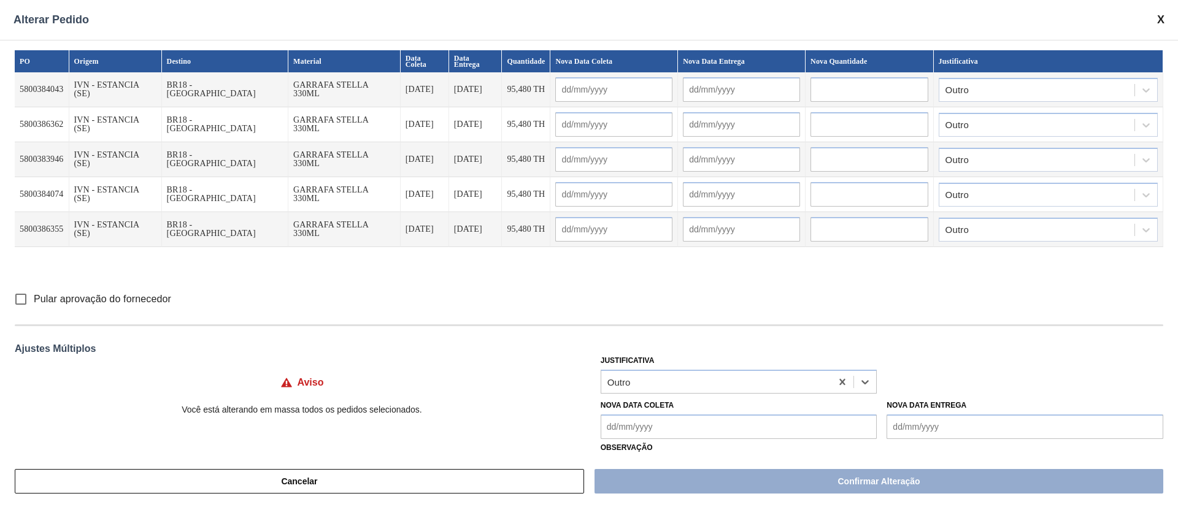
click at [642, 425] on Coleta "Nova Data Coleta" at bounding box center [738, 427] width 277 height 25
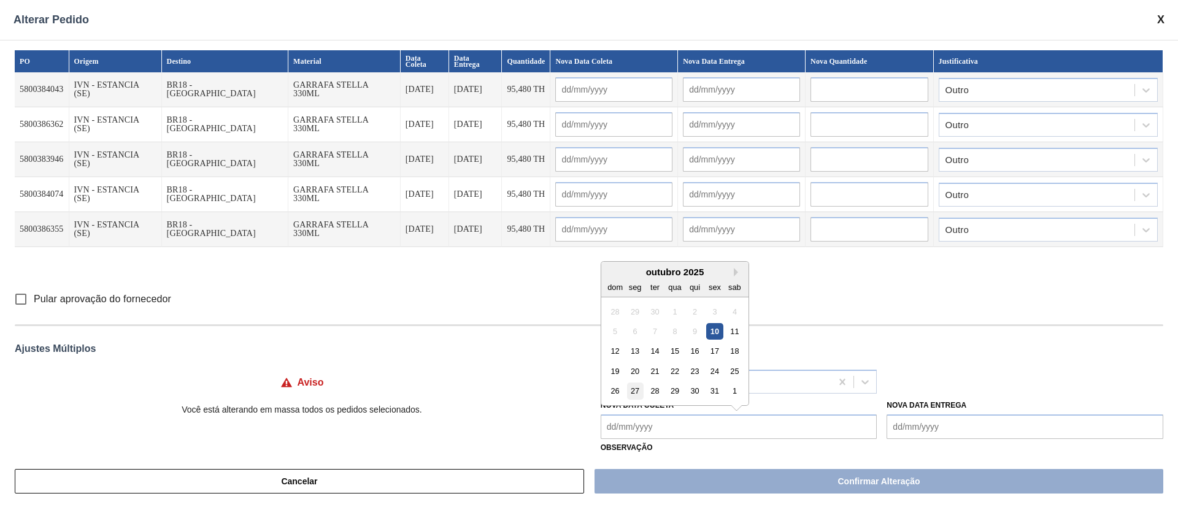
click at [632, 391] on div "27" at bounding box center [634, 391] width 17 height 17
type Coleta "[DATE]"
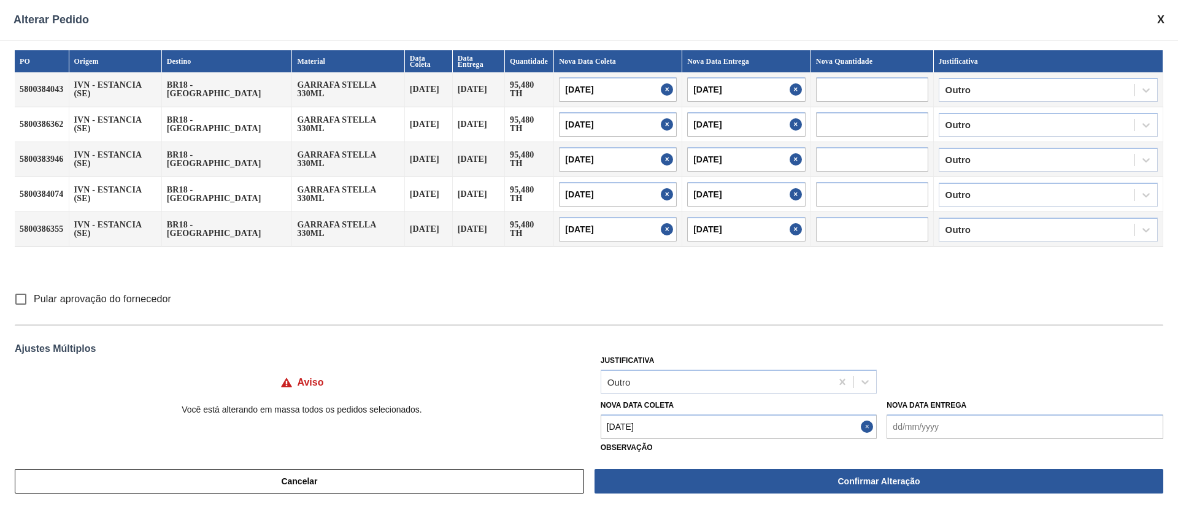
type input "[DATE]"
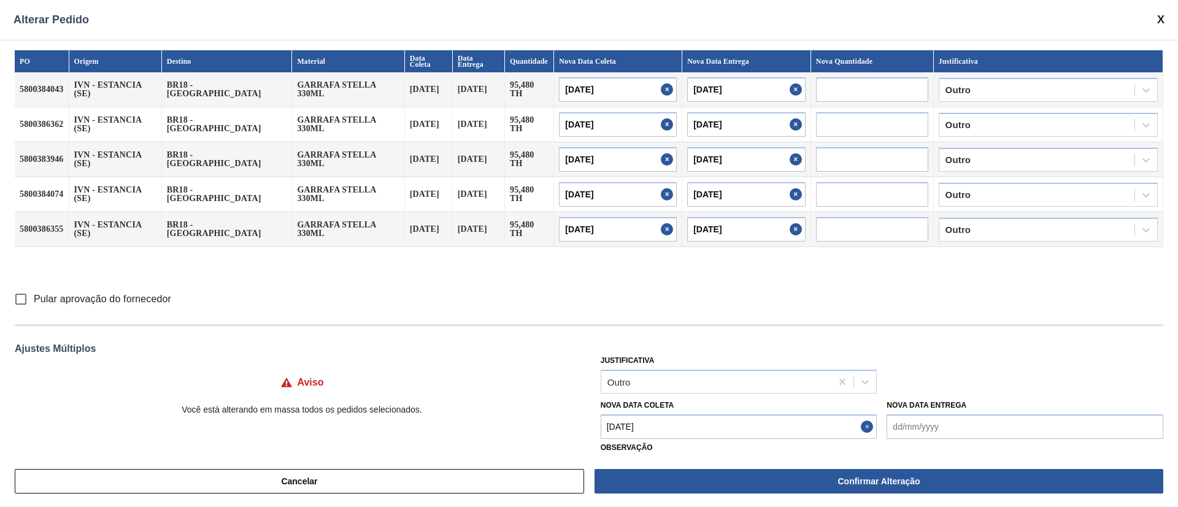
type input "[DATE]"
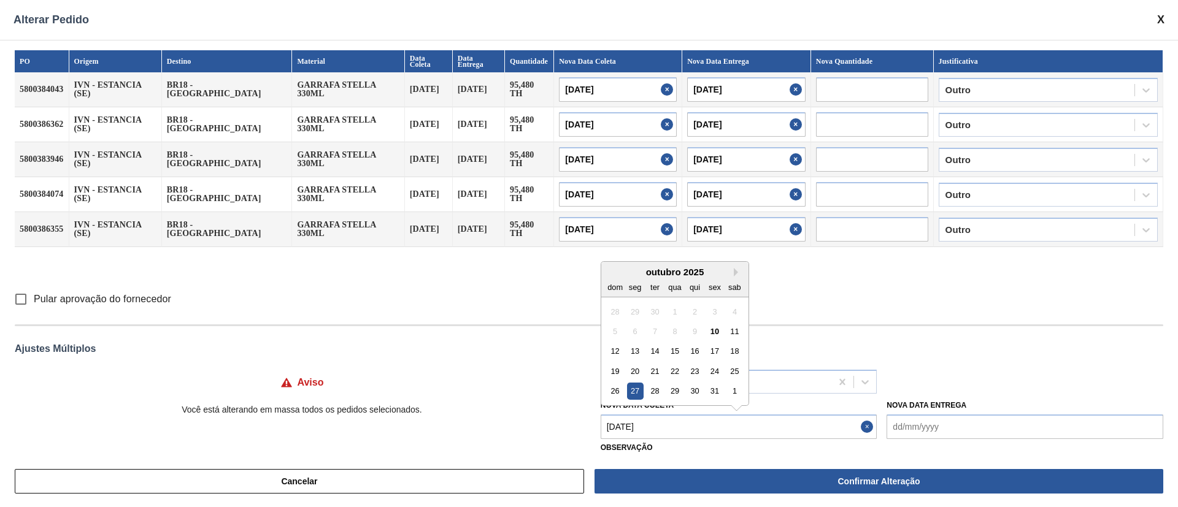
click at [642, 429] on Coleta "[DATE]" at bounding box center [738, 427] width 277 height 25
click at [695, 373] on div "23" at bounding box center [694, 371] width 17 height 17
type Coleta "[DATE]"
type input "[DATE]"
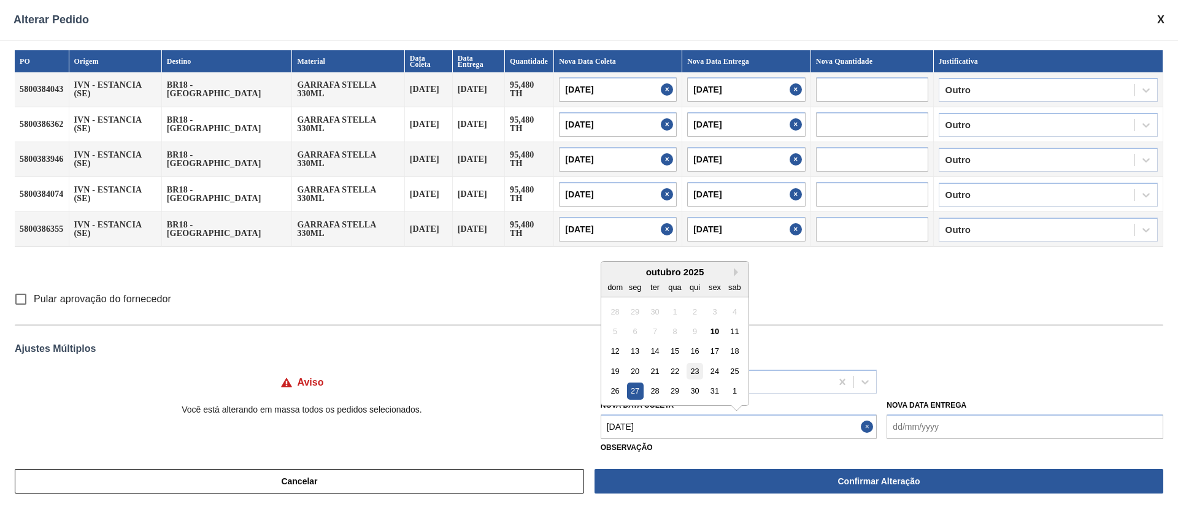
type input "[DATE]"
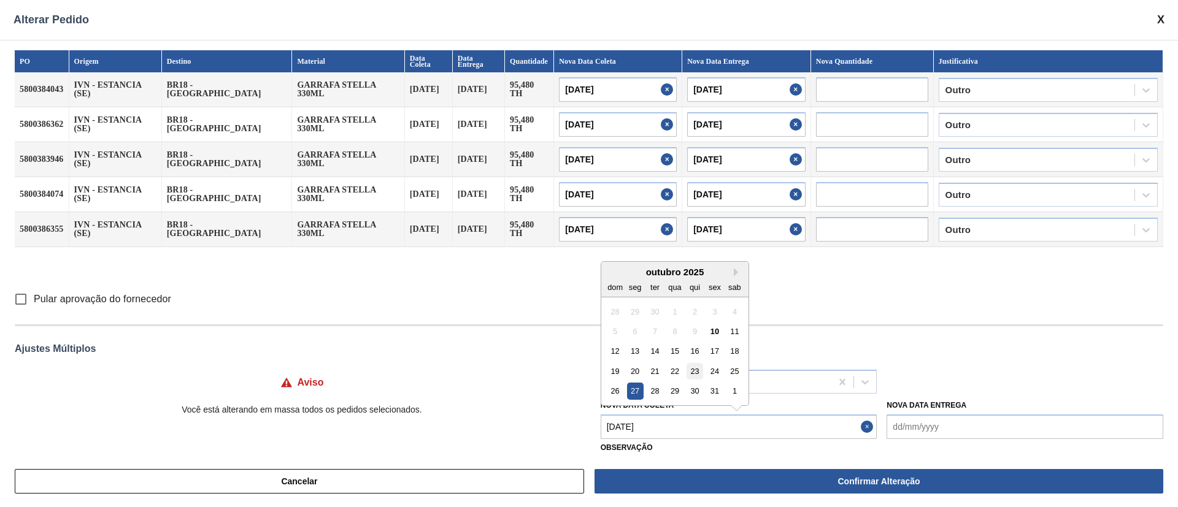
type input "[DATE]"
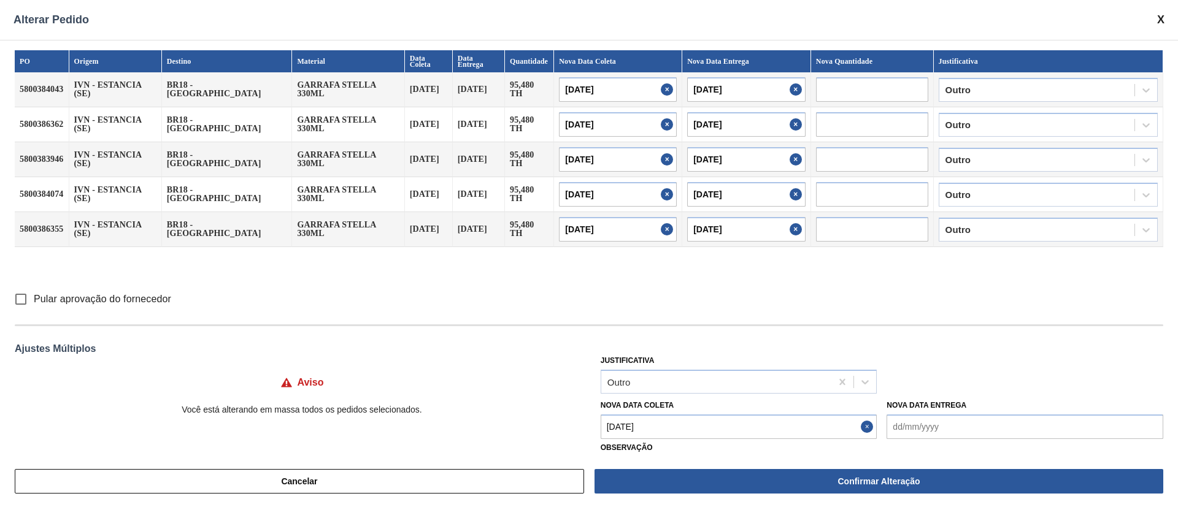
click at [17, 297] on input "Pular aprovação do fornecedor" at bounding box center [21, 299] width 26 height 26
checkbox input "true"
click at [644, 468] on div "Cancelar Confirmar Alteração" at bounding box center [589, 482] width 1178 height 52
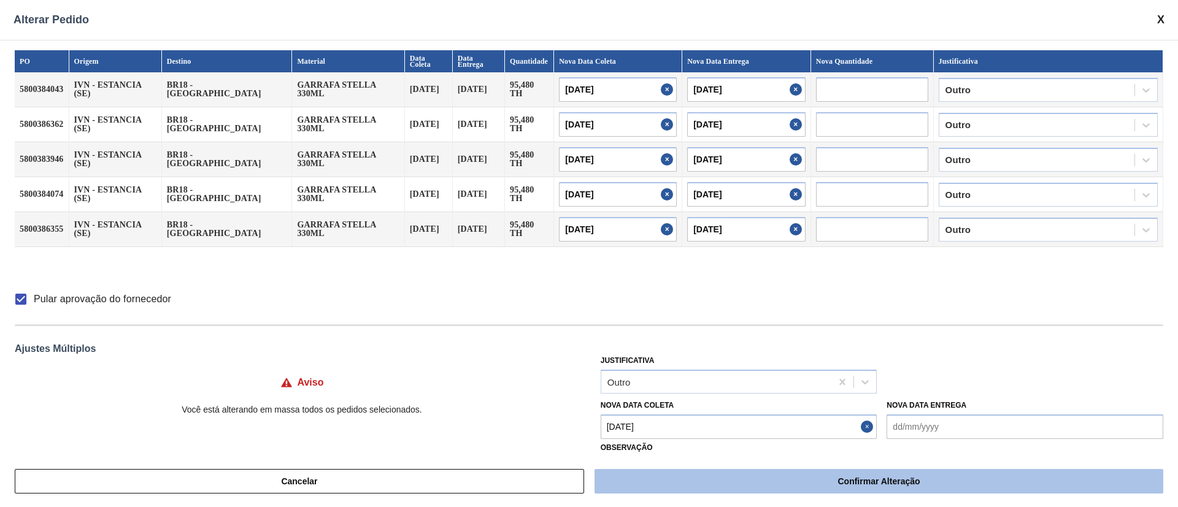
click at [644, 478] on button "Confirmar Alteração" at bounding box center [878, 481] width 569 height 25
checkbox input "false"
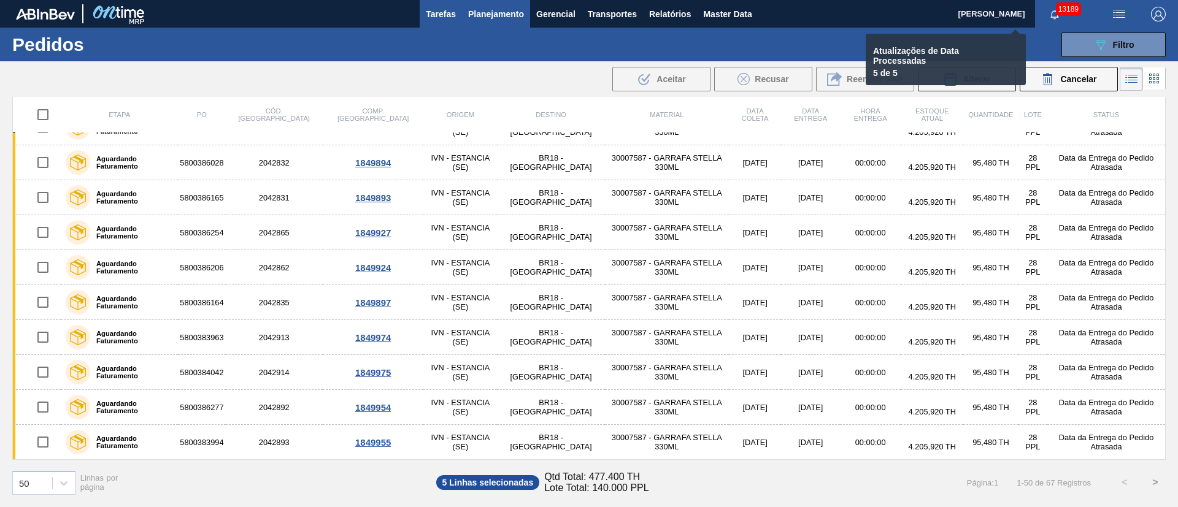
checkbox input "false"
